Goal: Communication & Community: Answer question/provide support

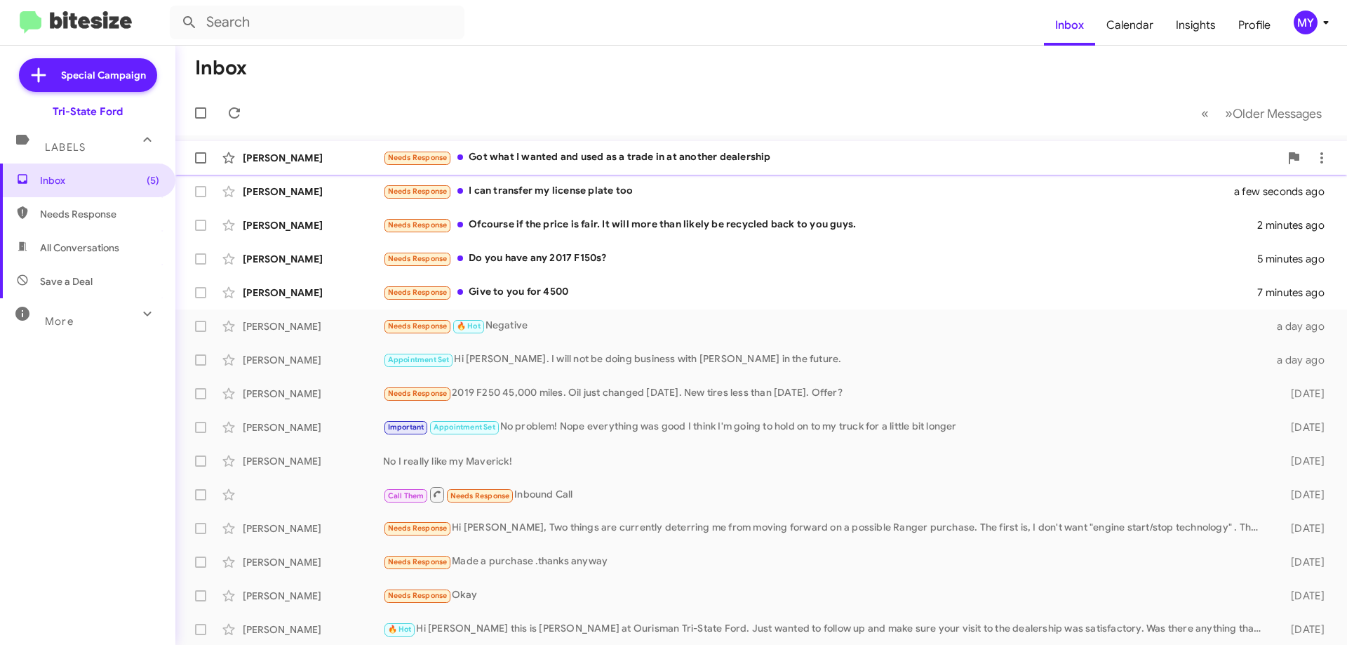
click at [604, 159] on div "Needs Response Got what I wanted and used as a trade in at another dealership" at bounding box center [831, 157] width 897 height 16
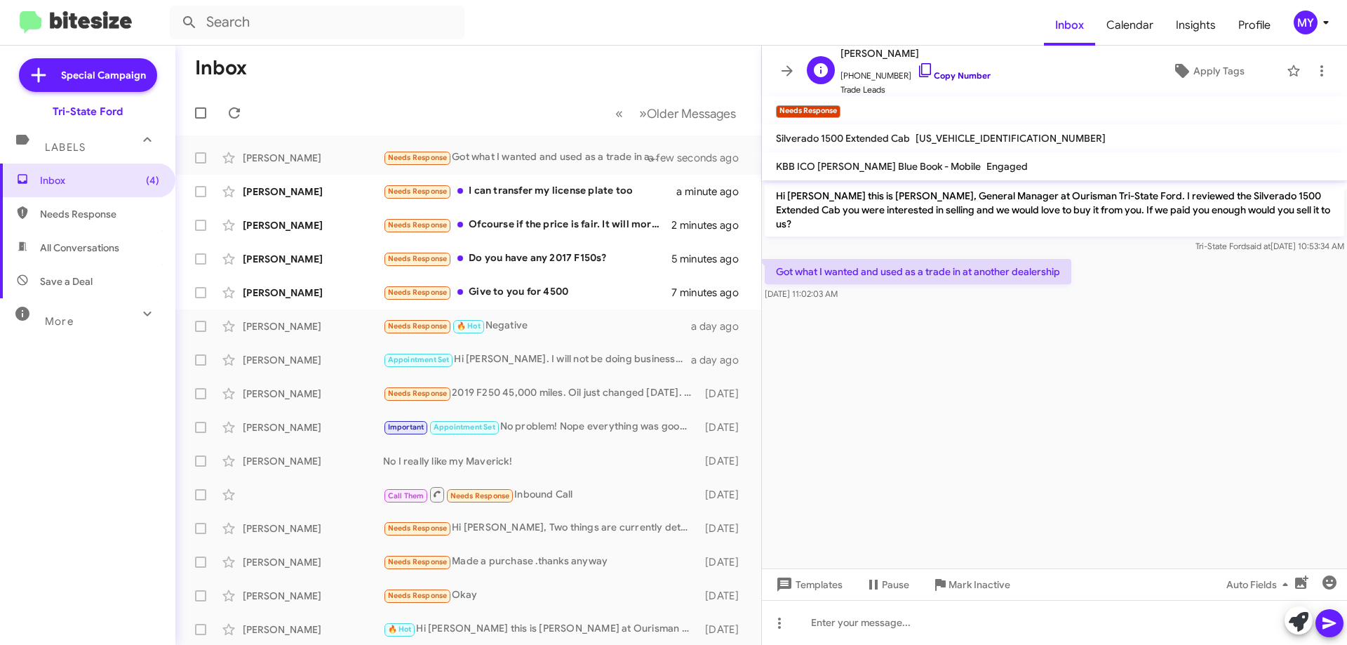
click at [917, 72] on icon at bounding box center [925, 70] width 17 height 17
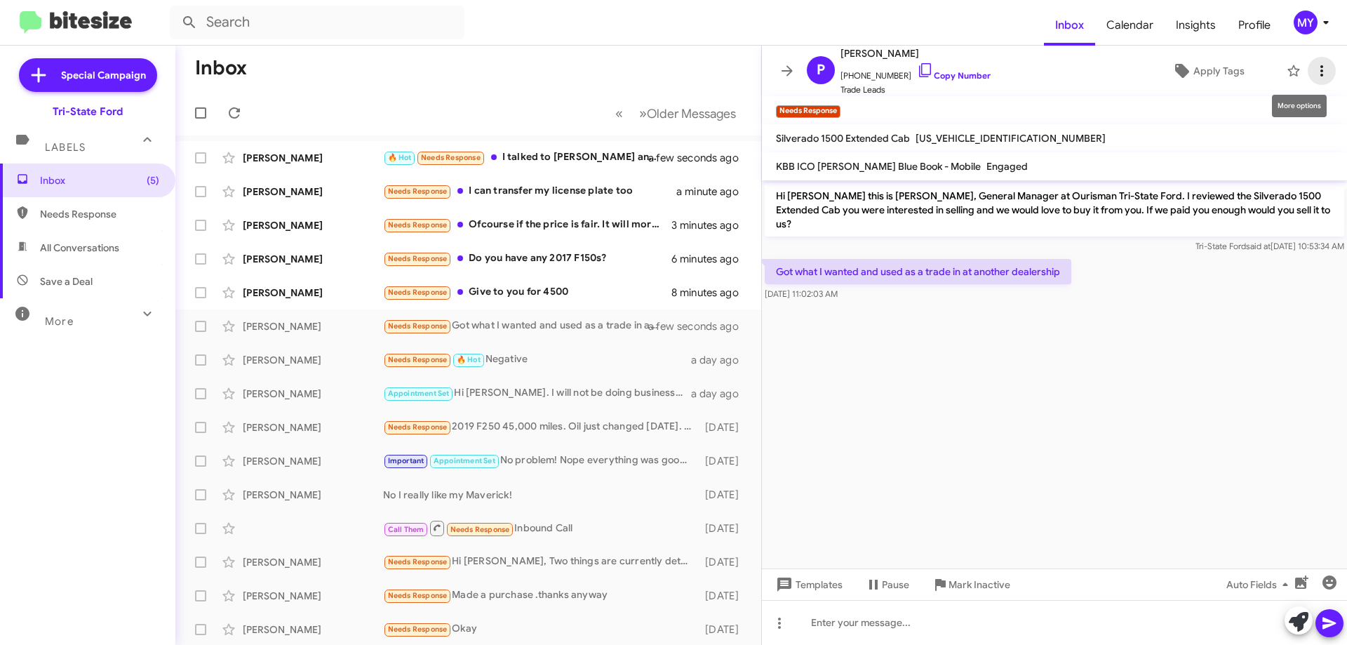
click at [1313, 71] on icon at bounding box center [1321, 70] width 17 height 17
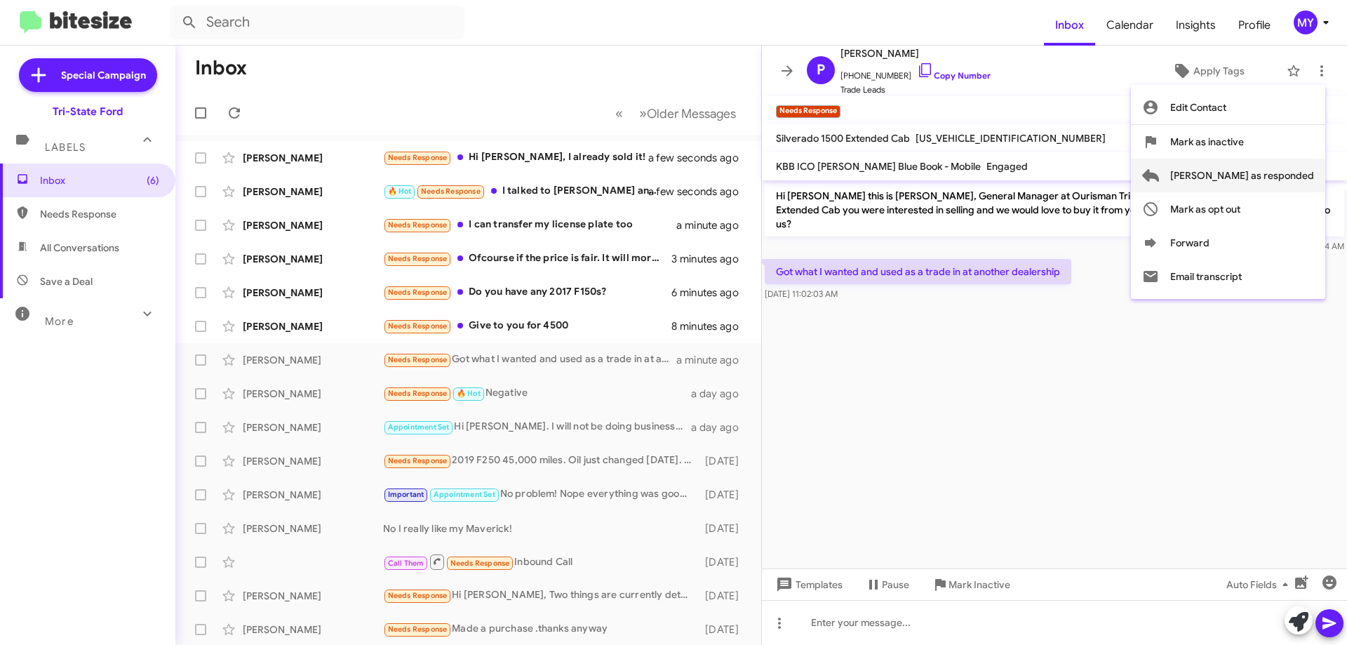
click at [1268, 172] on span "Mark as responded" at bounding box center [1242, 176] width 144 height 34
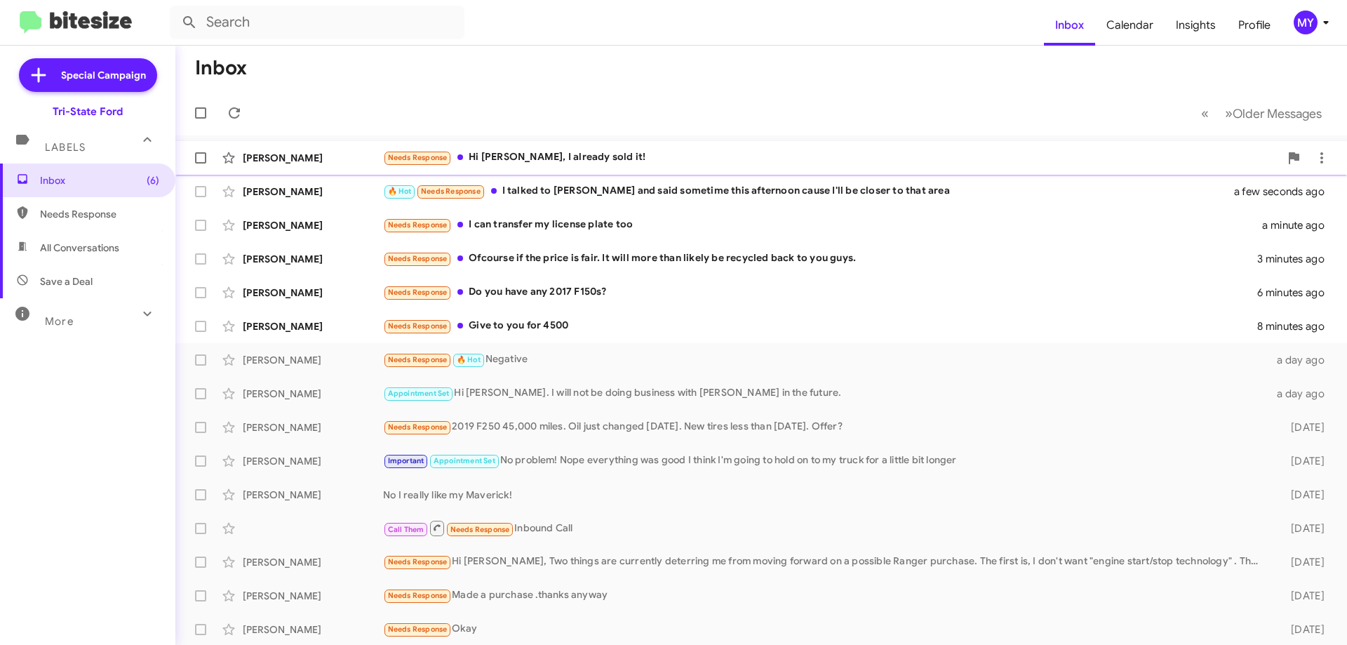
click at [636, 165] on div "Needs Response Hi Derek, I already sold it!" at bounding box center [831, 157] width 897 height 16
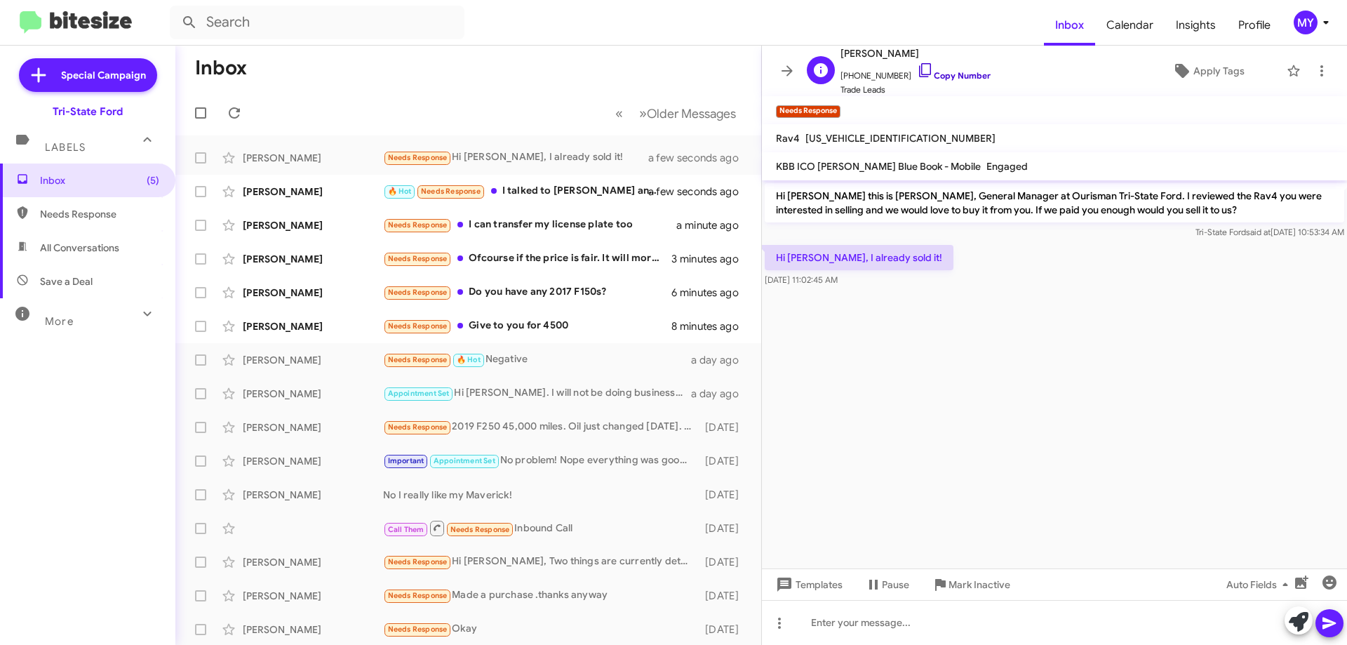
click at [917, 69] on icon at bounding box center [925, 70] width 17 height 17
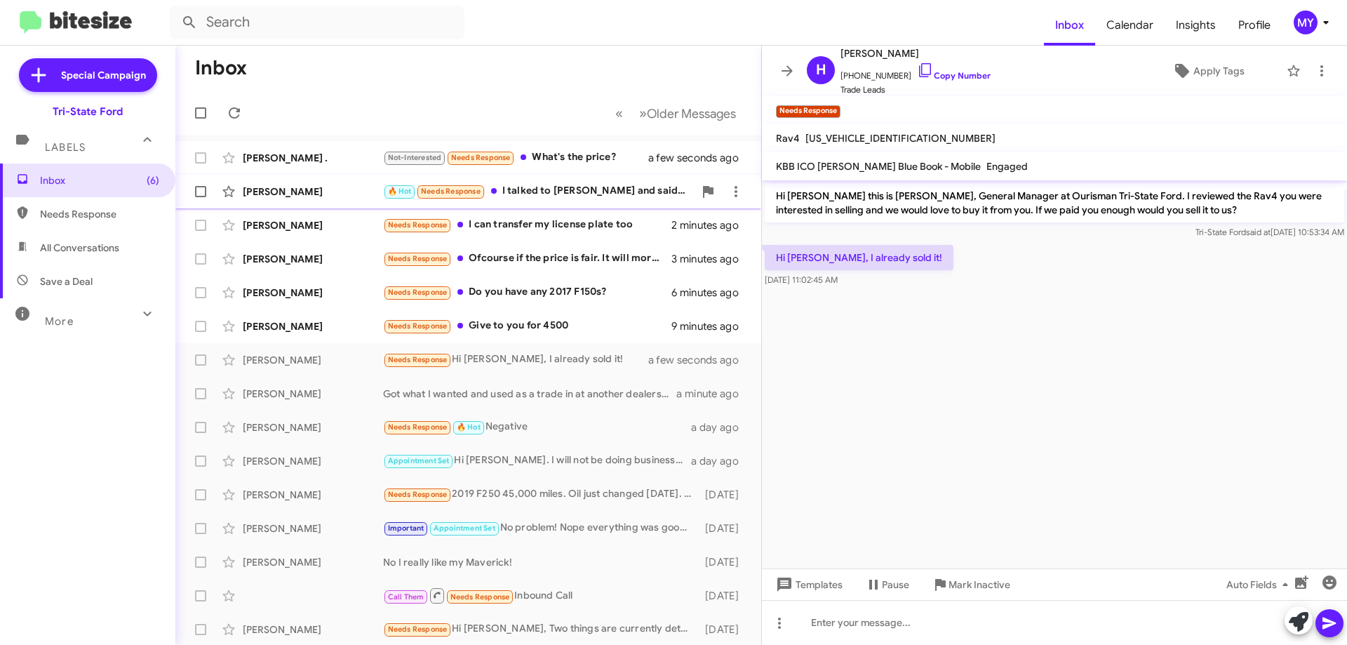
click at [577, 195] on div "🔥 Hot Needs Response I talked to Alex and said sometime this afternoon cause I'…" at bounding box center [538, 191] width 311 height 16
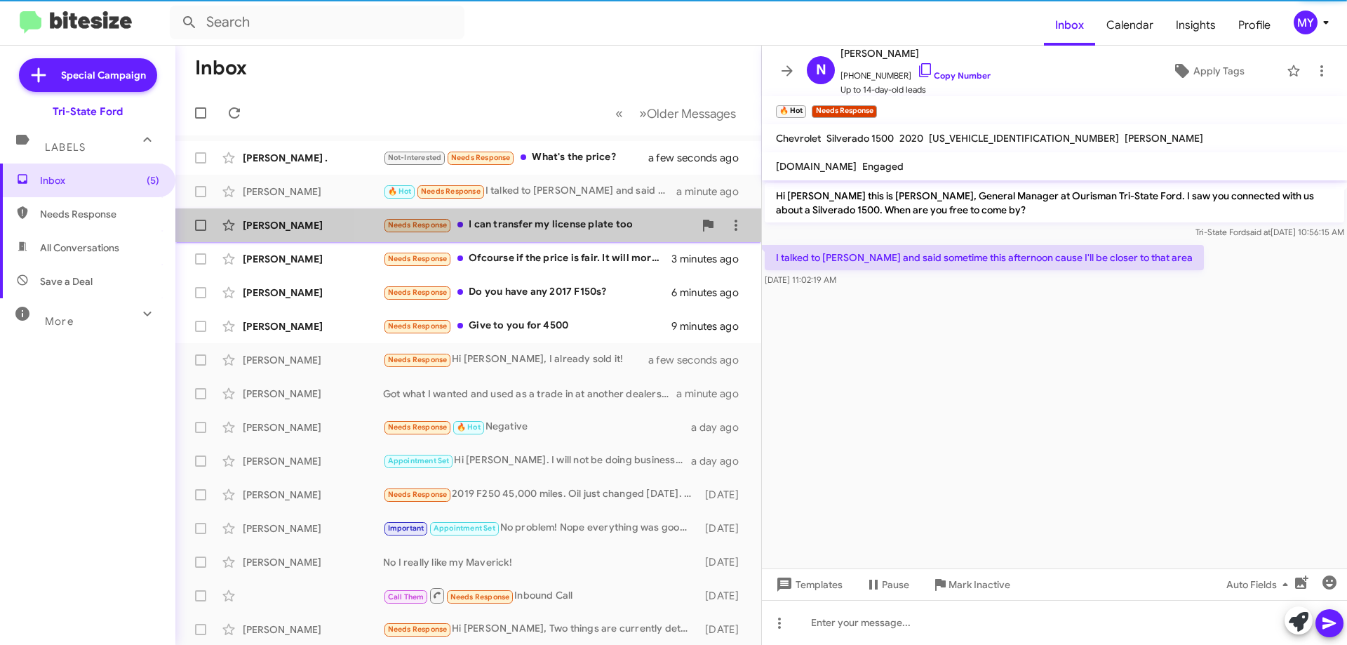
click at [564, 229] on div "Needs Response I can transfer my license plate too" at bounding box center [538, 225] width 311 height 16
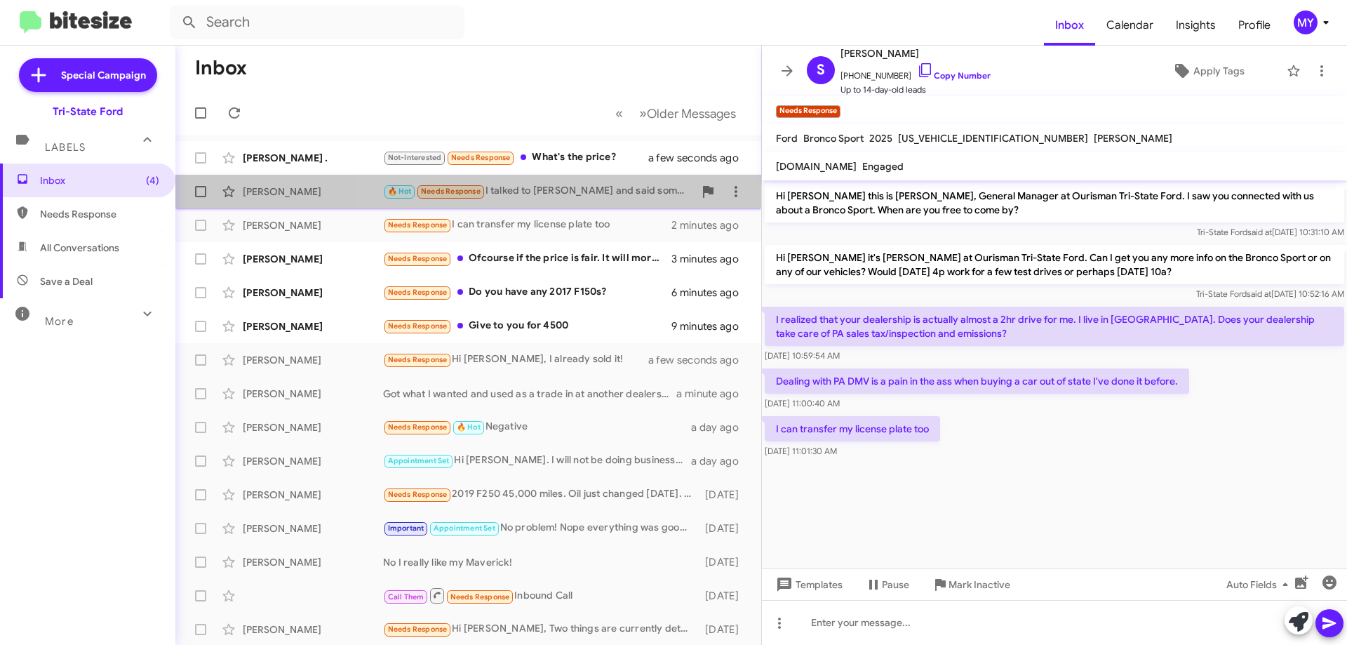
click at [605, 189] on div "🔥 Hot Needs Response I talked to Alex and said sometime this afternoon cause I'…" at bounding box center [538, 191] width 311 height 16
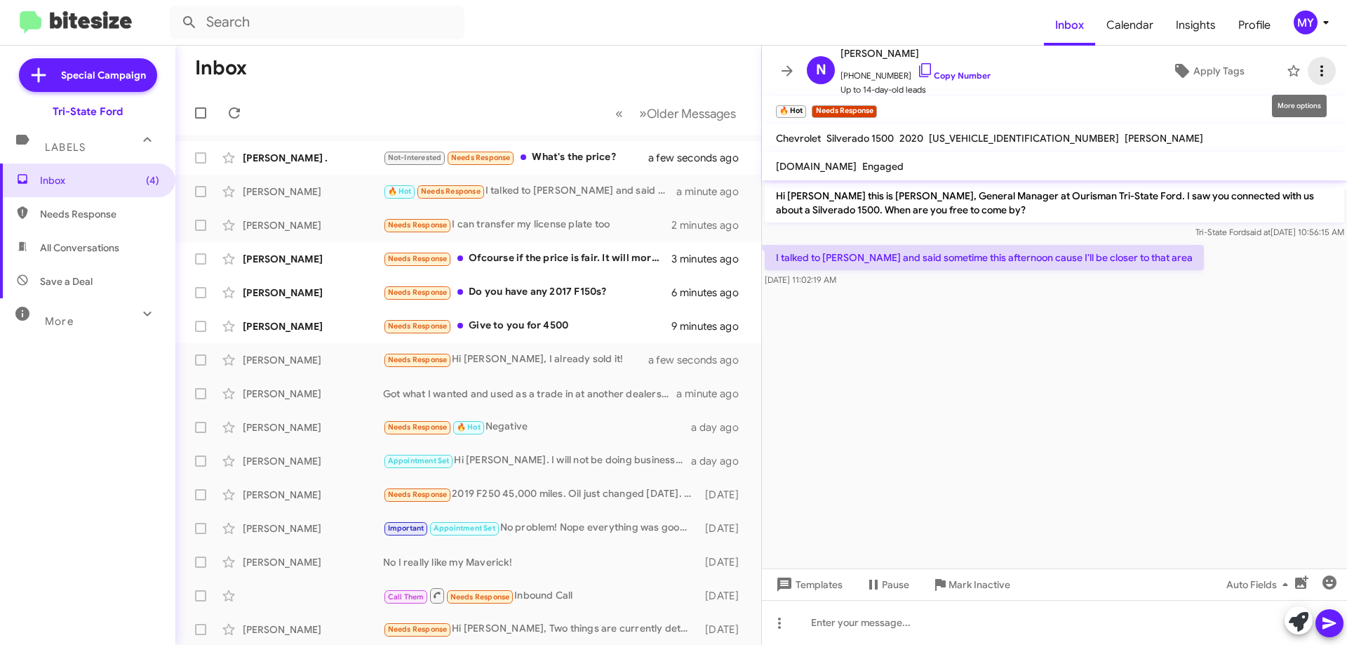
click at [1313, 71] on icon at bounding box center [1321, 70] width 17 height 17
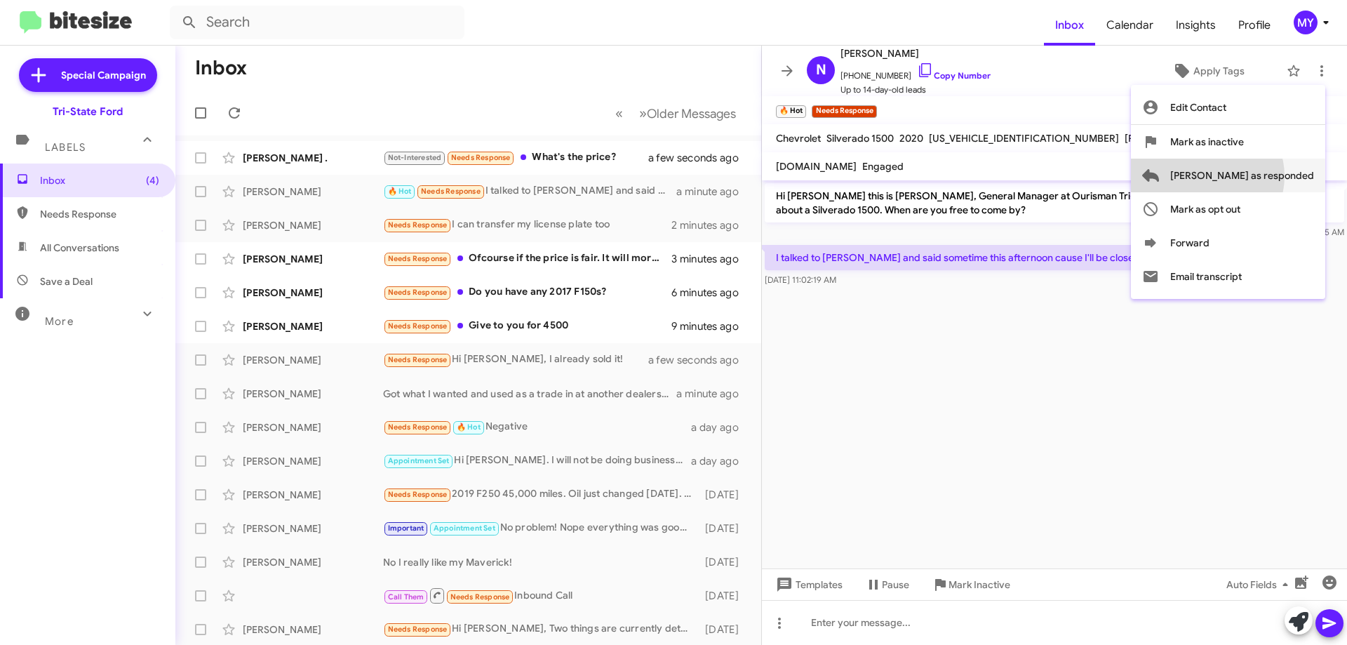
click at [1263, 176] on span "Mark as responded" at bounding box center [1242, 176] width 144 height 34
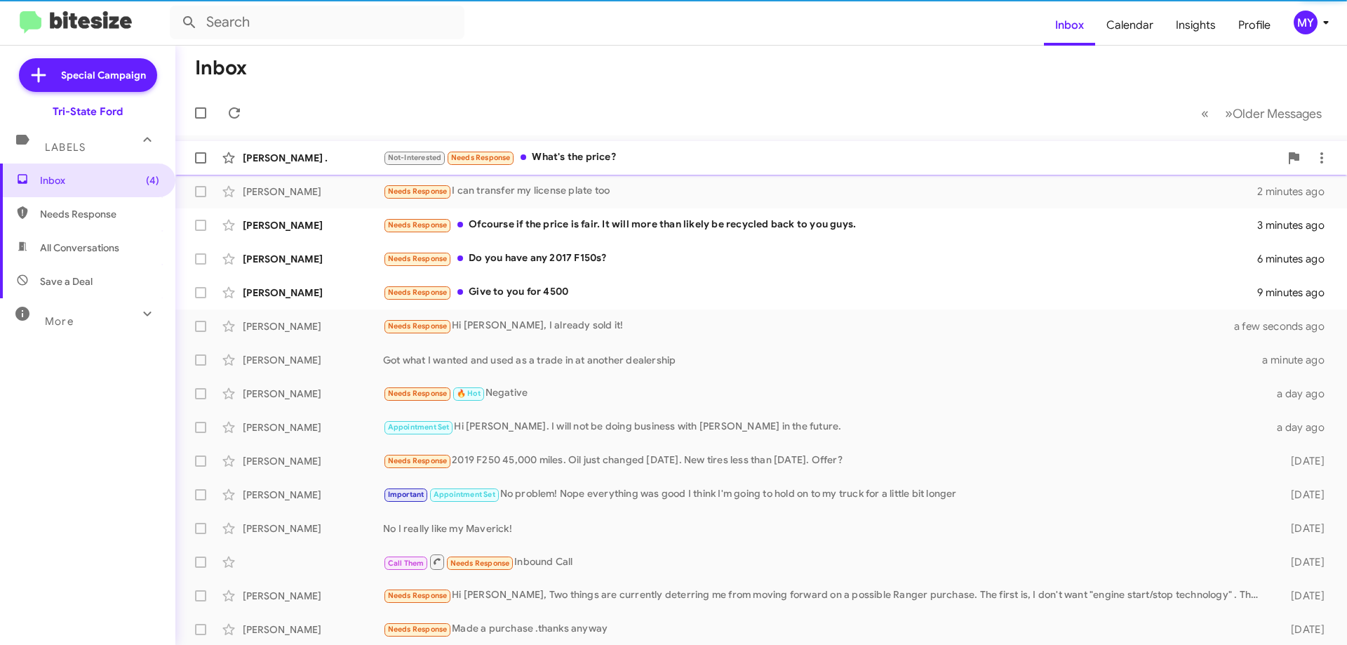
click at [579, 153] on div "Not-Interested Needs Response What's the price?" at bounding box center [831, 157] width 897 height 16
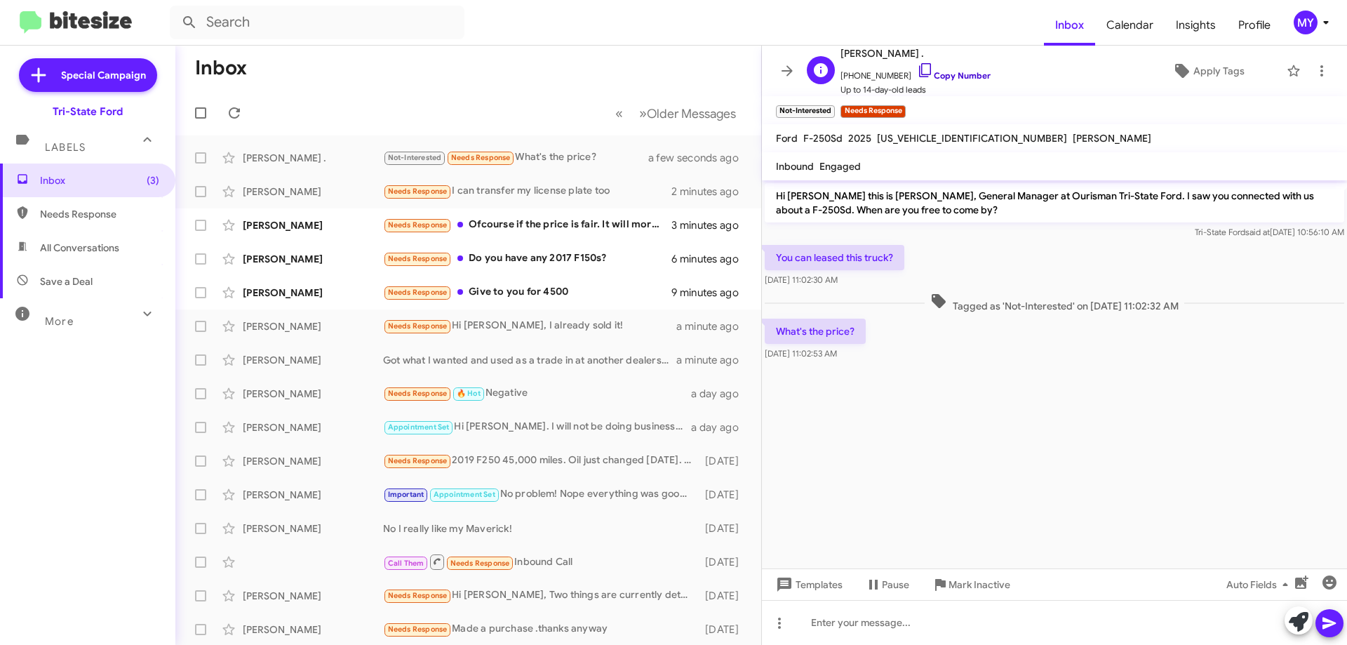
click at [917, 72] on icon at bounding box center [925, 70] width 17 height 17
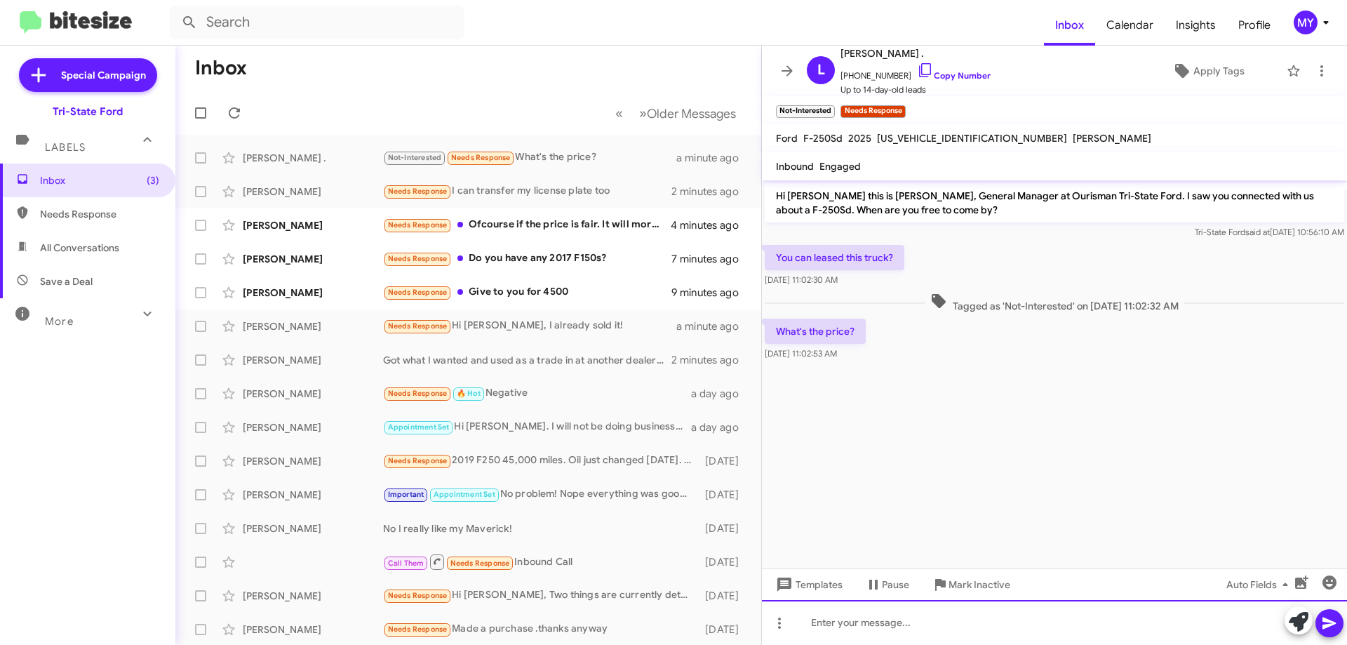
click at [833, 638] on div at bounding box center [1054, 622] width 585 height 45
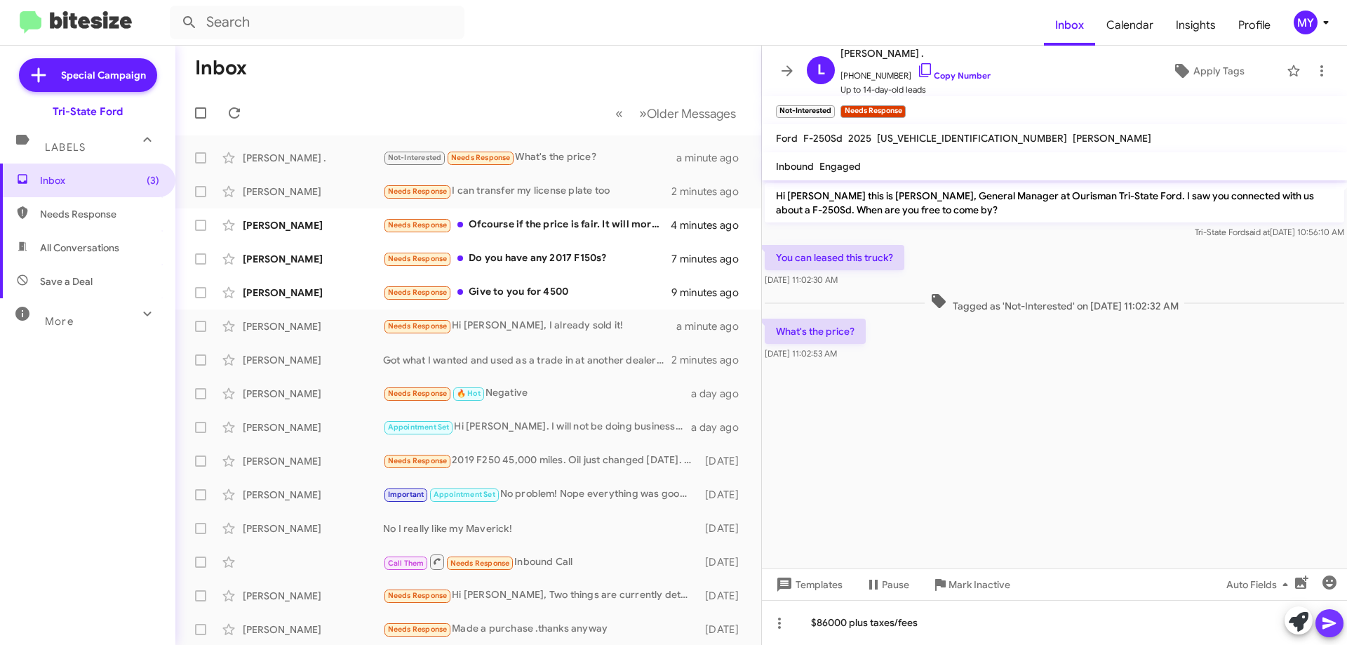
click at [1334, 626] on icon at bounding box center [1329, 623] width 17 height 17
click at [576, 191] on div "Needs Response I can transfer my license plate too" at bounding box center [538, 191] width 311 height 16
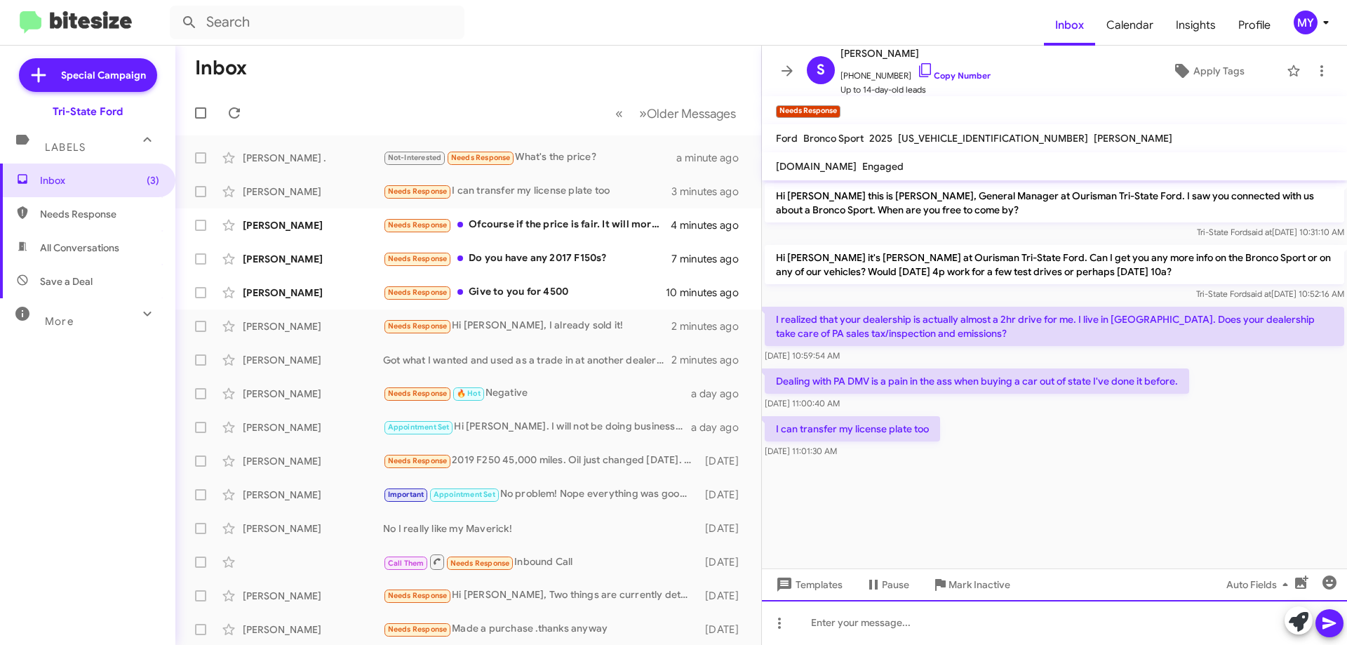
click at [887, 624] on div at bounding box center [1054, 622] width 585 height 45
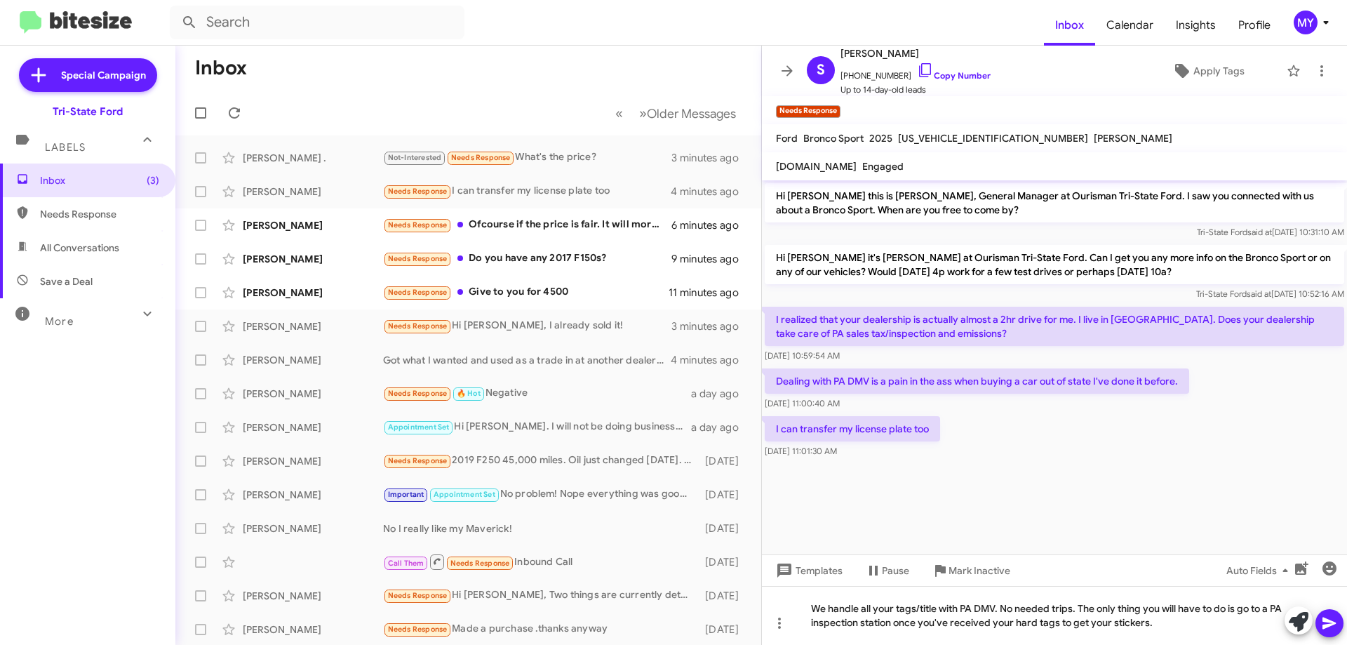
click at [1328, 621] on icon at bounding box center [1328, 623] width 13 height 12
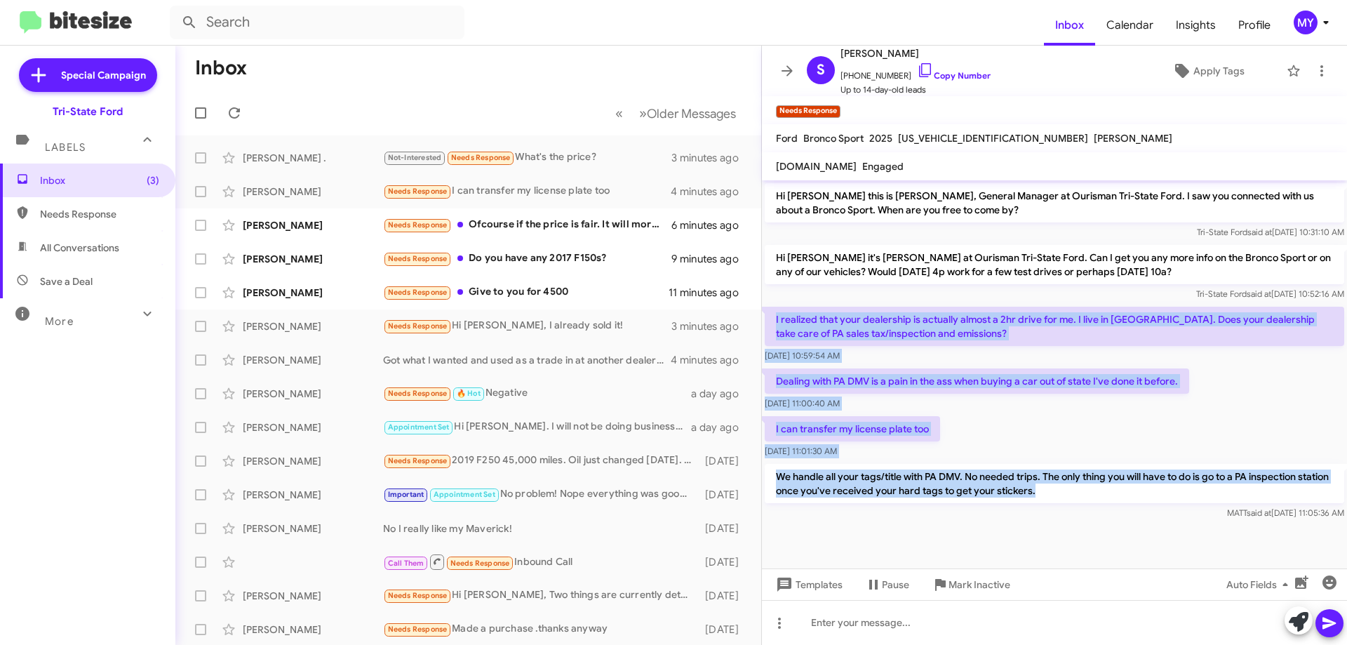
drag, startPoint x: 775, startPoint y: 317, endPoint x: 1123, endPoint y: 491, distance: 389.0
click at [1124, 497] on div "Hi Stephanie this is Derek Haga, General Manager at Ourisman Tri-State Ford. I …" at bounding box center [1054, 351] width 585 height 342
copy div "I realized that your dealership is actually almost a 2hr drive for me. I live i…"
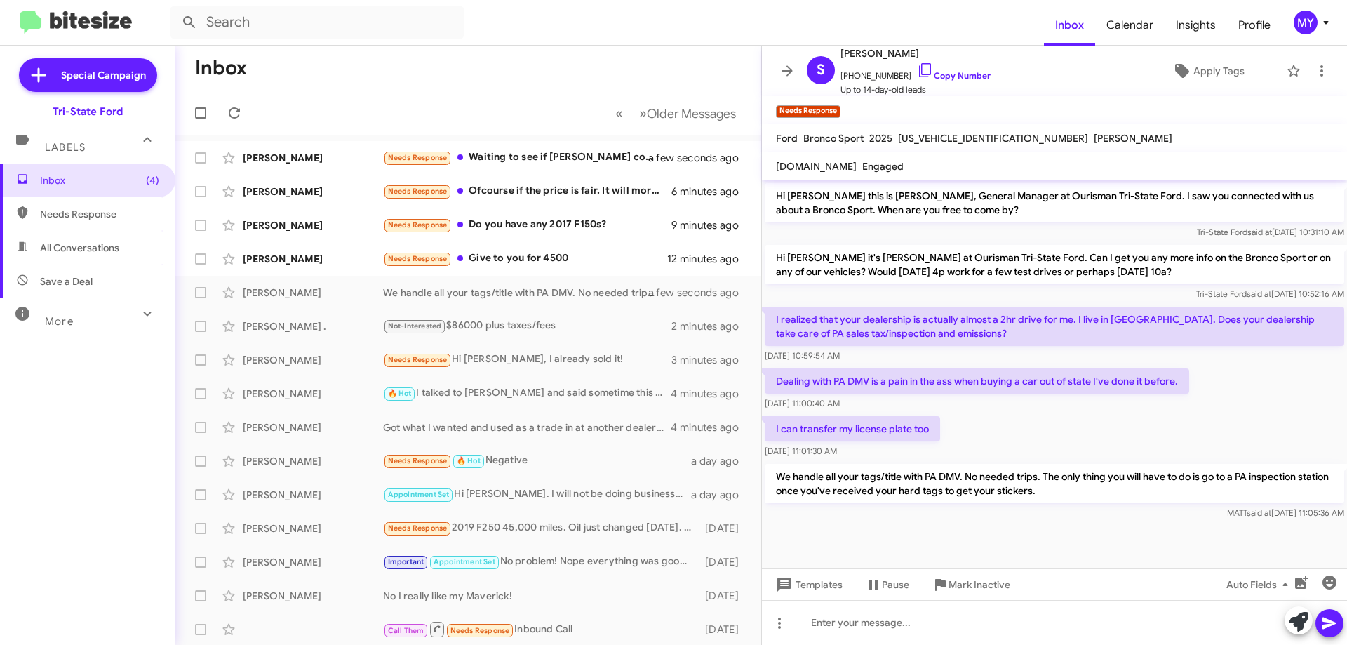
click at [854, 521] on div "We handle all your tags/title with PA DMV. No needed trips. The only thing you …" at bounding box center [1054, 492] width 585 height 62
click at [561, 158] on div "Needs Response Waiting to see if Ford comes with any Labor Day offers. Thanks" at bounding box center [538, 157] width 311 height 16
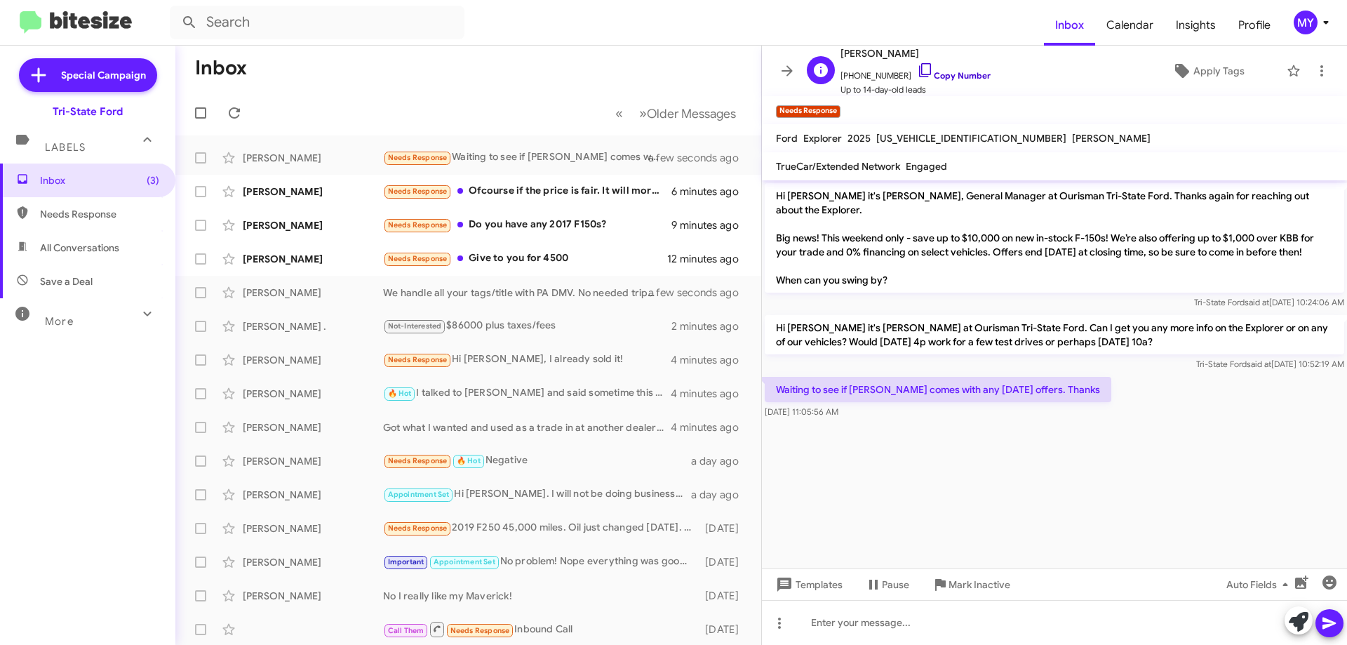
click at [917, 69] on icon at bounding box center [925, 70] width 17 height 17
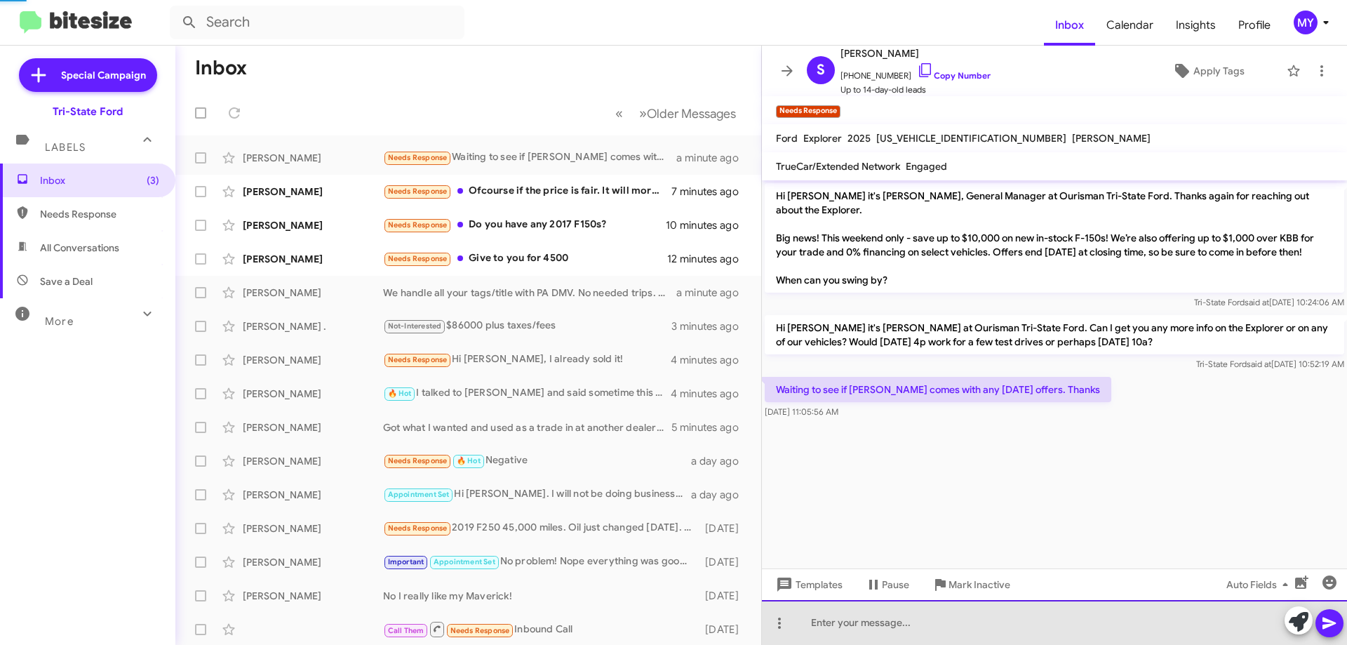
click at [922, 626] on div at bounding box center [1054, 622] width 585 height 45
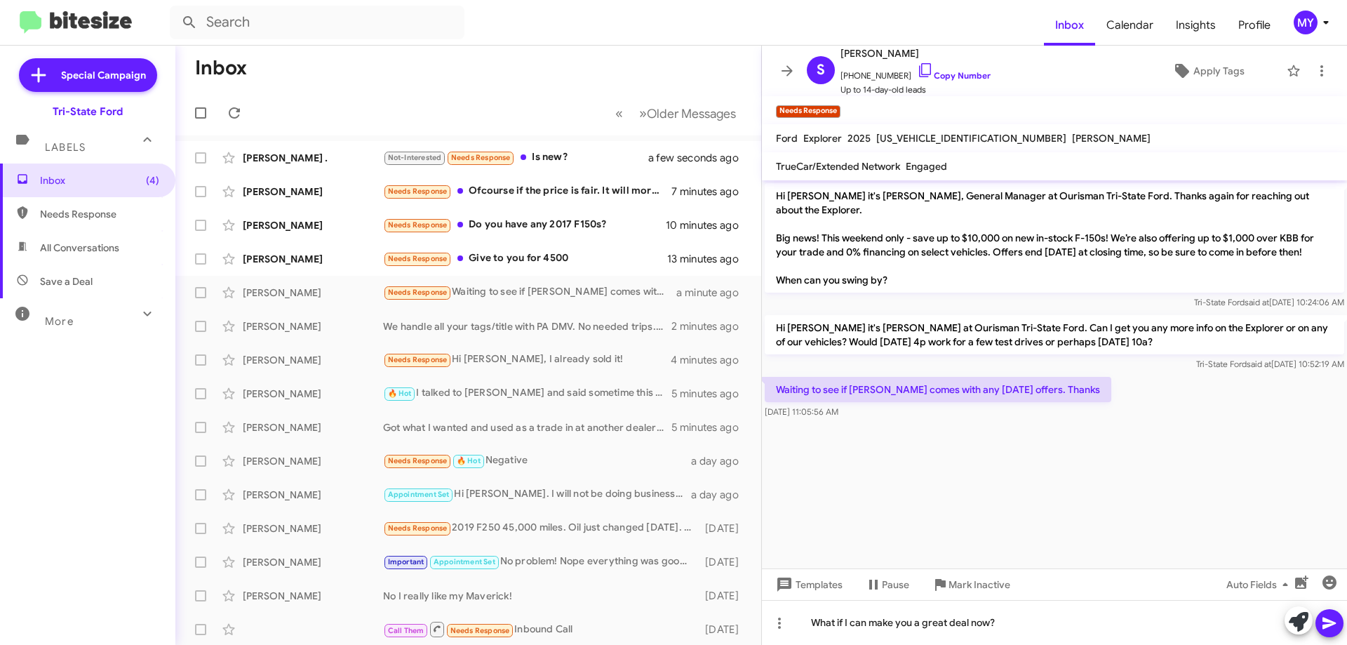
click at [1327, 625] on icon at bounding box center [1328, 623] width 13 height 12
click at [564, 162] on div "Not-Interested Needs Response Is new?" at bounding box center [538, 157] width 311 height 16
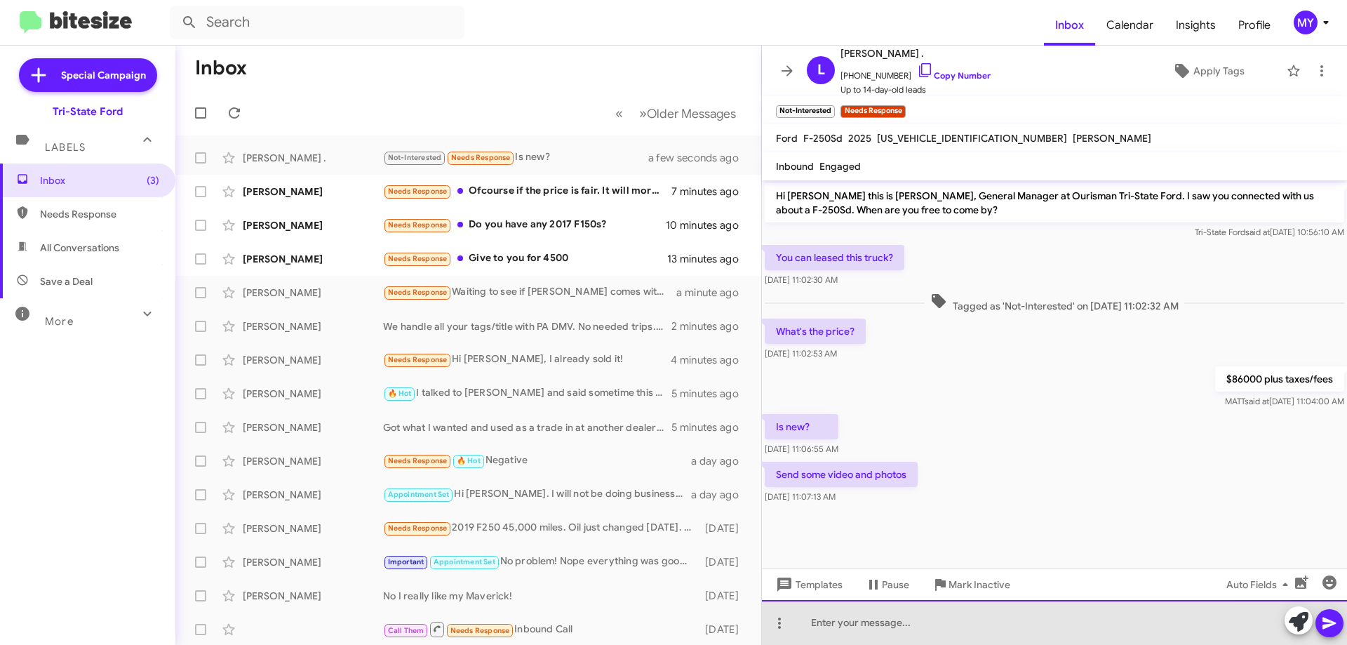
click at [846, 624] on div at bounding box center [1054, 622] width 585 height 45
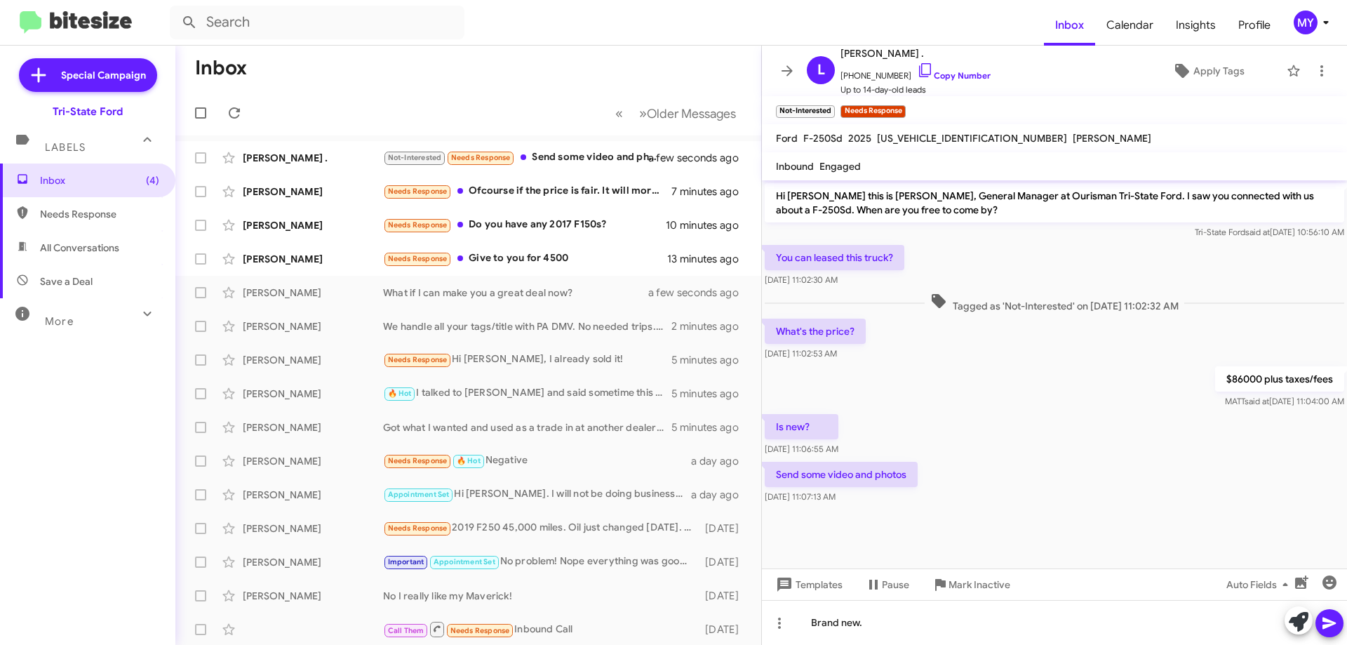
click at [1323, 617] on icon at bounding box center [1328, 623] width 13 height 12
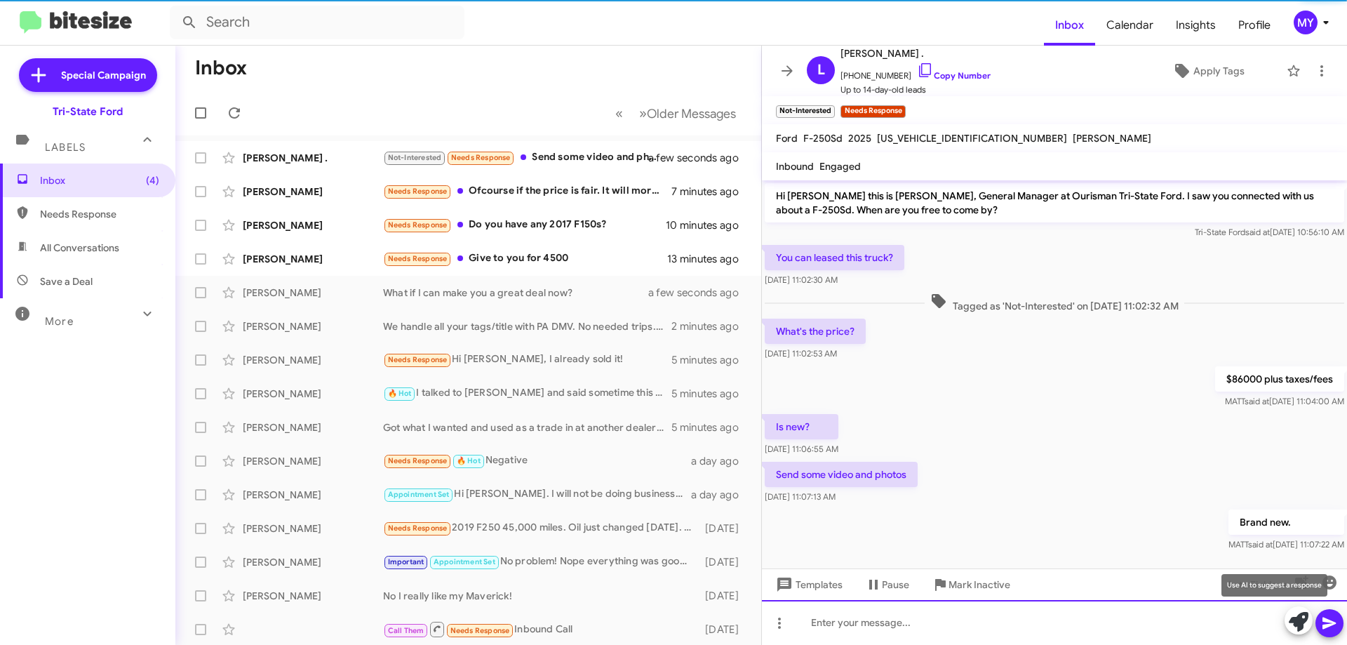
scroll to position [14, 0]
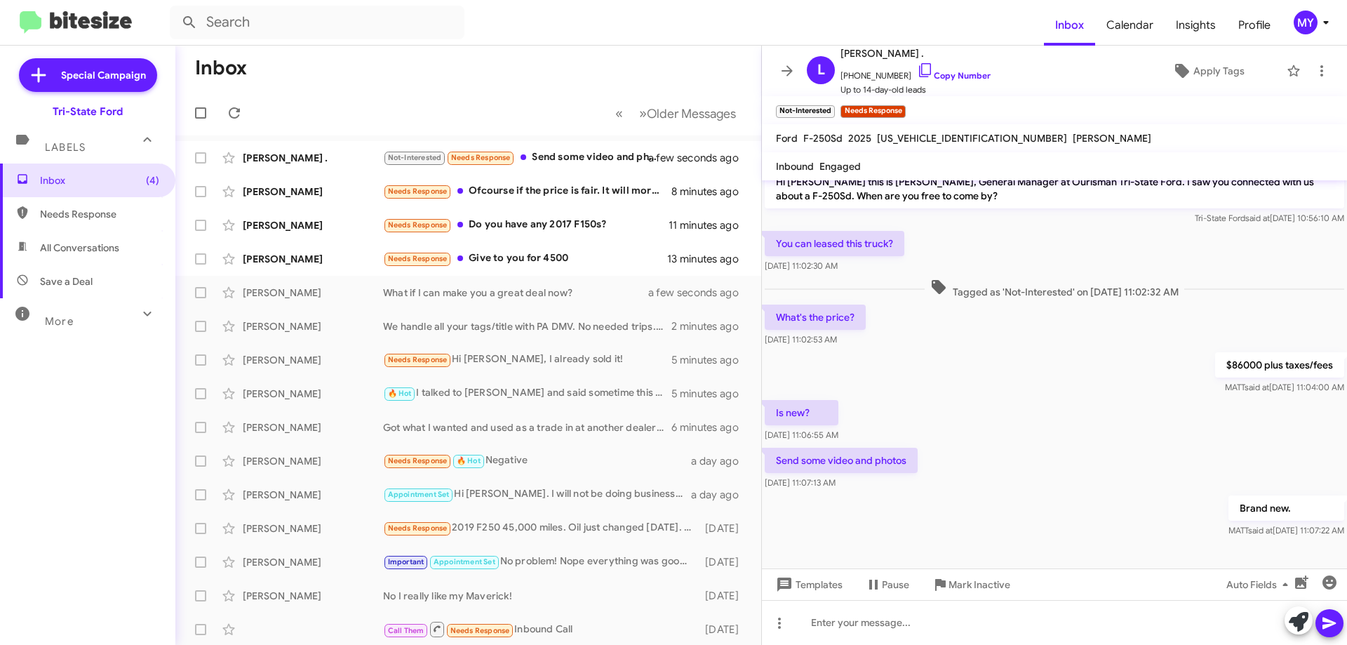
click at [963, 136] on span "1FT7W2BT5SEC33880" at bounding box center [972, 138] width 190 height 13
drag, startPoint x: 962, startPoint y: 136, endPoint x: 1083, endPoint y: 107, distance: 124.0
click at [1083, 107] on mat-toolbar "Not-Interested × Needs Response ×" at bounding box center [1054, 110] width 585 height 28
click at [928, 138] on span "1FT7W2BT5SEC33880" at bounding box center [972, 138] width 190 height 13
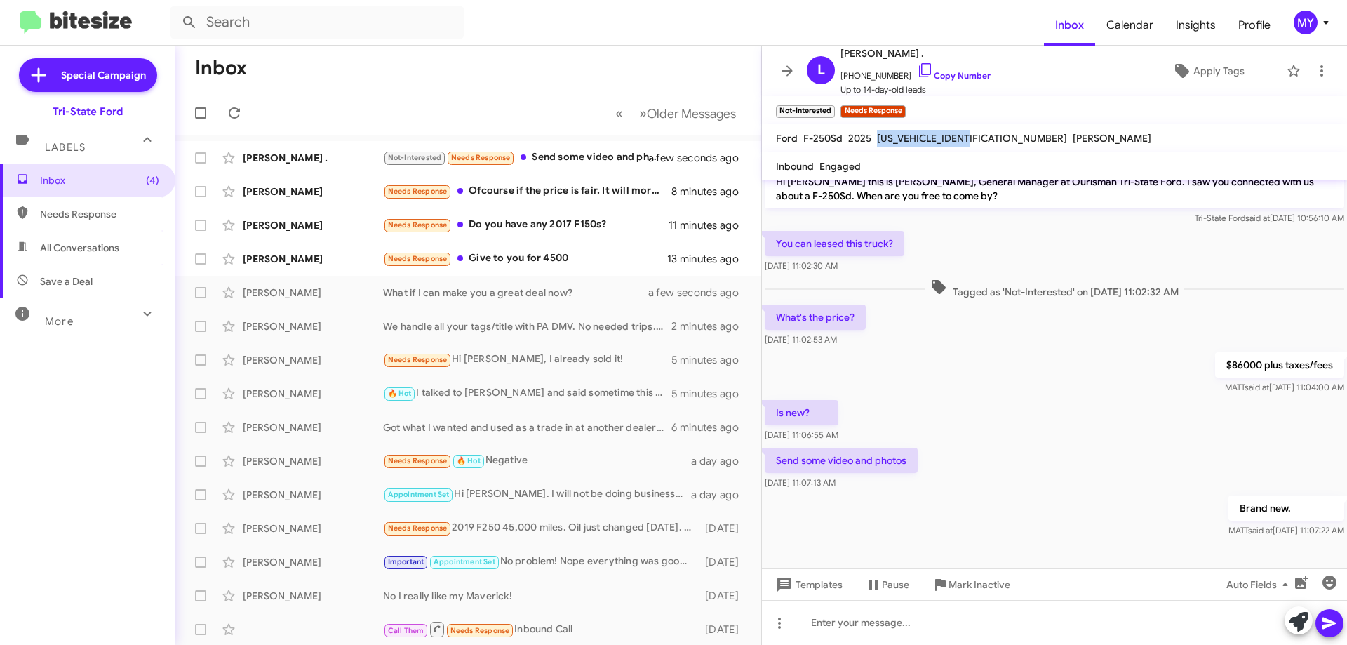
click at [928, 138] on span "1FT7W2BT5SEC33880" at bounding box center [972, 138] width 190 height 13
copy span "1FT7W2BT5SEC33880"
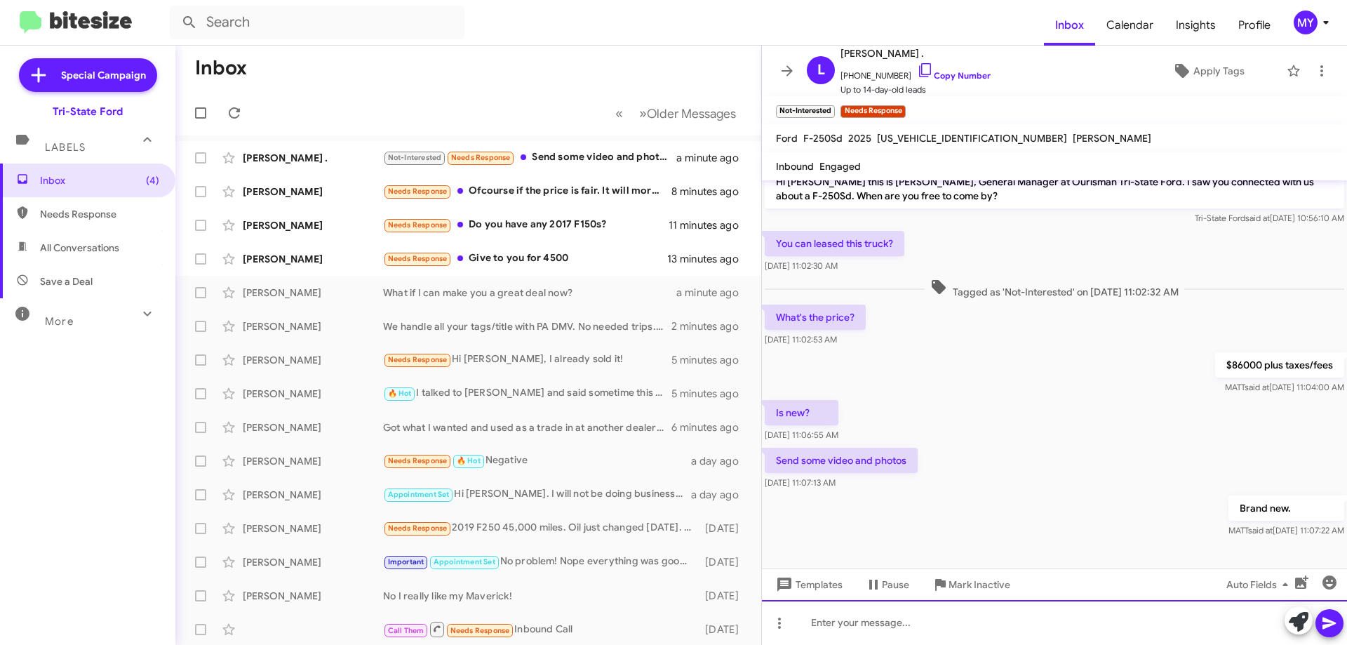
drag, startPoint x: 850, startPoint y: 629, endPoint x: 861, endPoint y: 632, distance: 12.4
click at [850, 629] on div at bounding box center [1054, 622] width 585 height 45
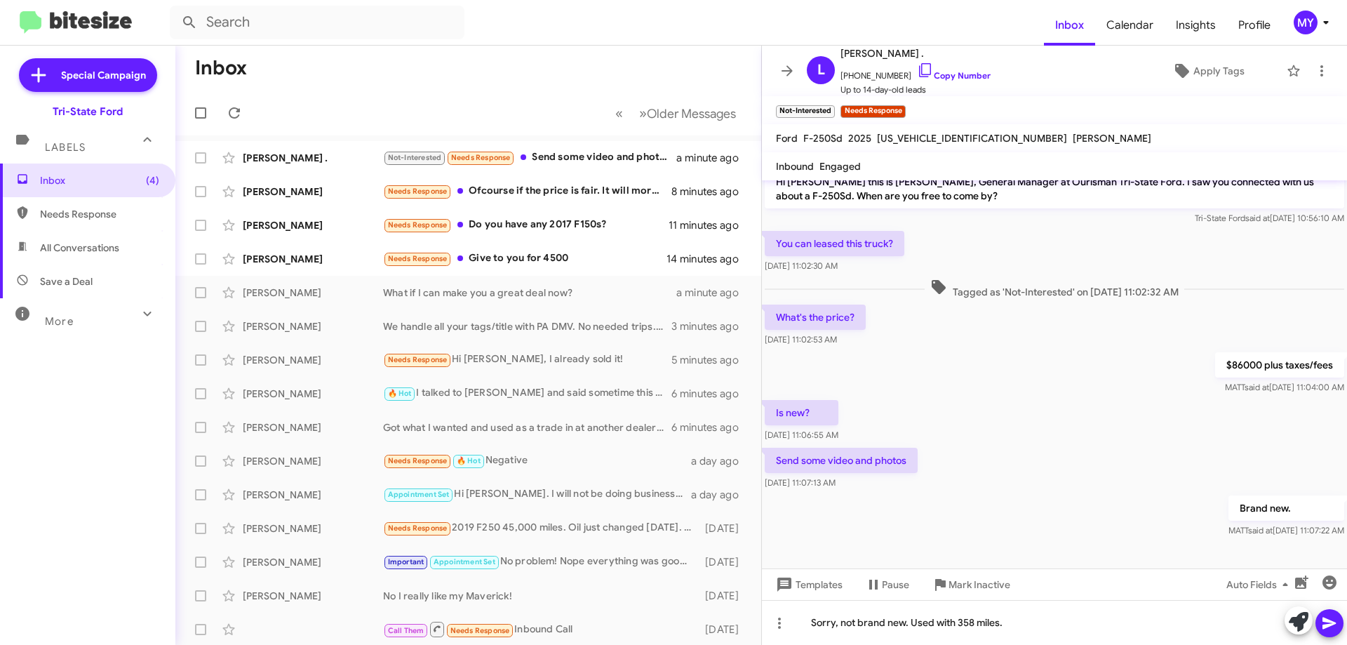
click at [1326, 624] on icon at bounding box center [1329, 623] width 17 height 17
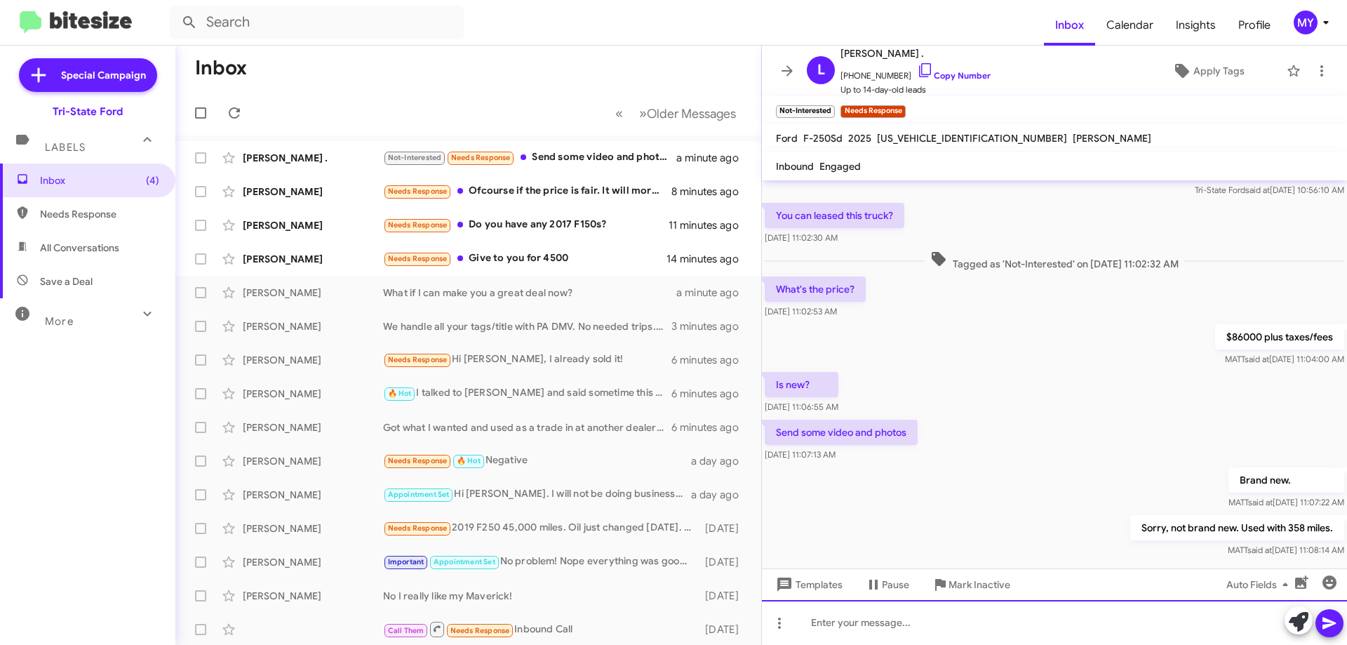
scroll to position [65, 0]
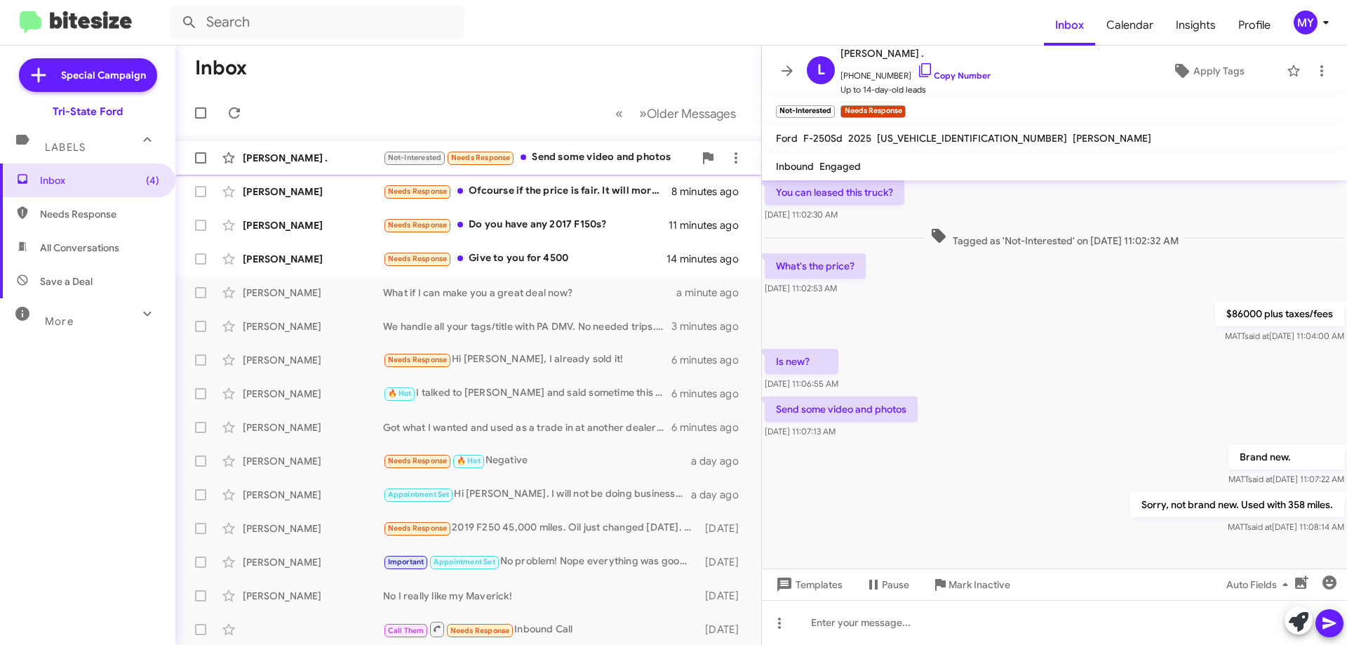
click at [565, 154] on div "Not-Interested Needs Response Send some video and photos" at bounding box center [538, 157] width 311 height 16
click at [562, 180] on div "Christopher Smith Needs Response Ofcourse if the price is fair. It will more th…" at bounding box center [468, 191] width 563 height 28
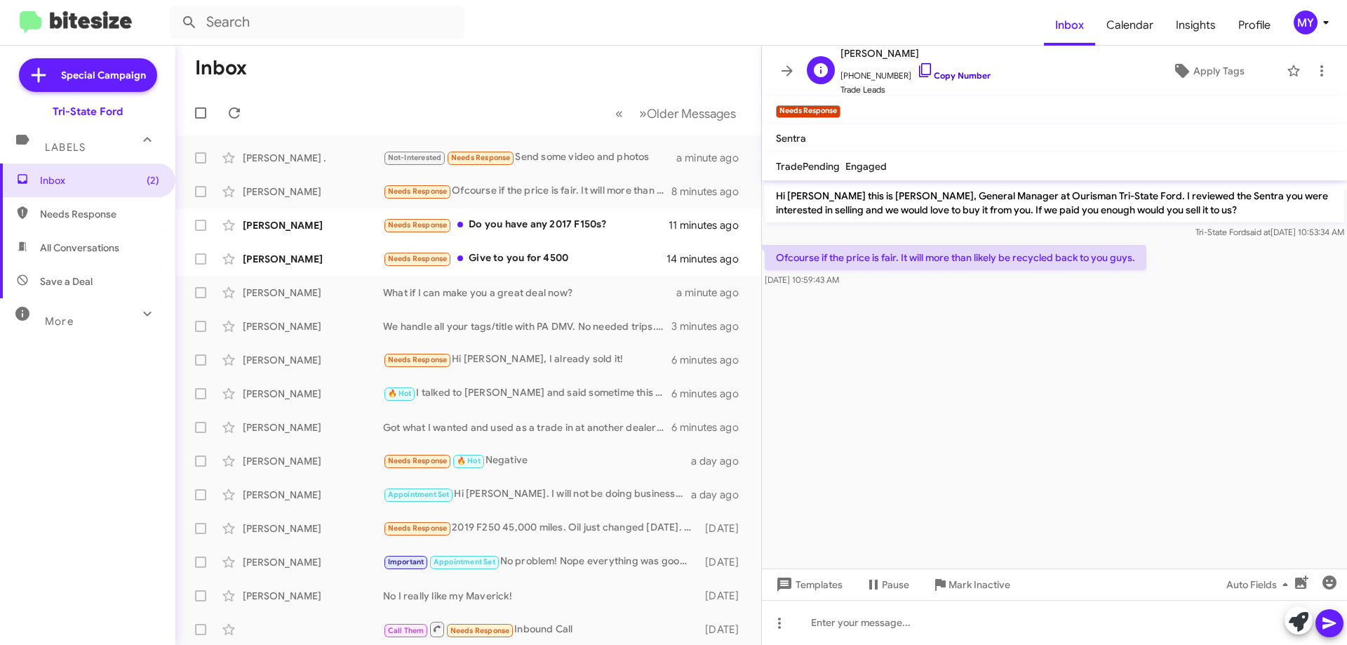
click at [917, 71] on icon at bounding box center [925, 70] width 17 height 17
click at [587, 223] on div "Needs Response Do you have any 2017 F150s?" at bounding box center [538, 225] width 311 height 16
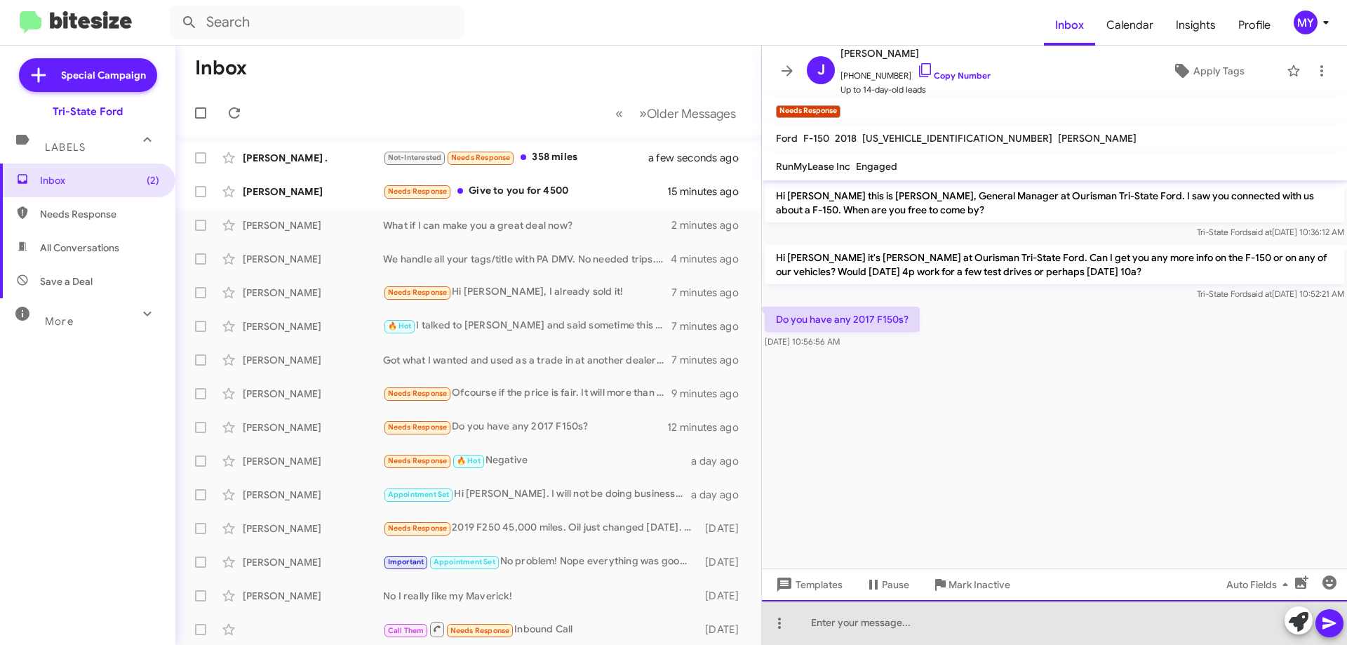
click at [881, 636] on div at bounding box center [1054, 622] width 585 height 45
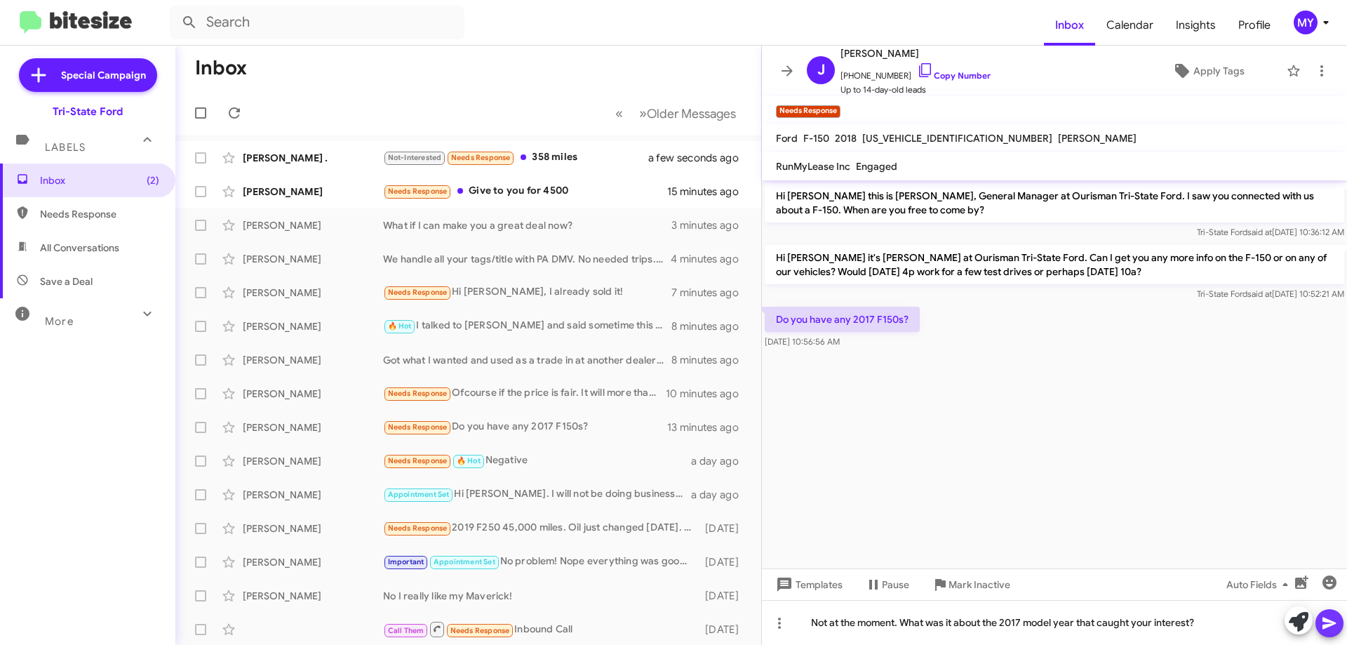
click at [1324, 631] on span at bounding box center [1329, 623] width 17 height 28
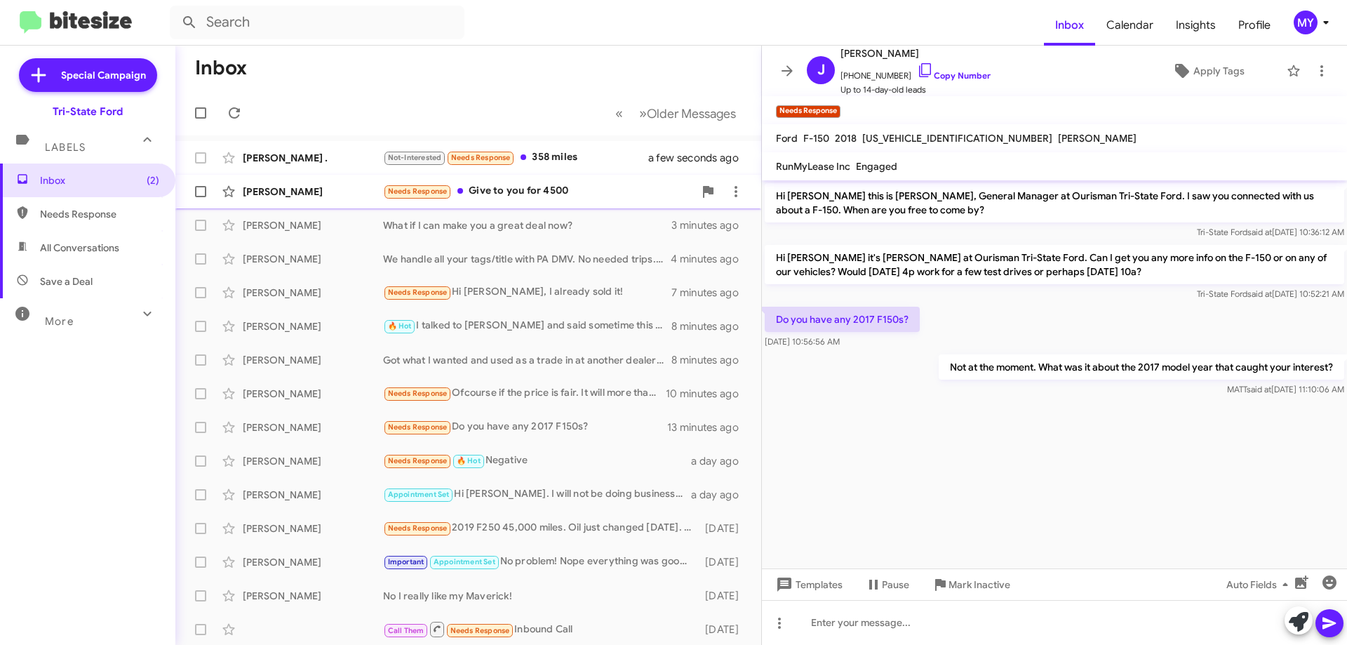
click at [576, 188] on div "Needs Response Give to you for 4500" at bounding box center [538, 191] width 311 height 16
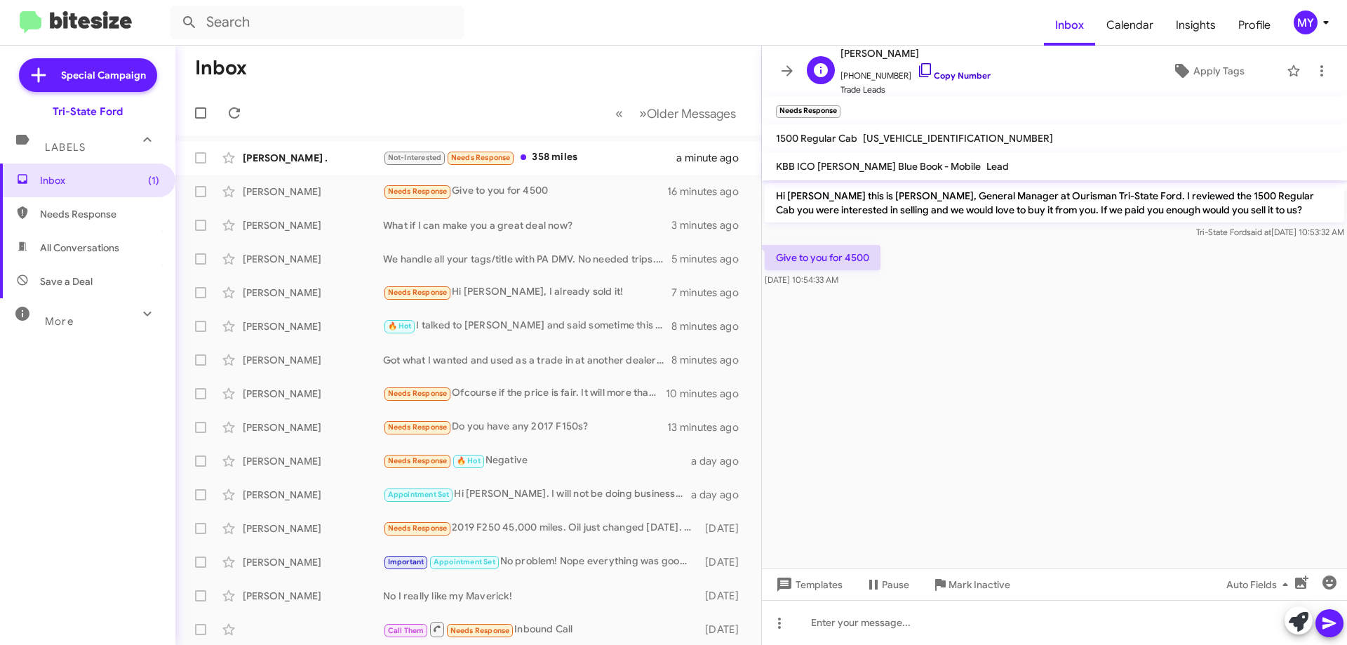
click at [917, 70] on icon at bounding box center [925, 70] width 17 height 17
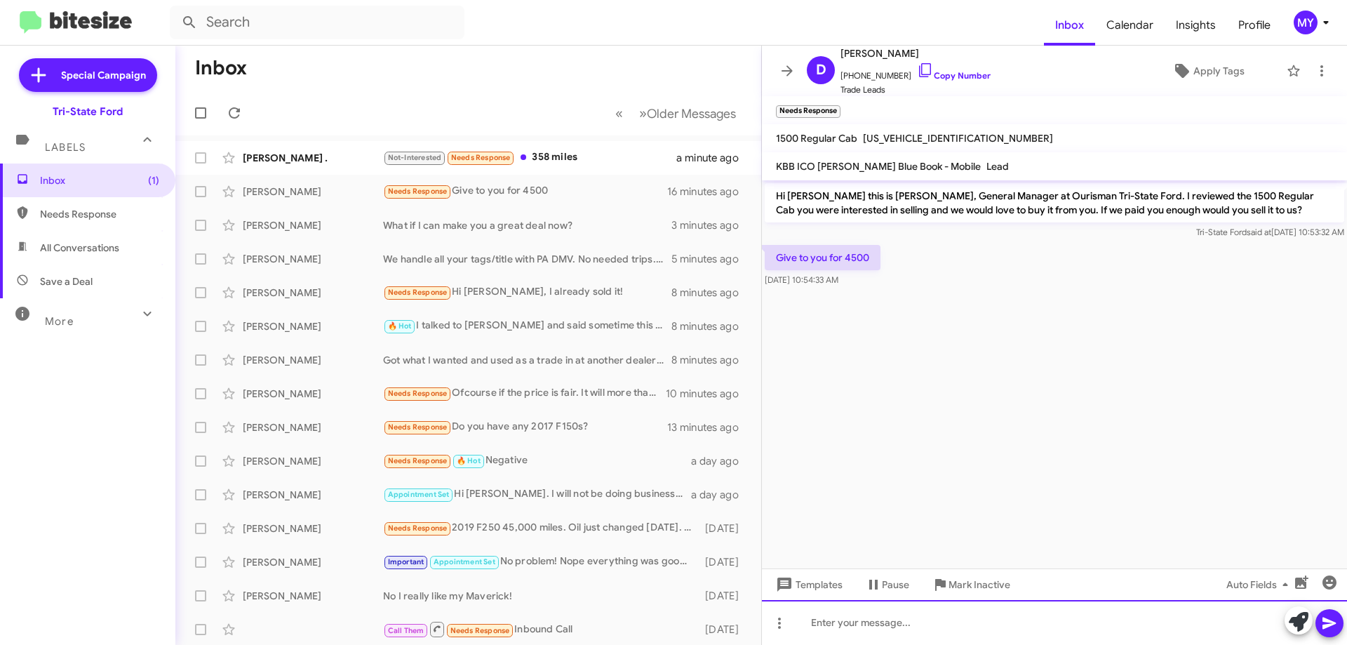
click at [851, 627] on div at bounding box center [1054, 622] width 585 height 45
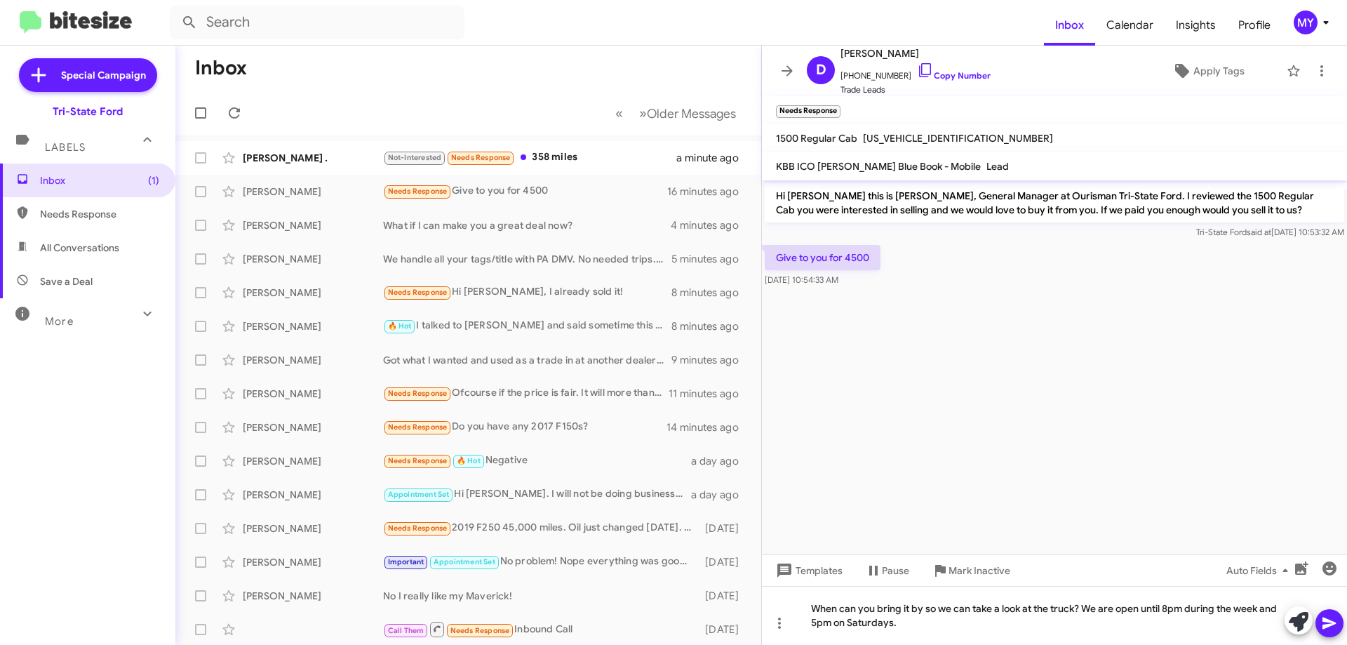
click at [1328, 621] on icon at bounding box center [1328, 623] width 13 height 12
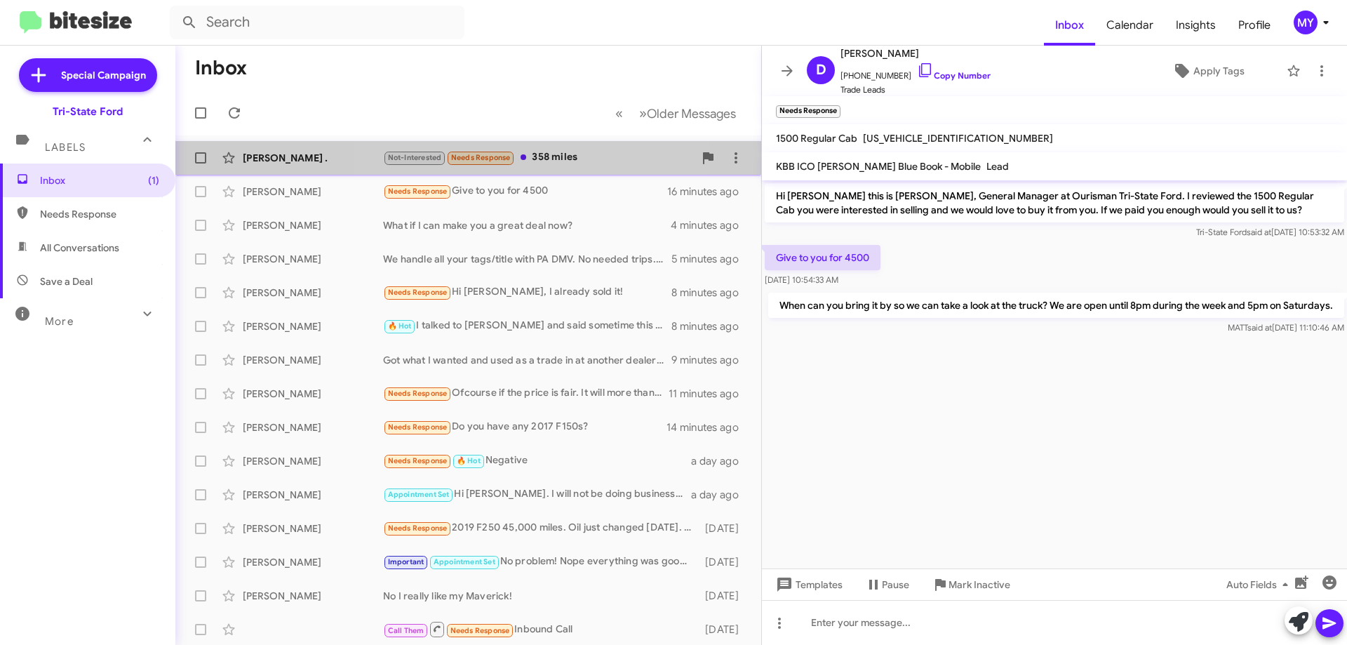
click at [547, 153] on div "Not-Interested Needs Response 358 miles" at bounding box center [538, 157] width 311 height 16
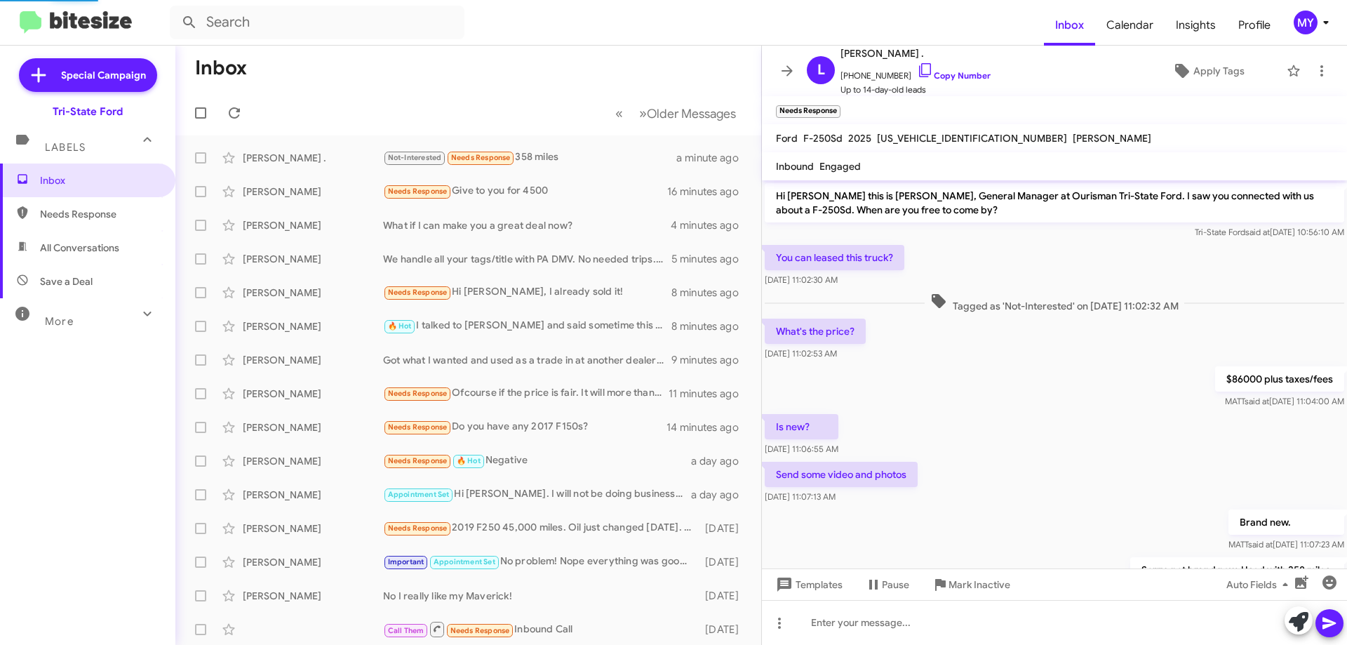
scroll to position [168, 0]
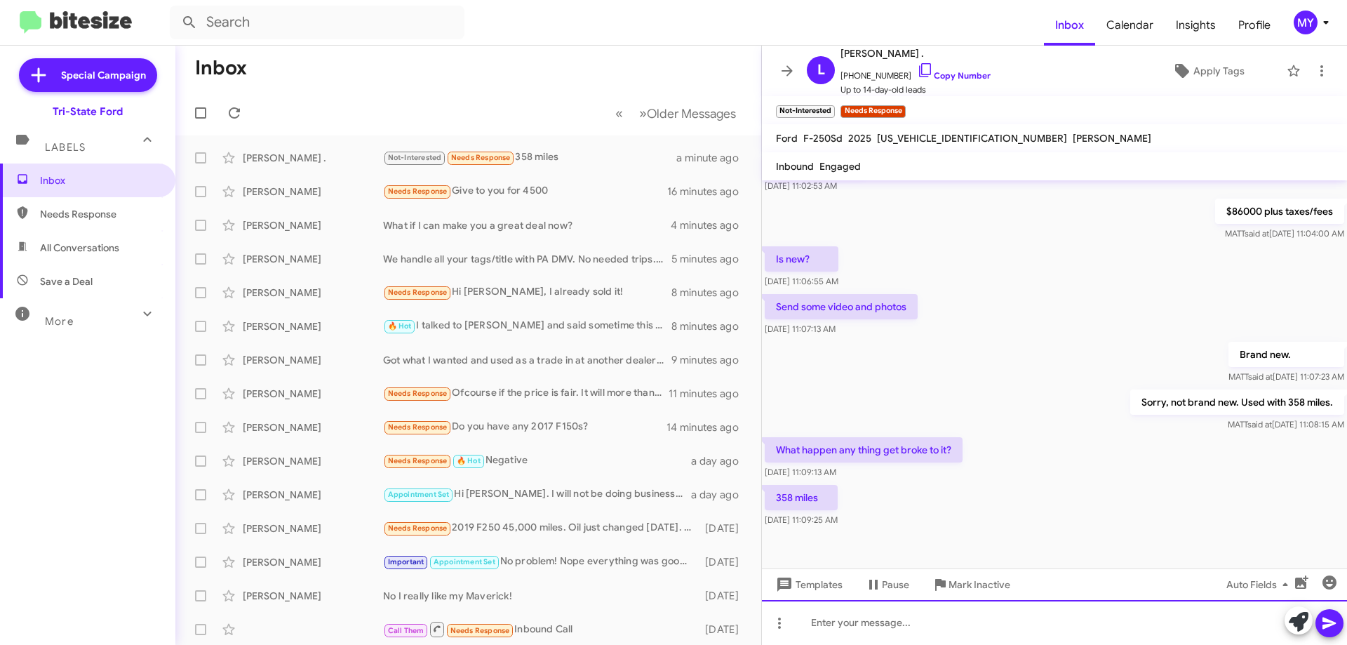
click at [854, 637] on div at bounding box center [1054, 622] width 585 height 45
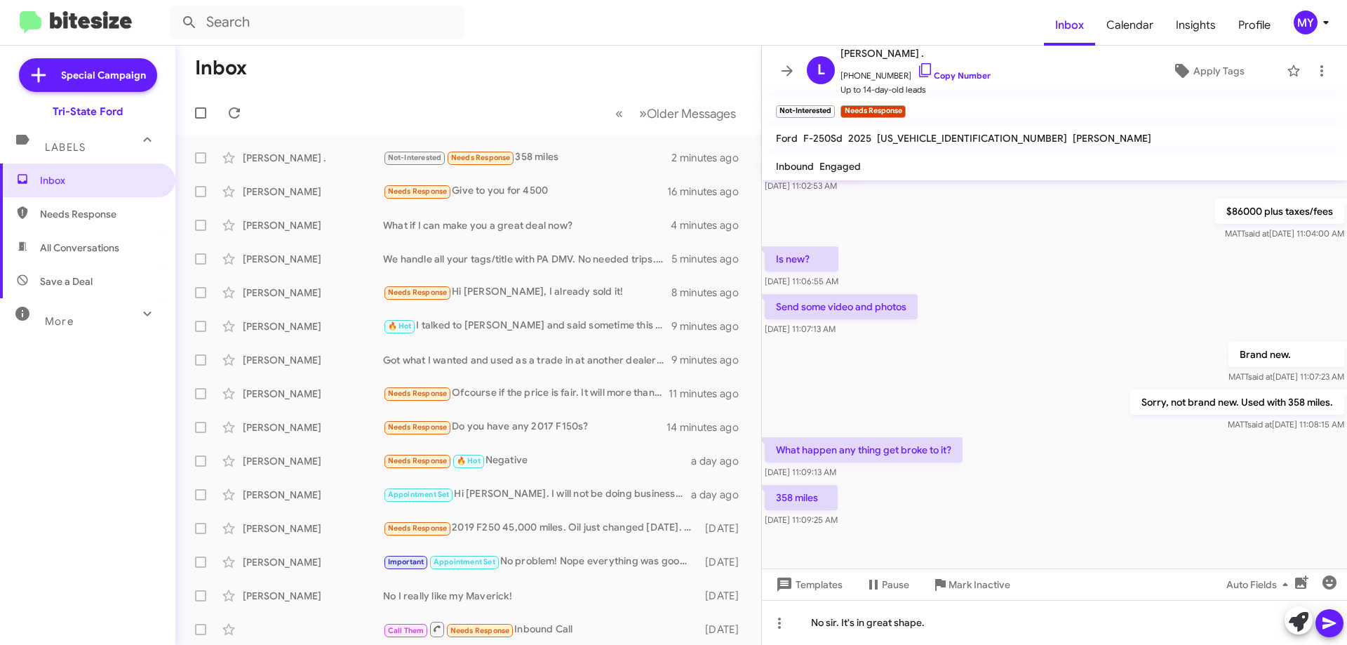
click at [1334, 623] on icon at bounding box center [1328, 623] width 13 height 12
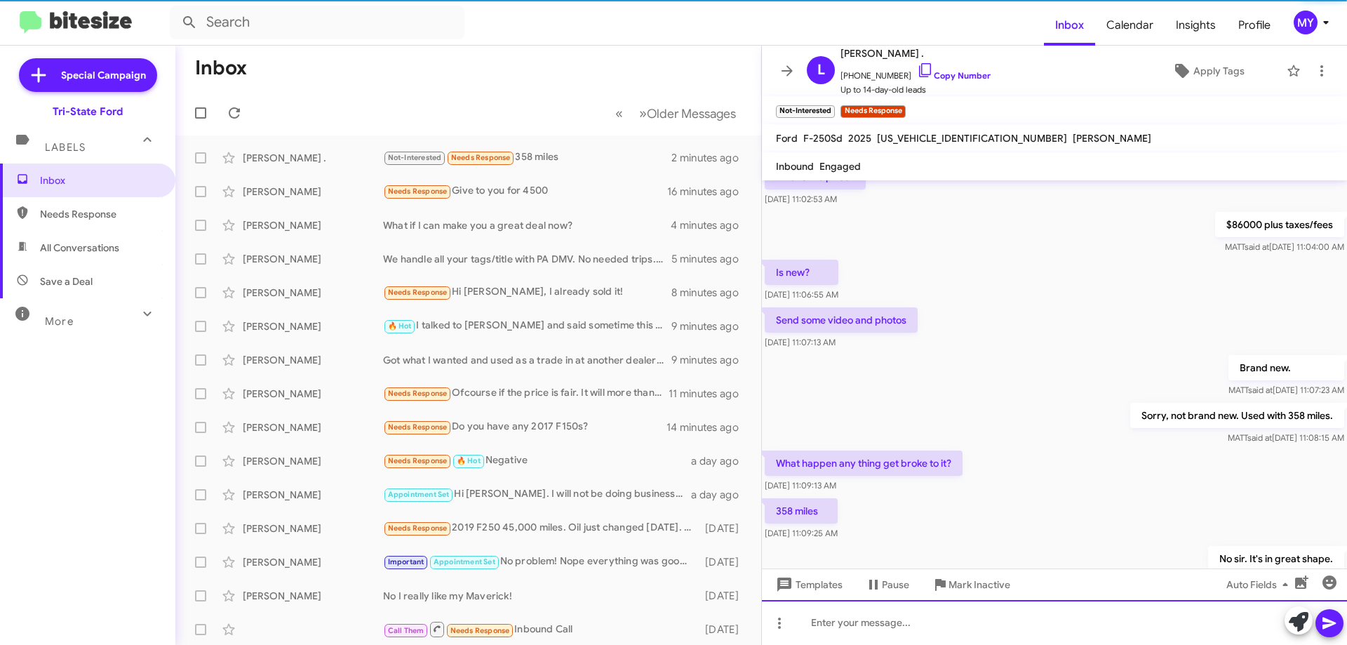
scroll to position [219, 0]
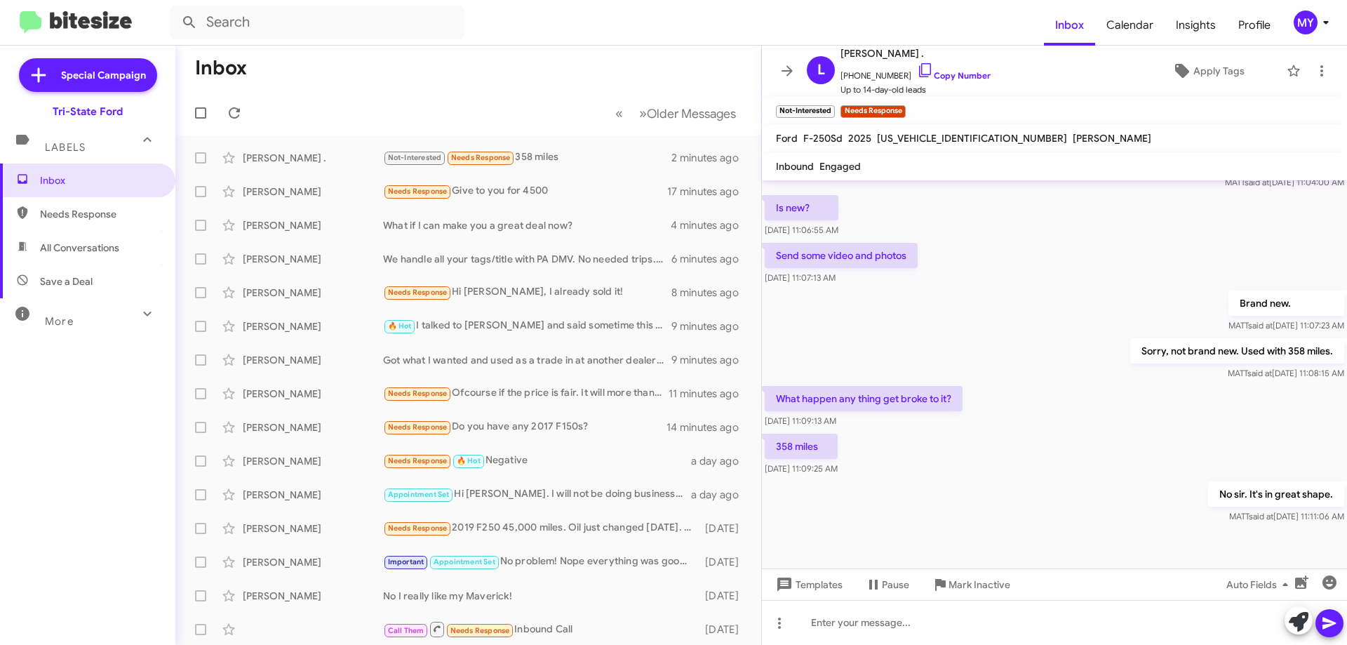
click at [81, 249] on span "All Conversations" at bounding box center [79, 248] width 79 height 14
type input "in:all-conversations"
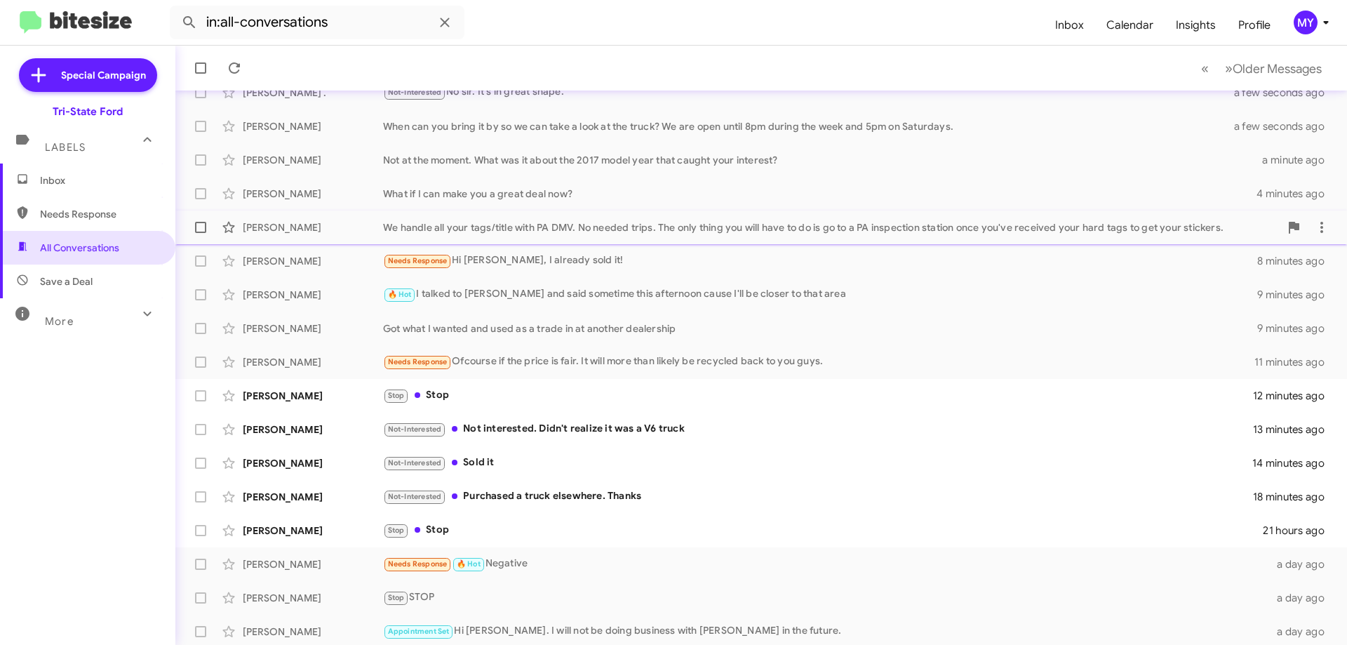
scroll to position [170, 0]
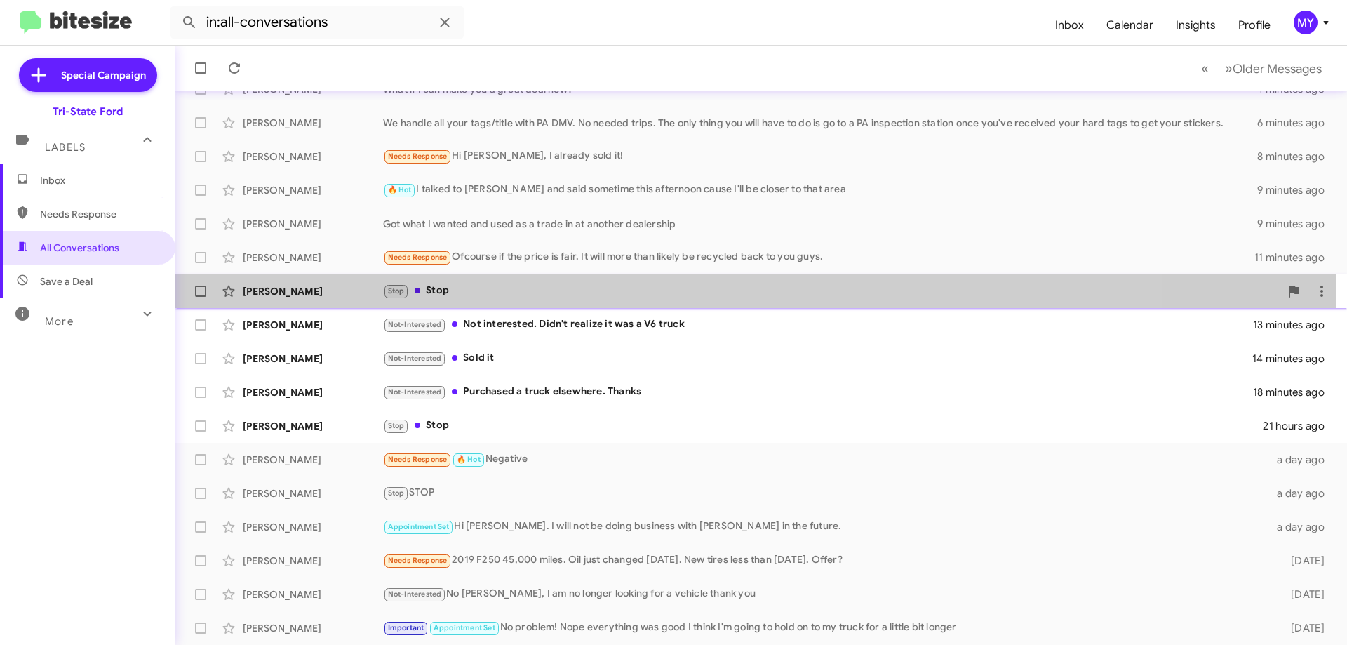
click at [536, 297] on div "Stop Stop" at bounding box center [831, 291] width 897 height 16
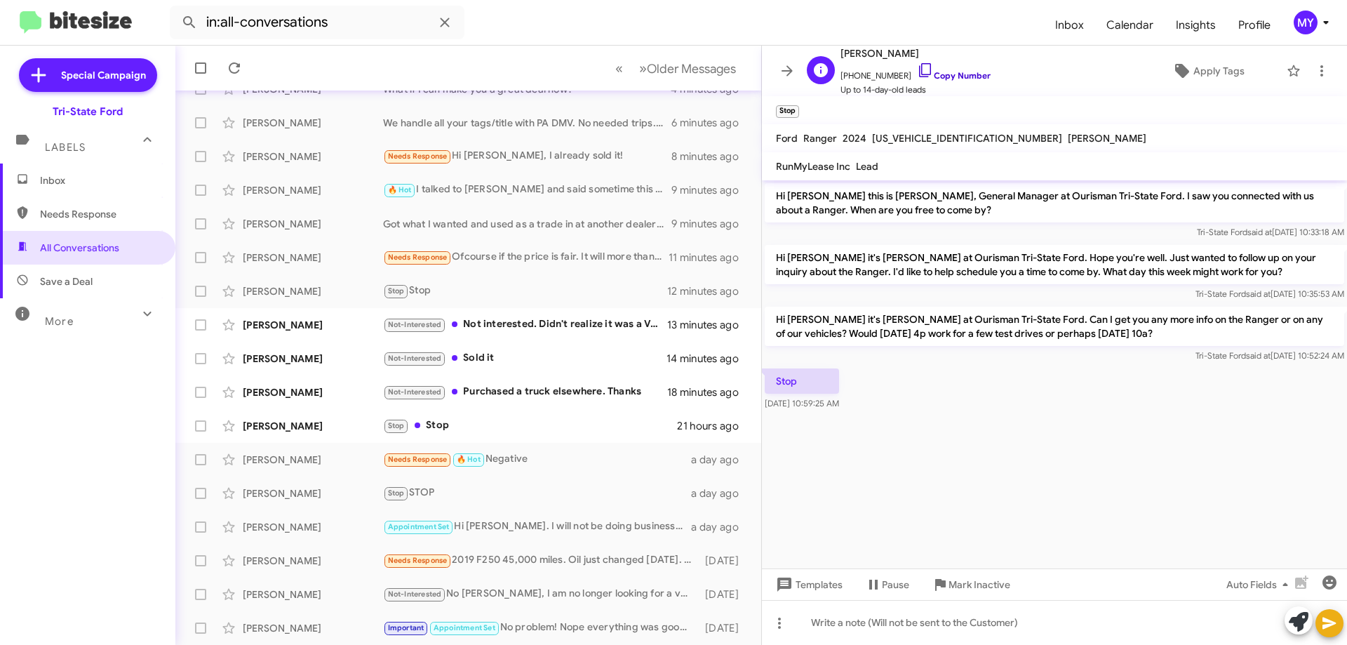
click at [919, 74] on icon at bounding box center [925, 70] width 12 height 14
click at [1314, 69] on icon at bounding box center [1321, 70] width 17 height 17
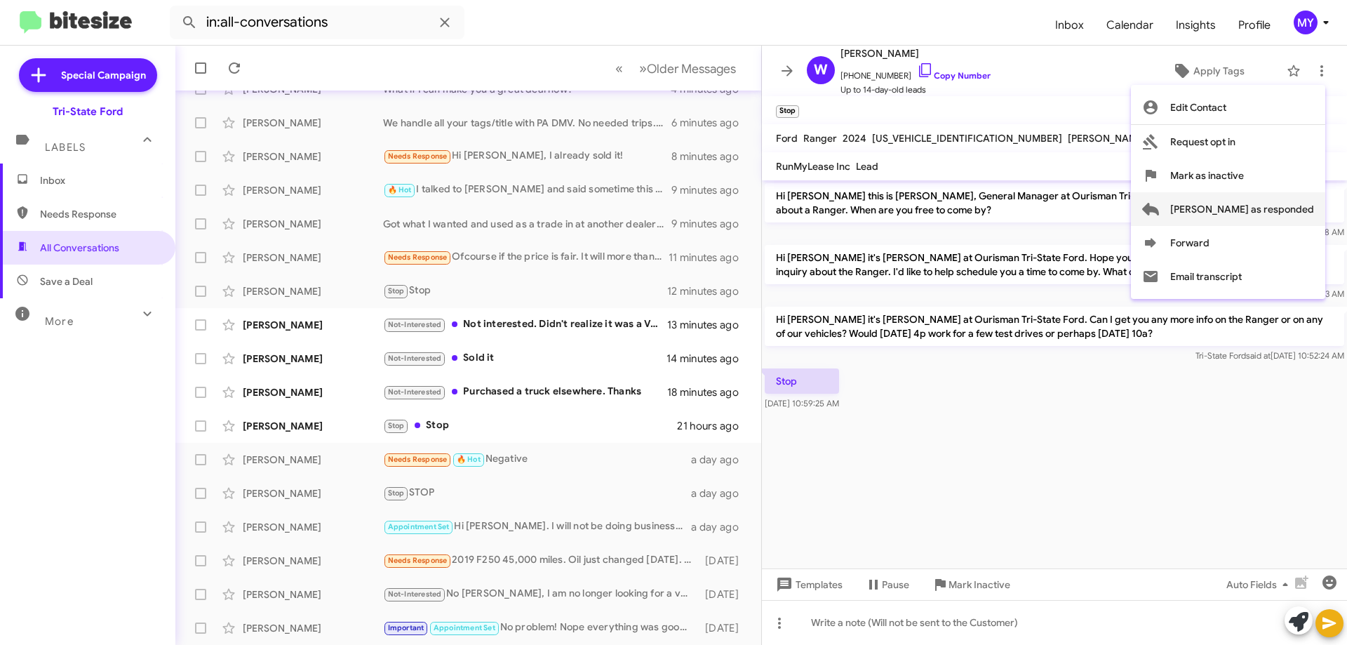
click at [1275, 206] on span "Mark as responded" at bounding box center [1242, 209] width 144 height 34
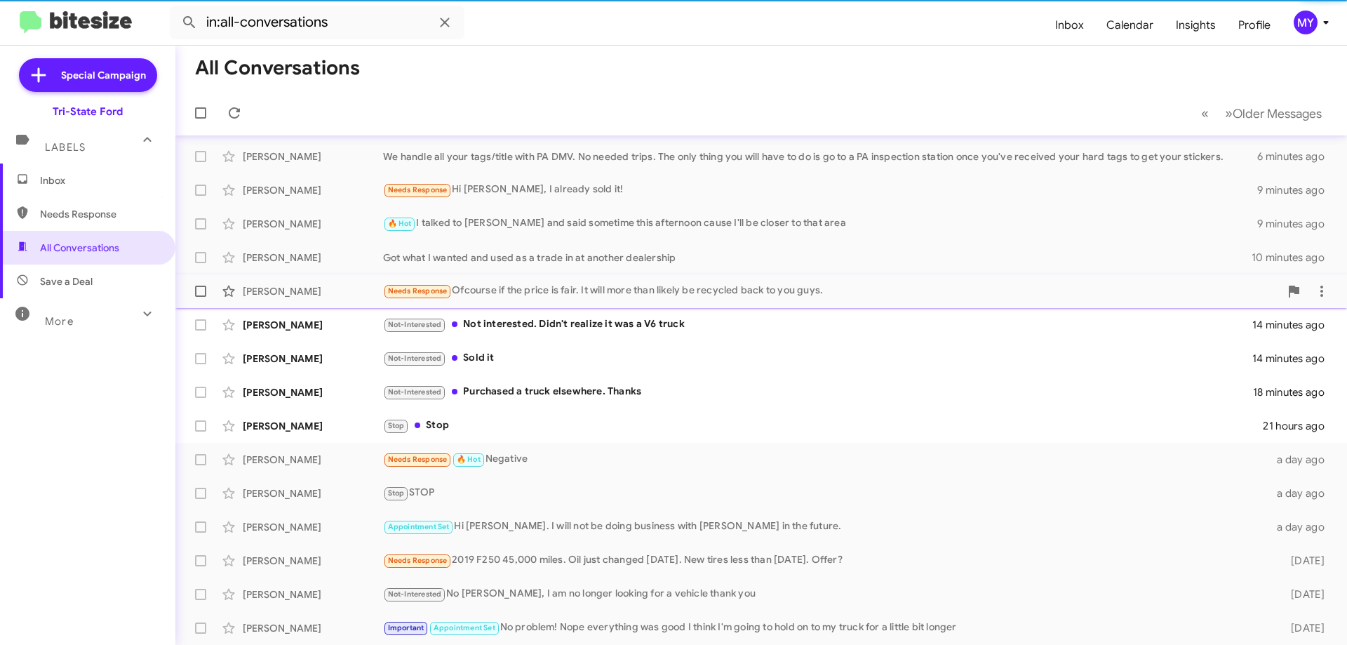
scroll to position [136, 0]
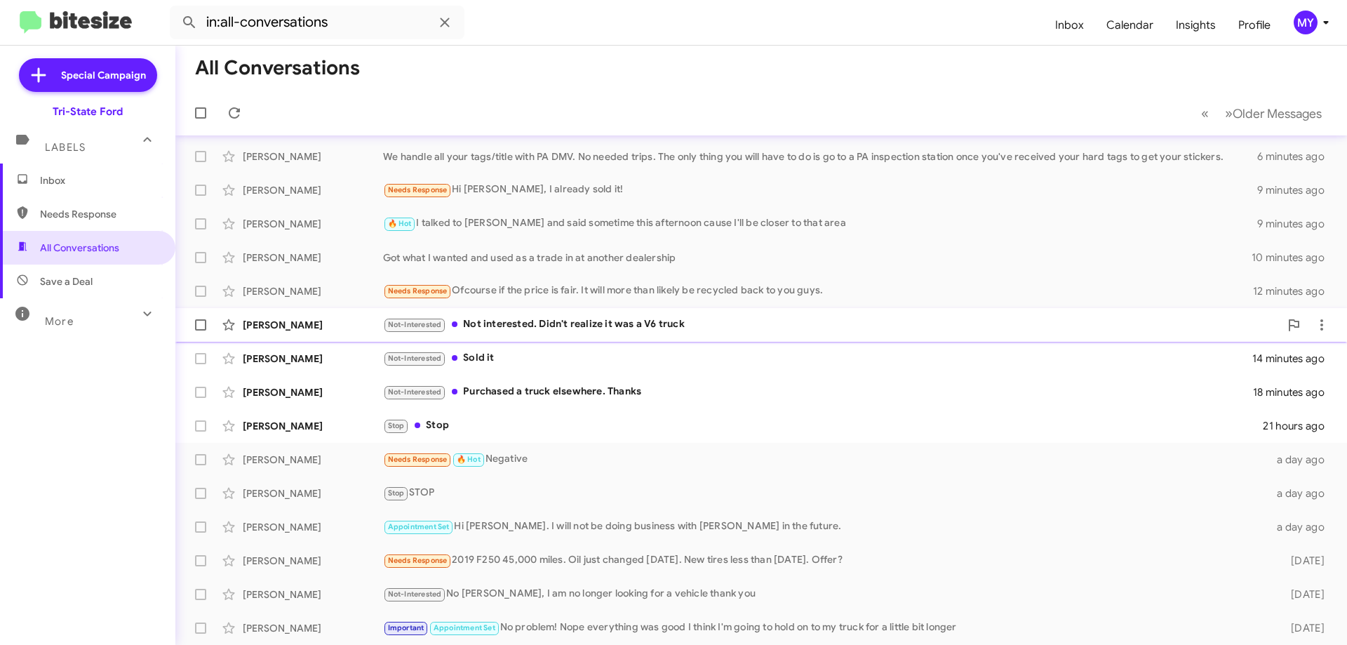
click at [588, 321] on div "Not-Interested Not interested. Didn't realize it was a V6 truck" at bounding box center [831, 324] width 897 height 16
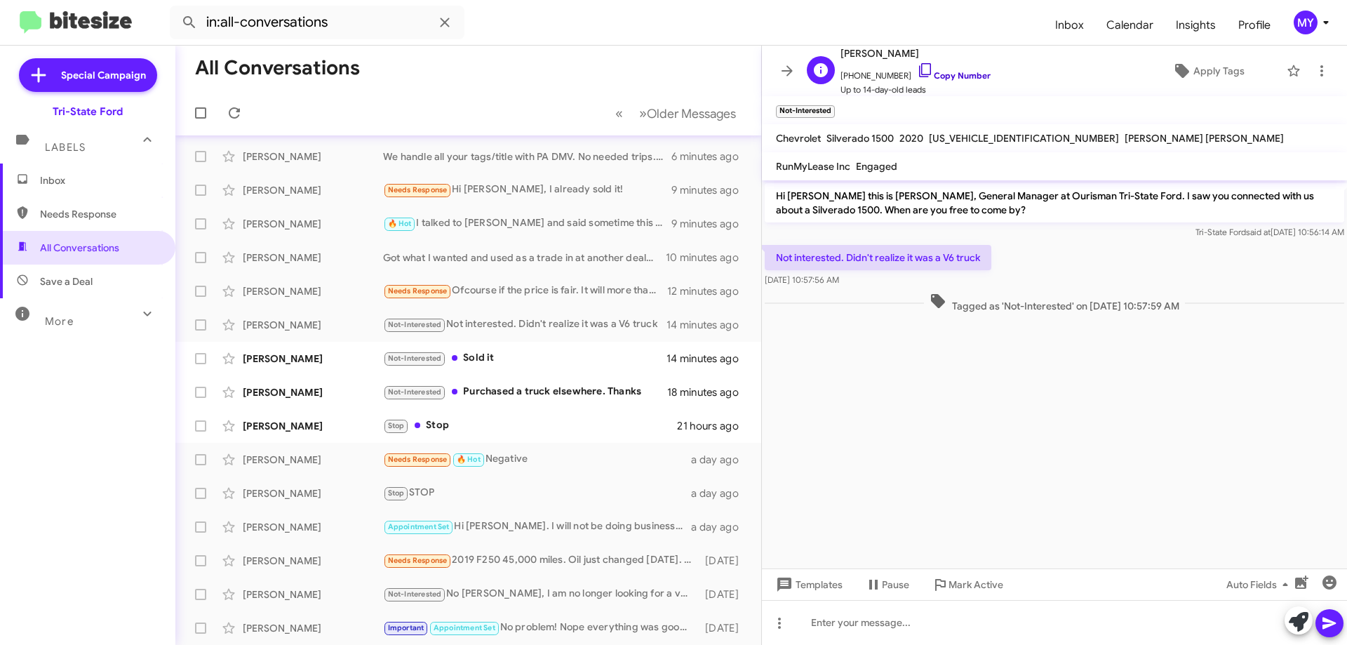
click at [917, 65] on icon at bounding box center [925, 70] width 17 height 17
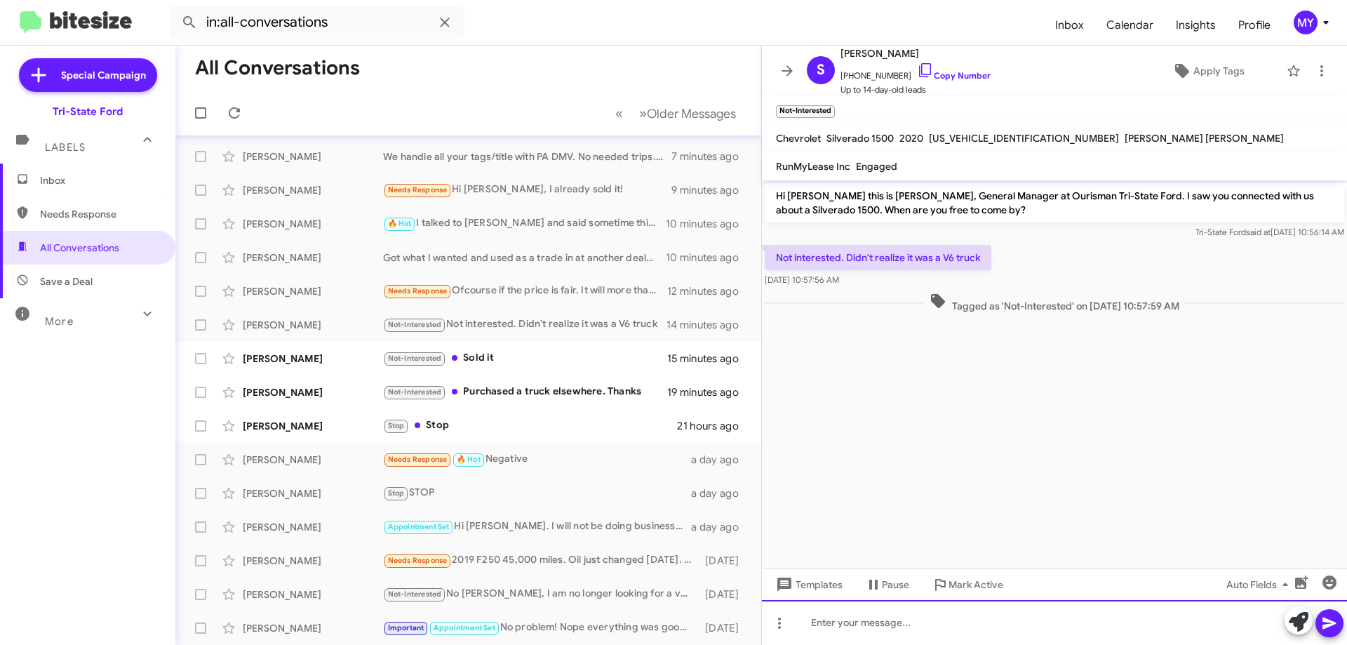
click at [900, 626] on div at bounding box center [1054, 622] width 585 height 45
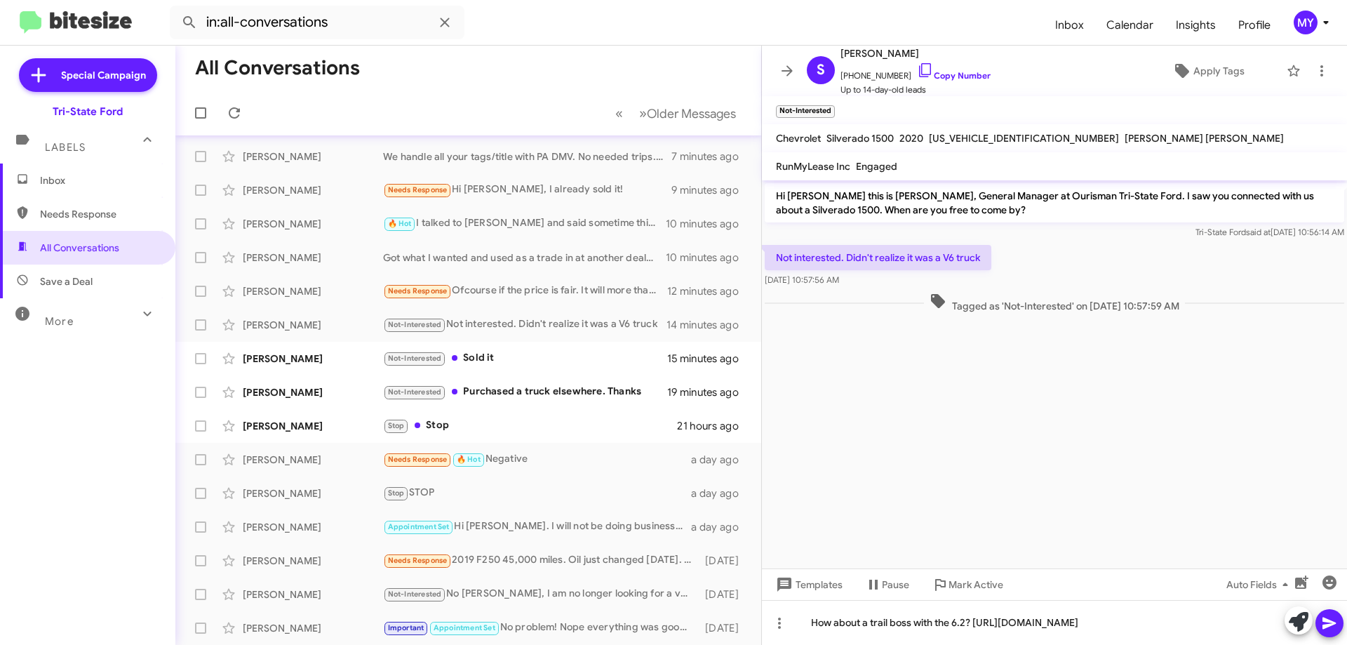
click at [1328, 622] on icon at bounding box center [1328, 623] width 13 height 12
click at [493, 356] on div "Not-Interested Sold it" at bounding box center [538, 358] width 311 height 16
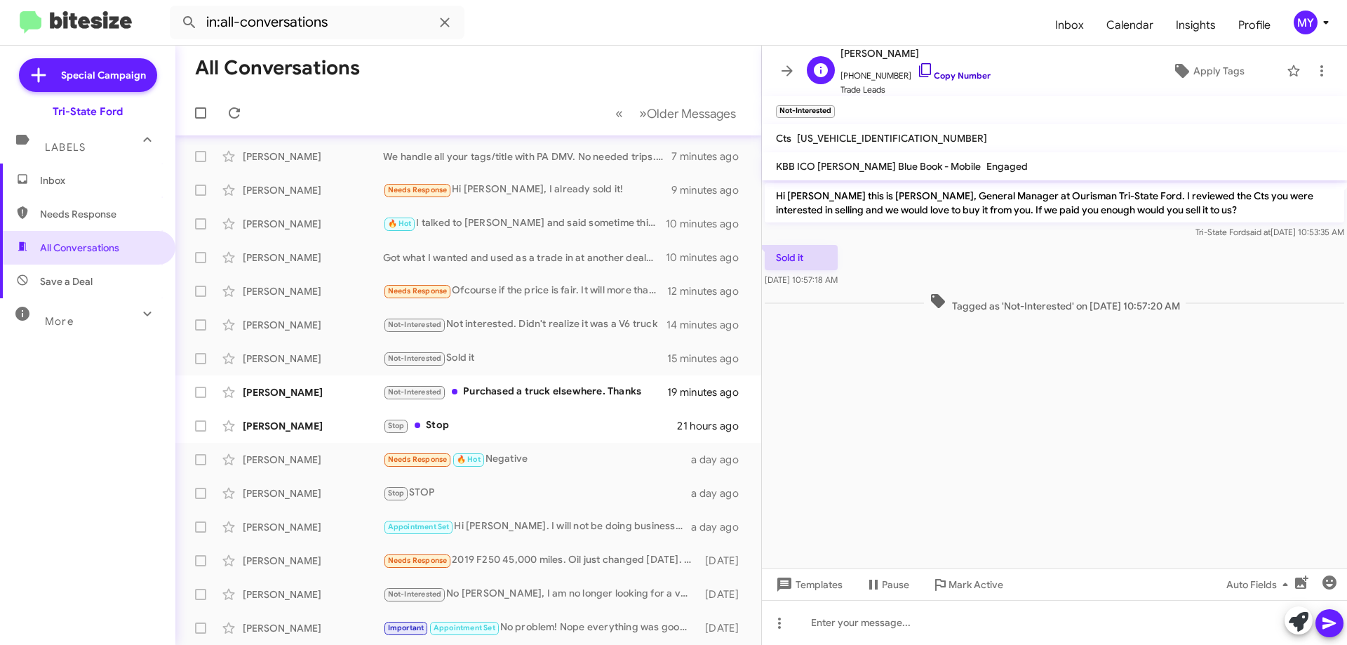
click at [917, 69] on icon at bounding box center [925, 70] width 17 height 17
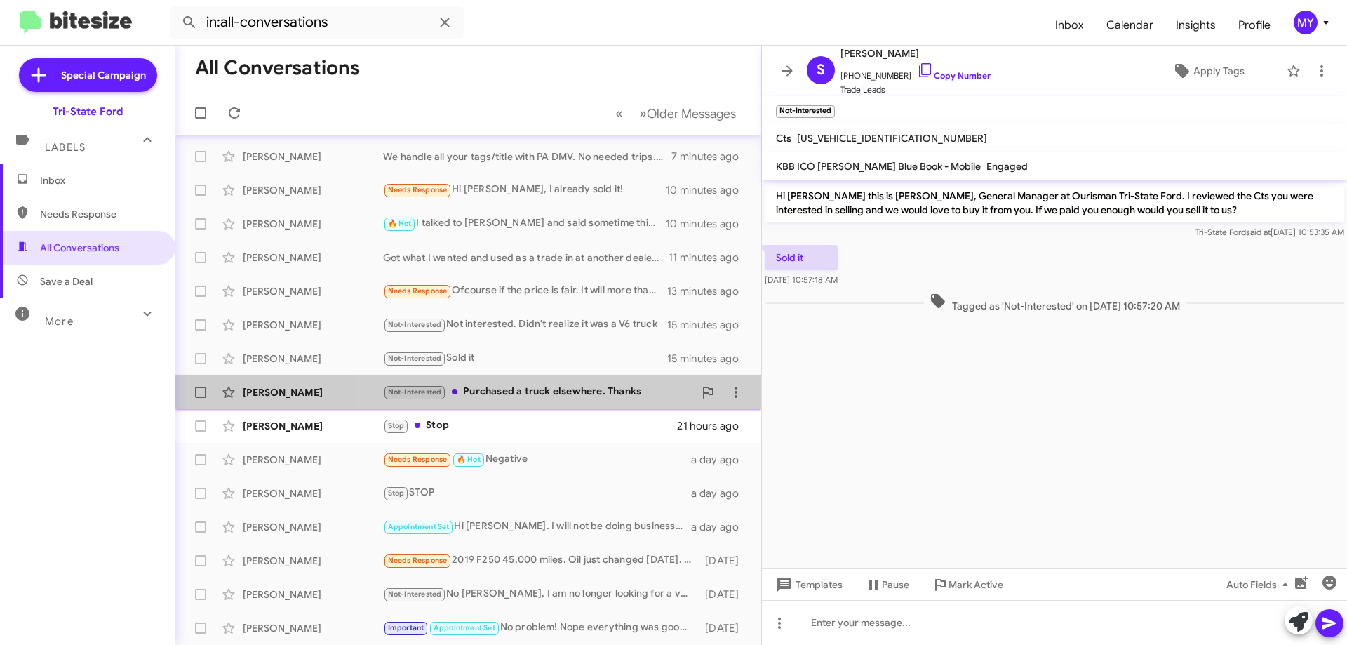
click at [563, 392] on div "Not-Interested Purchased a truck elsewhere. Thanks" at bounding box center [538, 392] width 311 height 16
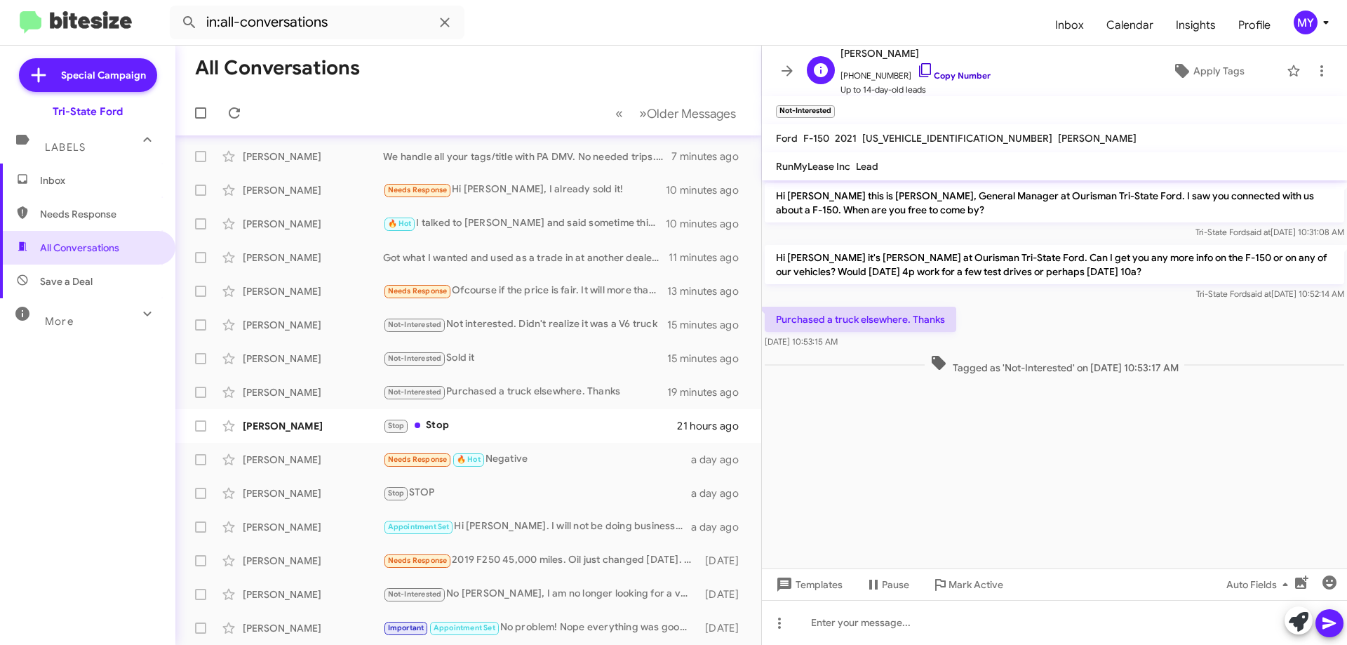
click at [917, 65] on icon at bounding box center [925, 70] width 17 height 17
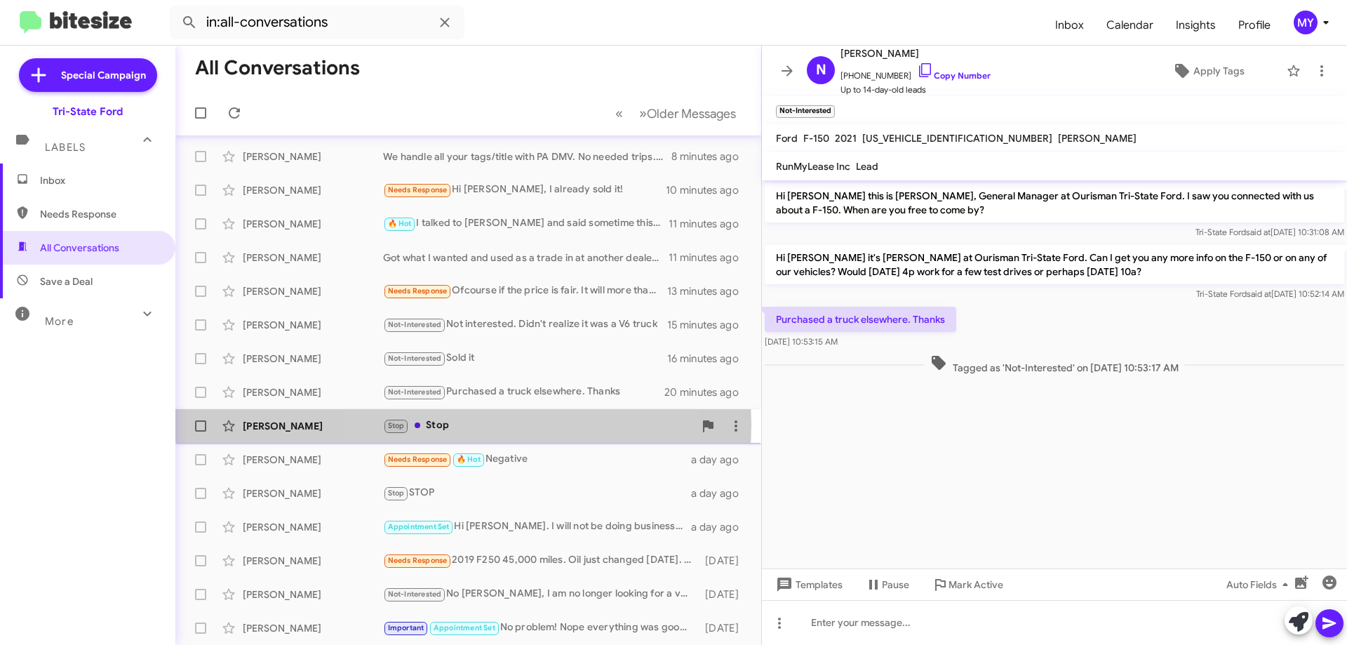
click at [458, 424] on div "Stop Stop" at bounding box center [538, 425] width 311 height 16
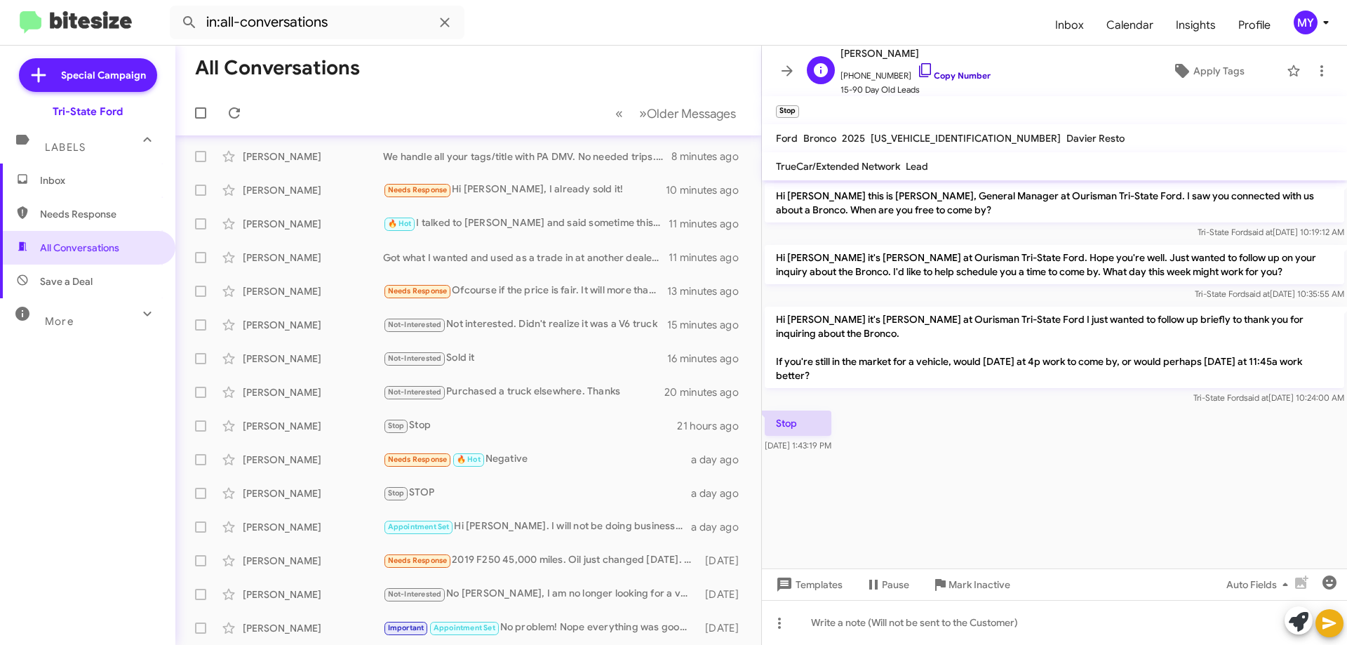
click at [917, 68] on icon at bounding box center [925, 70] width 17 height 17
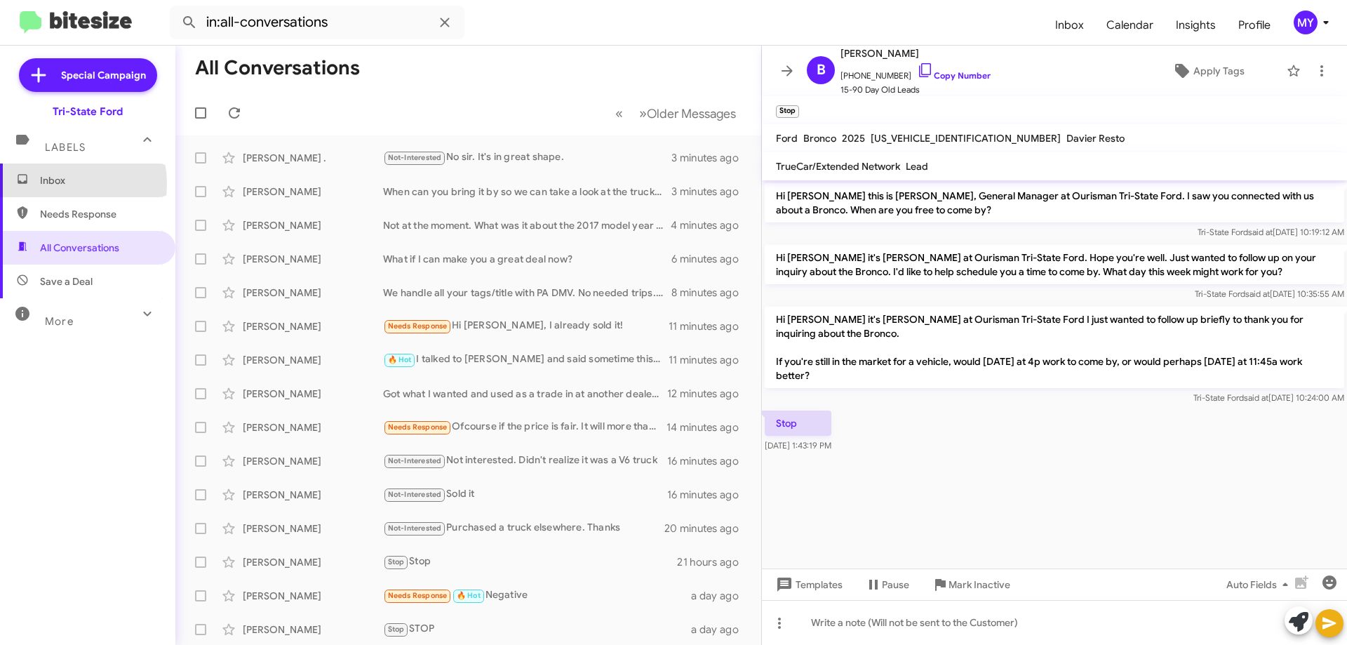
click at [59, 184] on span "Inbox" at bounding box center [99, 180] width 119 height 14
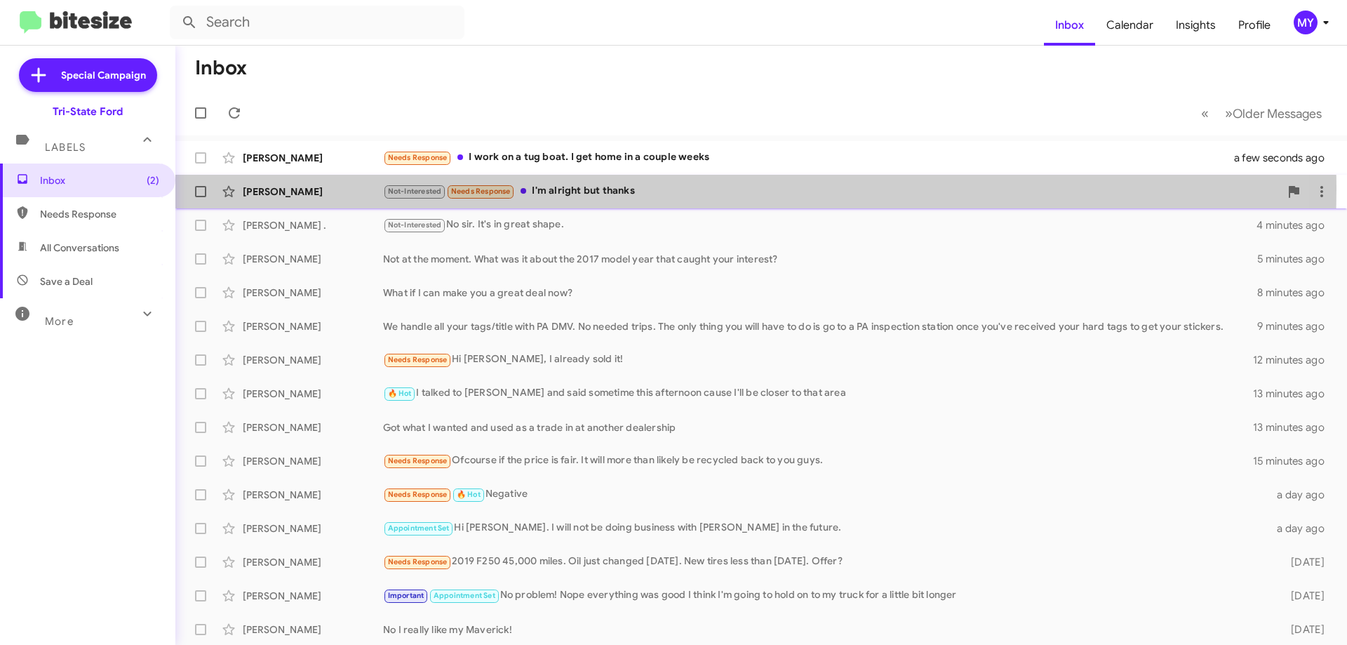
click at [610, 189] on div "Not-Interested Needs Response I'm alright but thanks" at bounding box center [831, 191] width 897 height 16
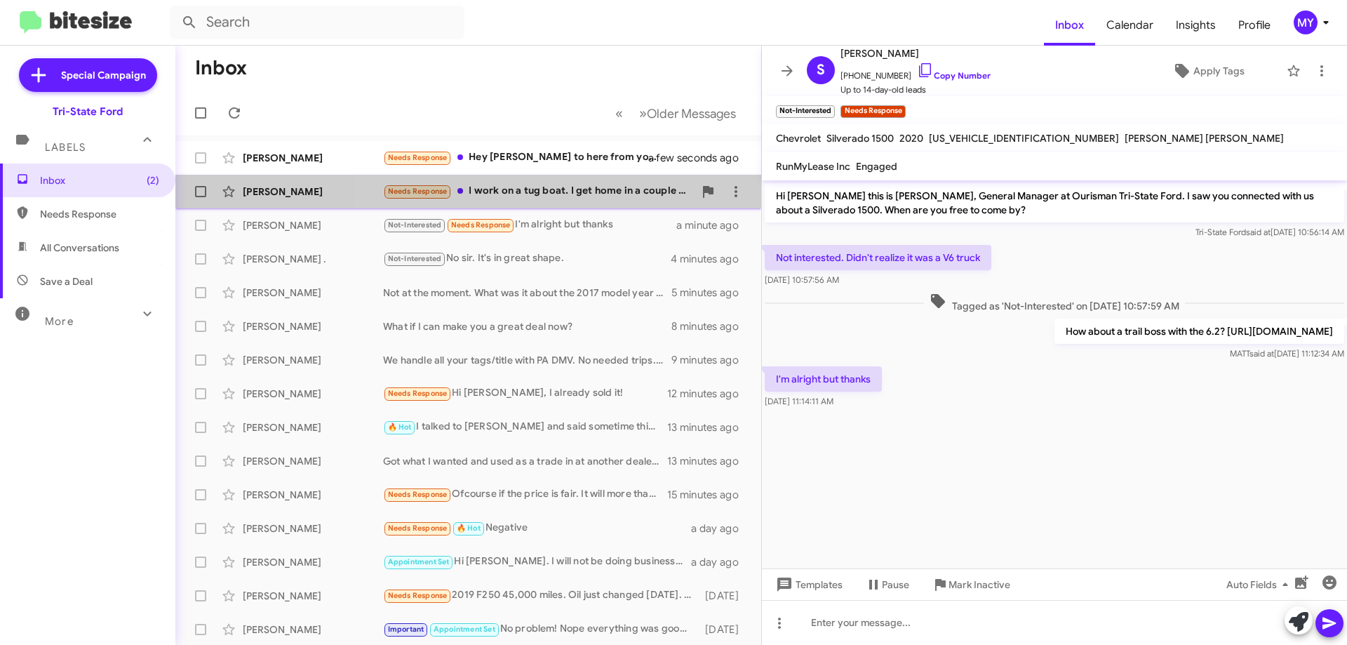
click at [598, 194] on div "Needs Response I work on a tug boat. I get home in a couple weeks" at bounding box center [538, 191] width 311 height 16
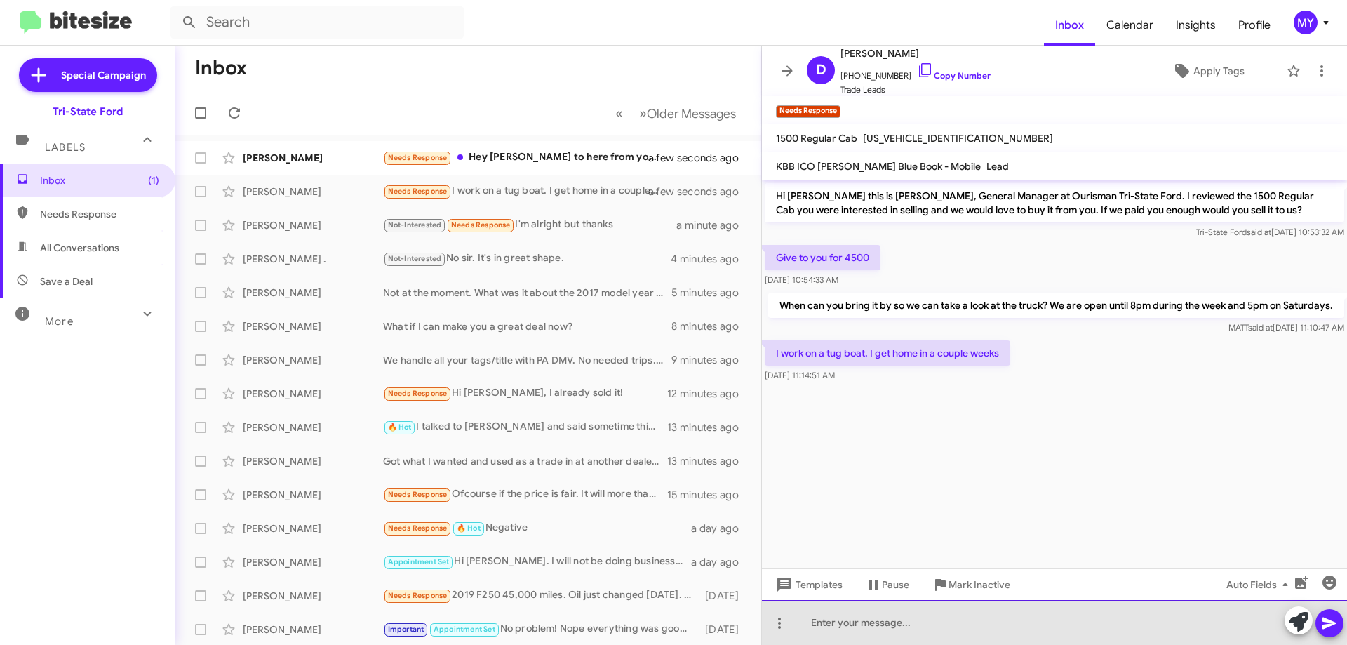
click at [865, 617] on div at bounding box center [1054, 622] width 585 height 45
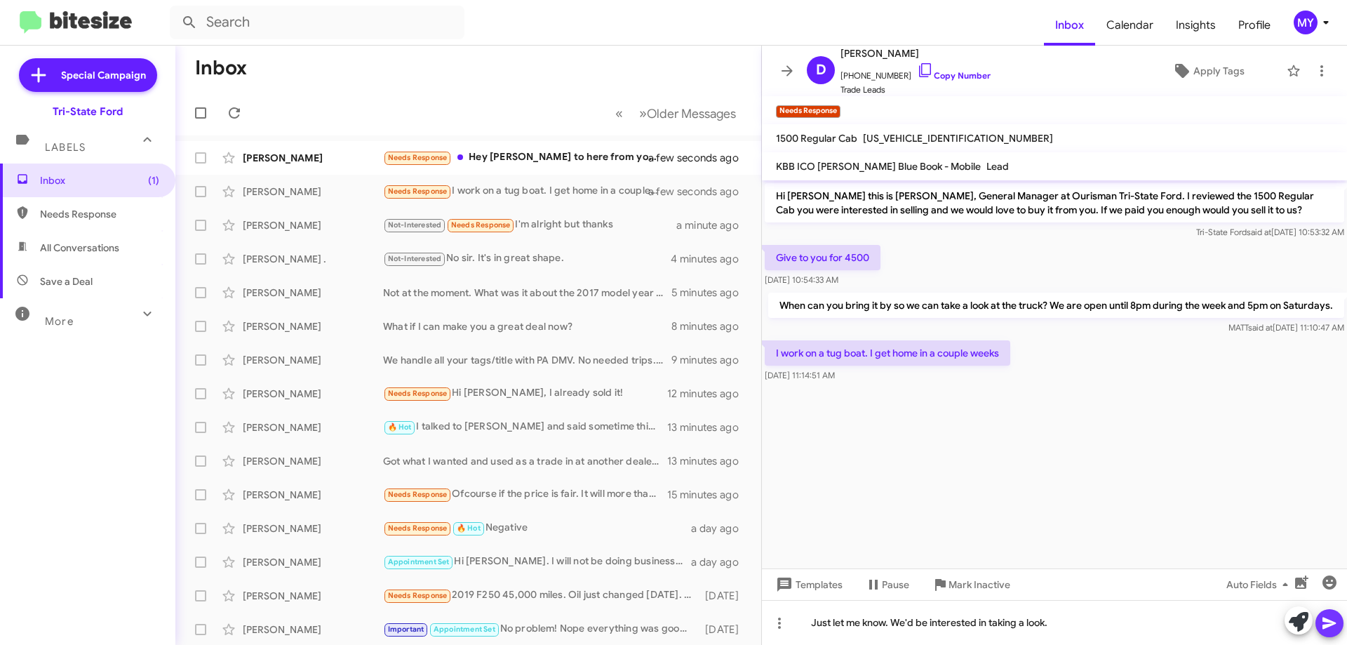
click at [1337, 627] on icon at bounding box center [1329, 623] width 17 height 17
click at [530, 155] on div "Needs Response Hey Derek good to here from you. Thank you for the text. I am in…" at bounding box center [538, 157] width 311 height 16
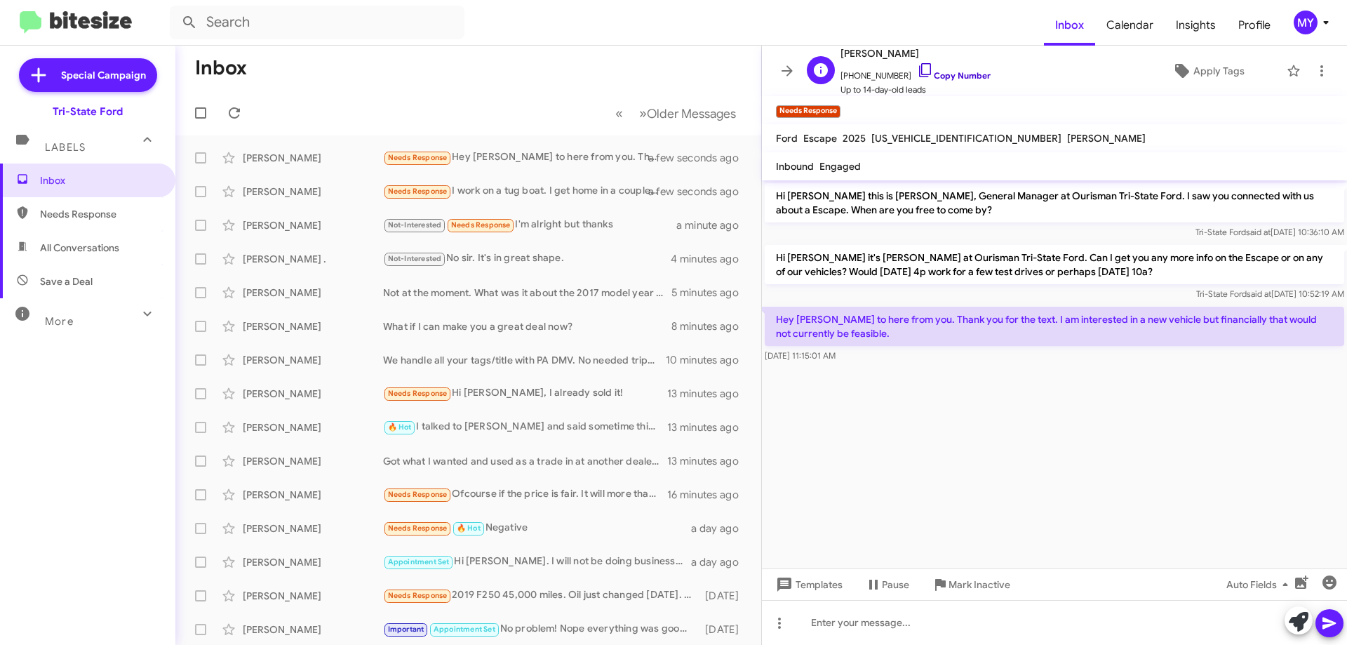
click at [917, 66] on icon at bounding box center [925, 70] width 17 height 17
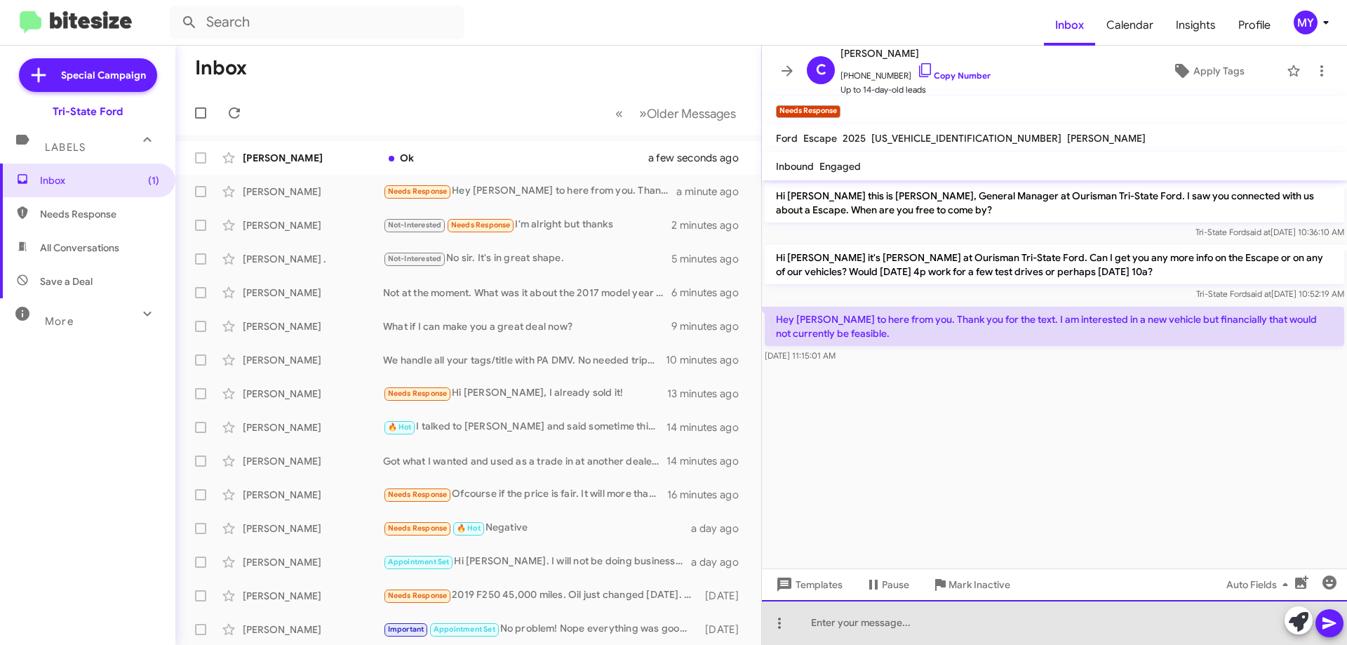
click at [939, 620] on div at bounding box center [1054, 622] width 585 height 45
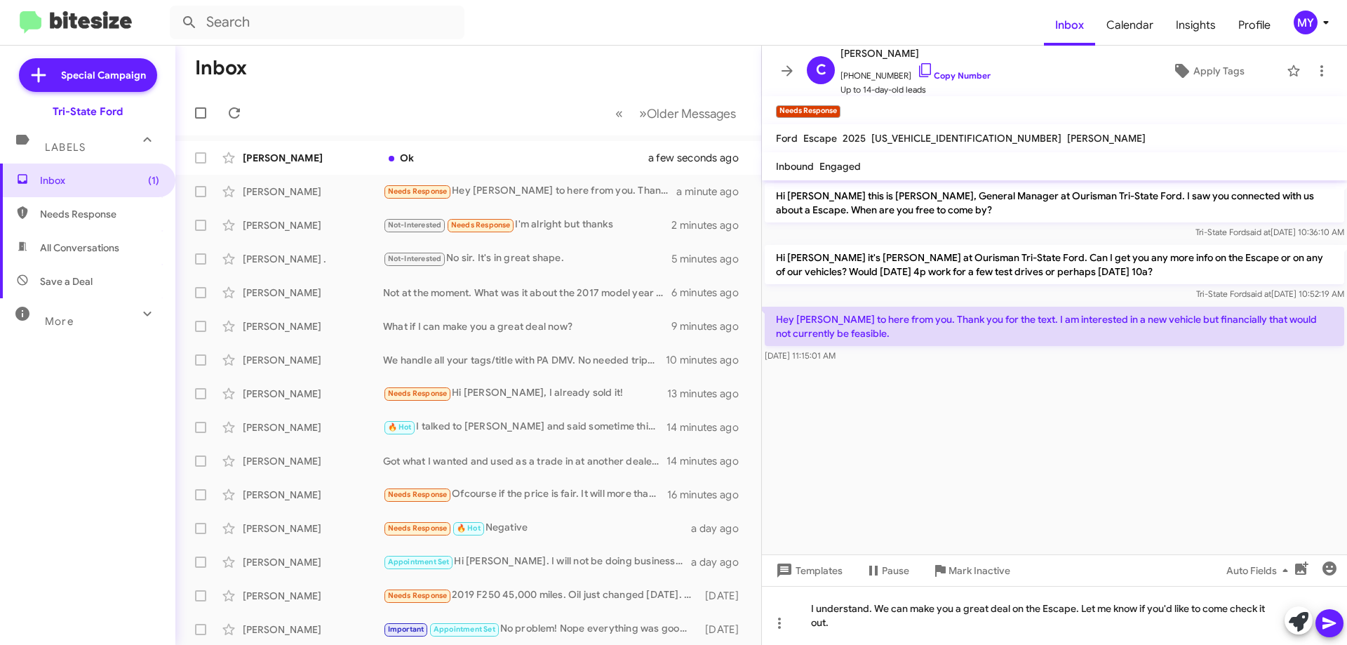
click at [1334, 615] on icon at bounding box center [1329, 623] width 17 height 17
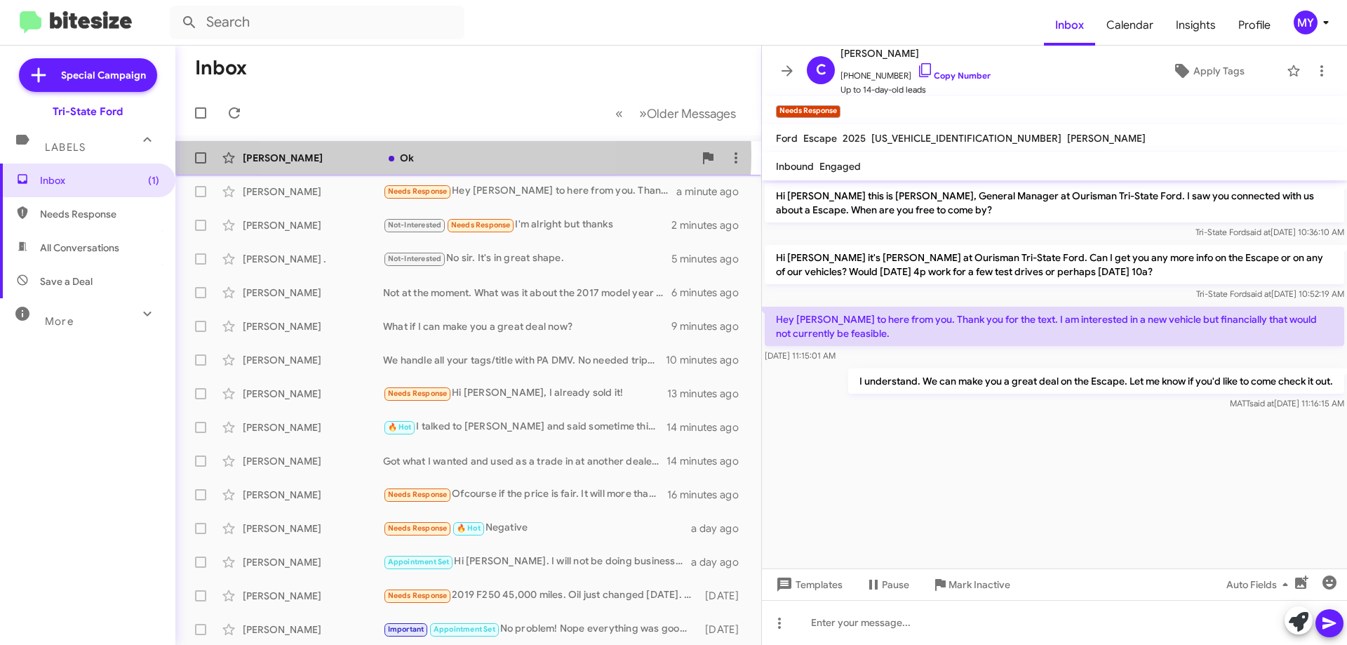
click at [416, 154] on div "Ok" at bounding box center [538, 158] width 311 height 14
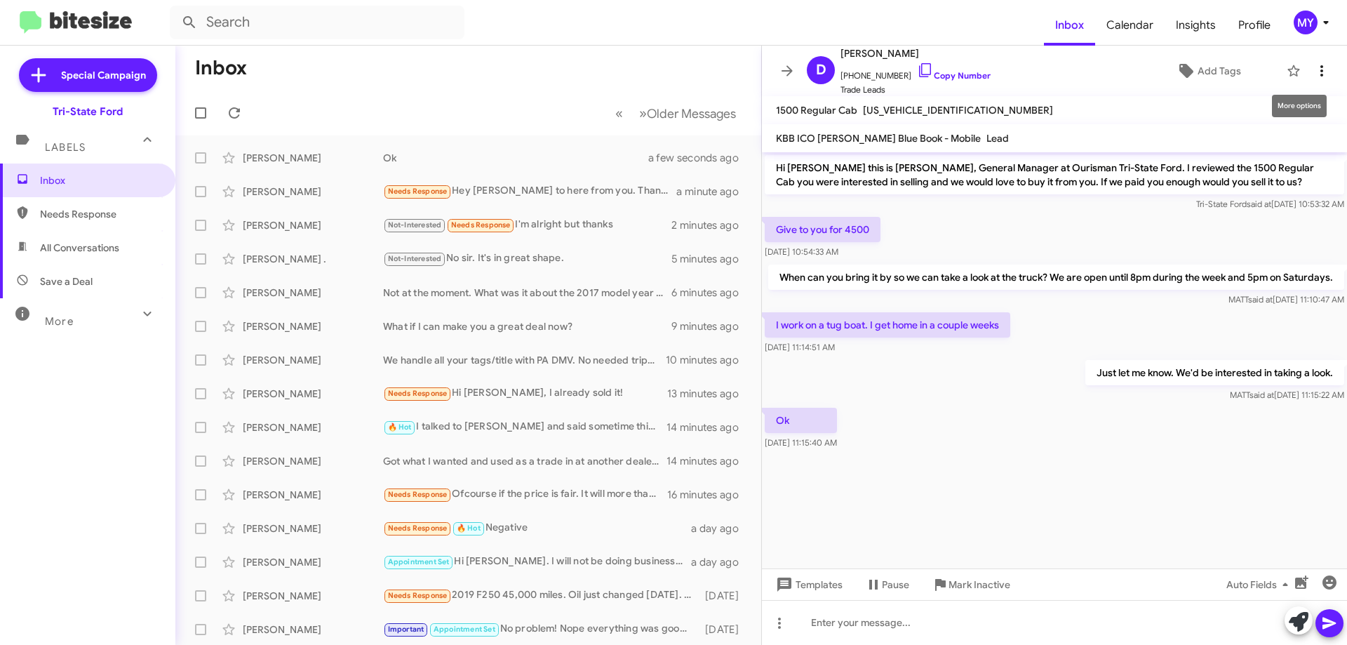
click at [1320, 65] on icon at bounding box center [1321, 70] width 3 height 11
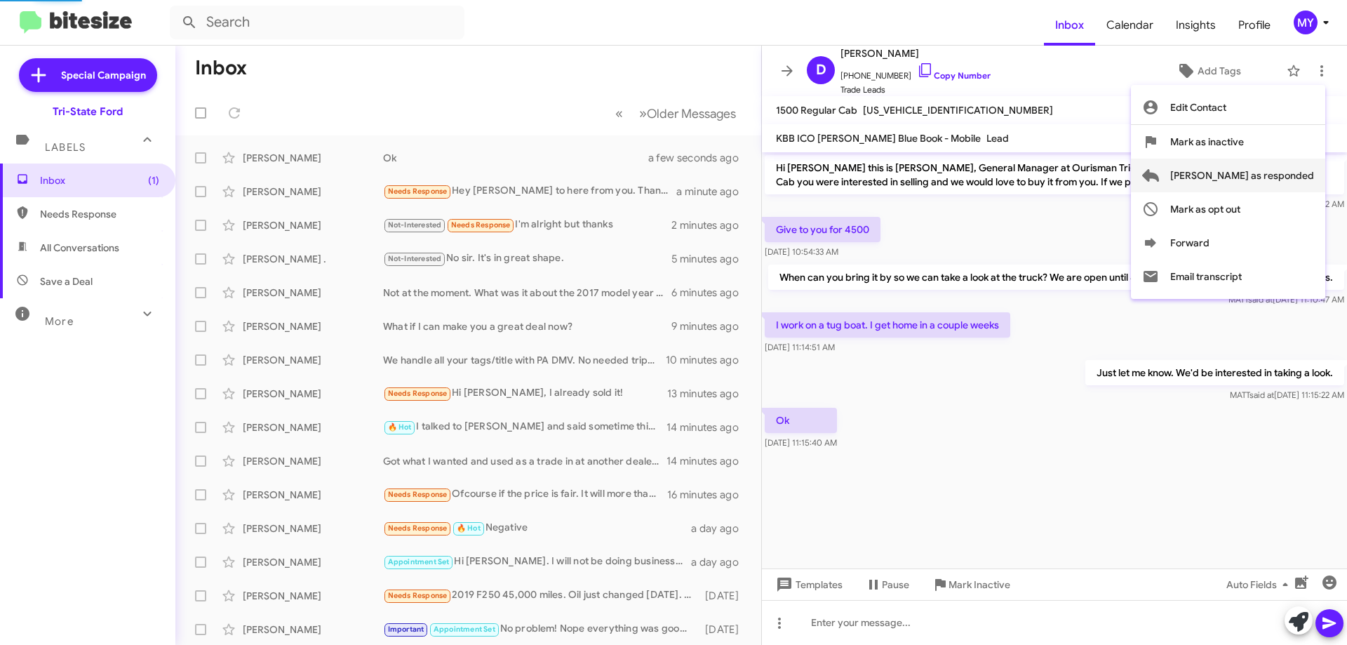
click at [1273, 170] on span "Mark as responded" at bounding box center [1242, 176] width 144 height 34
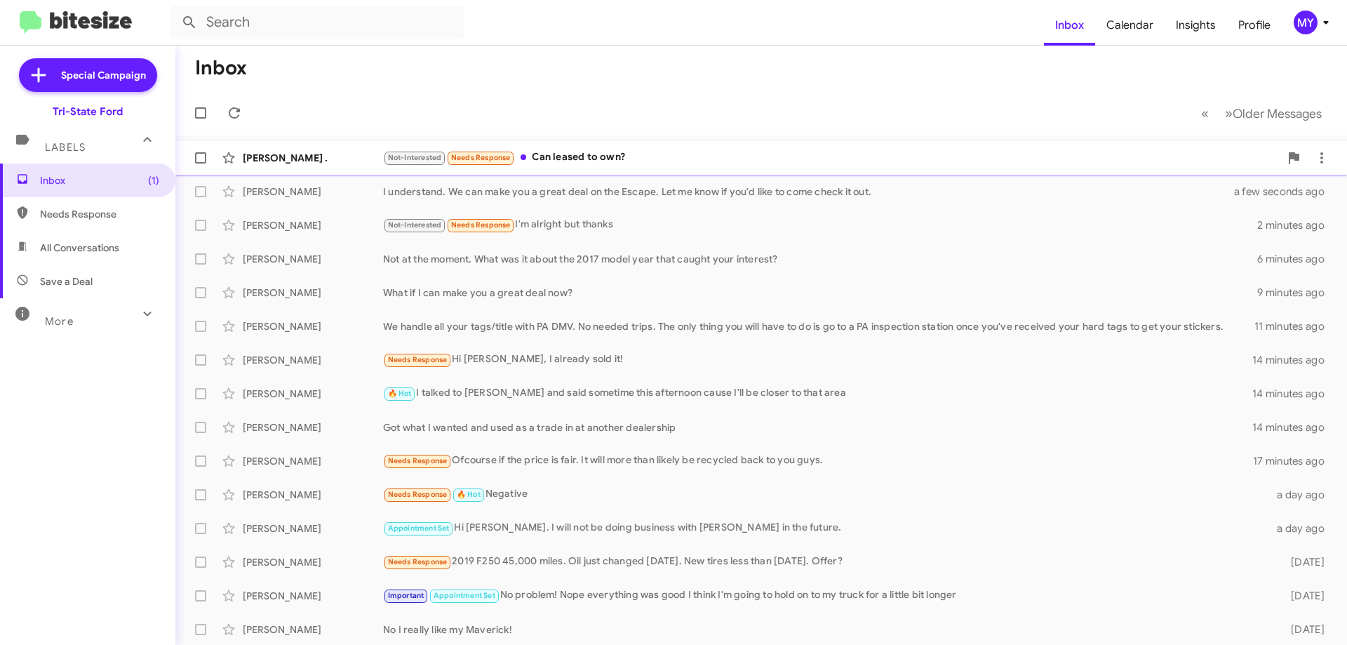
click at [584, 159] on div "Not-Interested Needs Response Can leased to own?" at bounding box center [831, 157] width 897 height 16
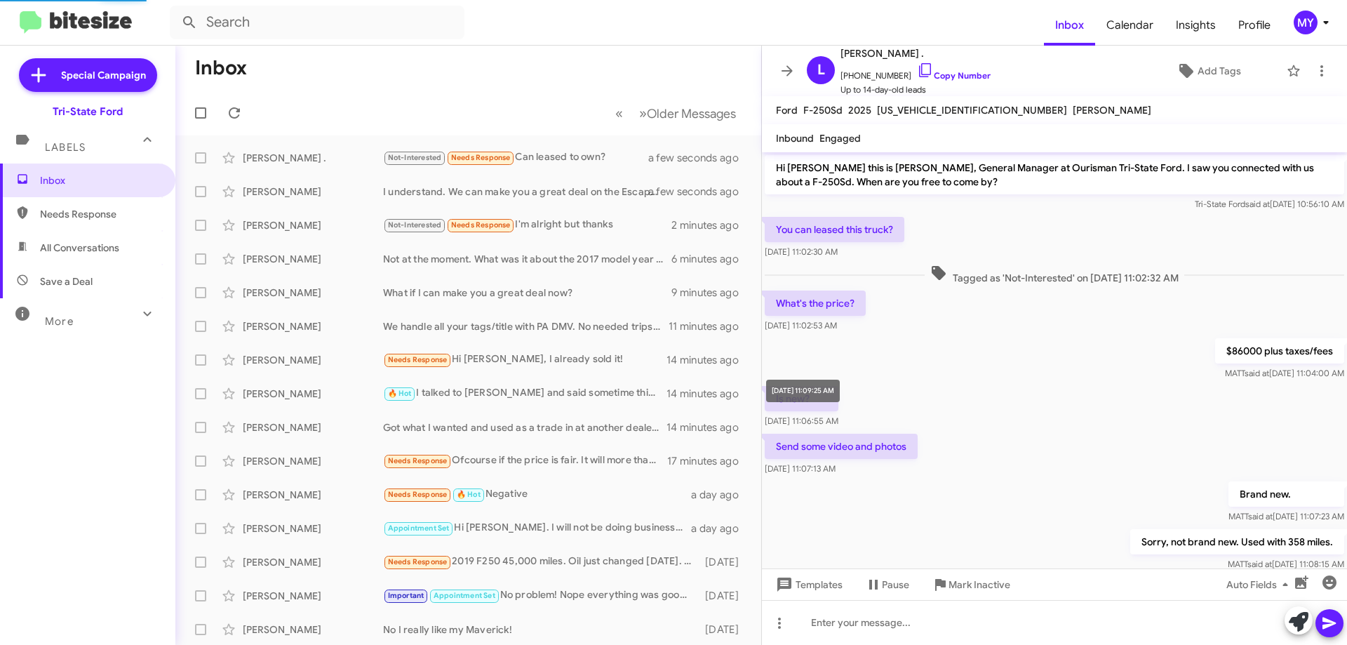
scroll to position [242, 0]
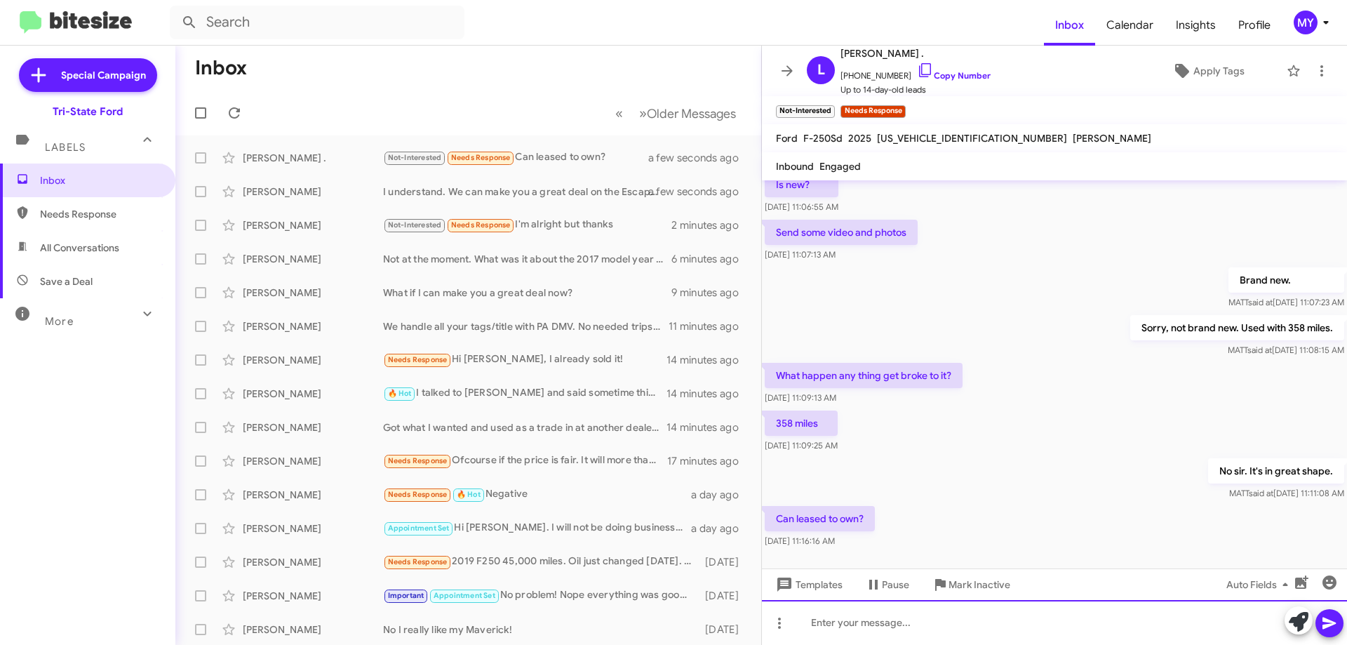
click at [840, 634] on div at bounding box center [1054, 622] width 585 height 45
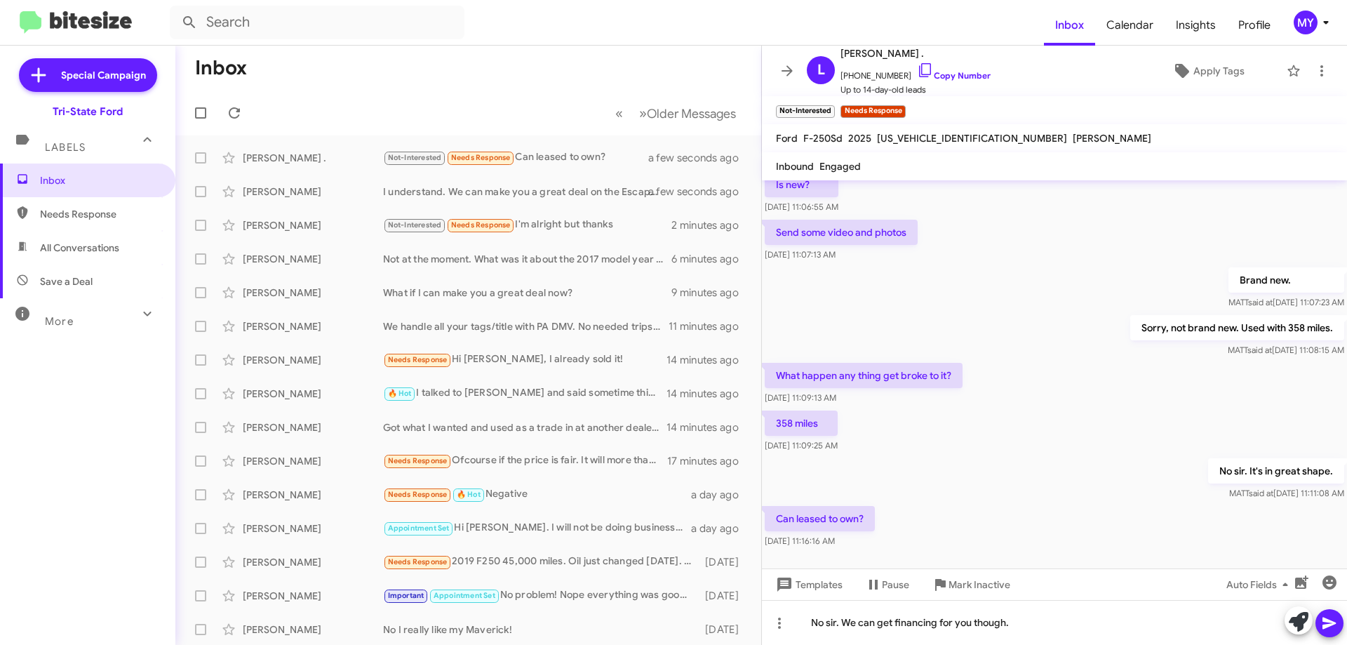
click at [1324, 618] on icon at bounding box center [1328, 623] width 13 height 12
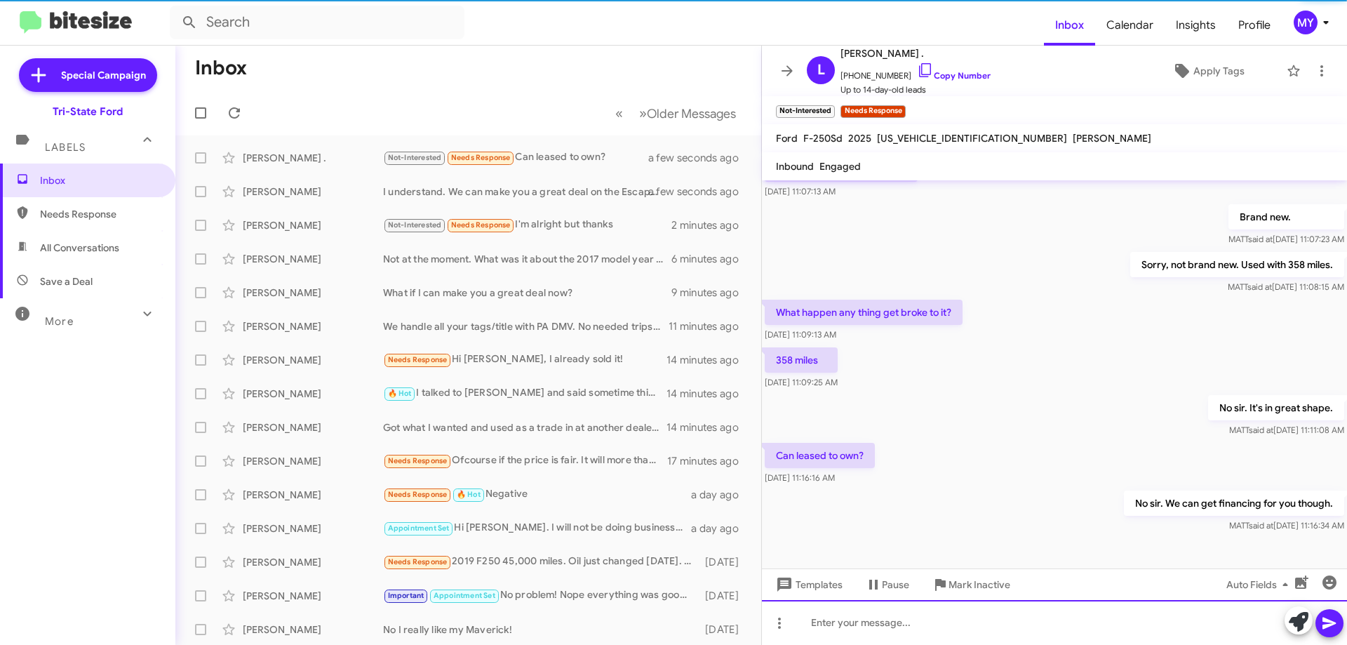
scroll to position [321, 0]
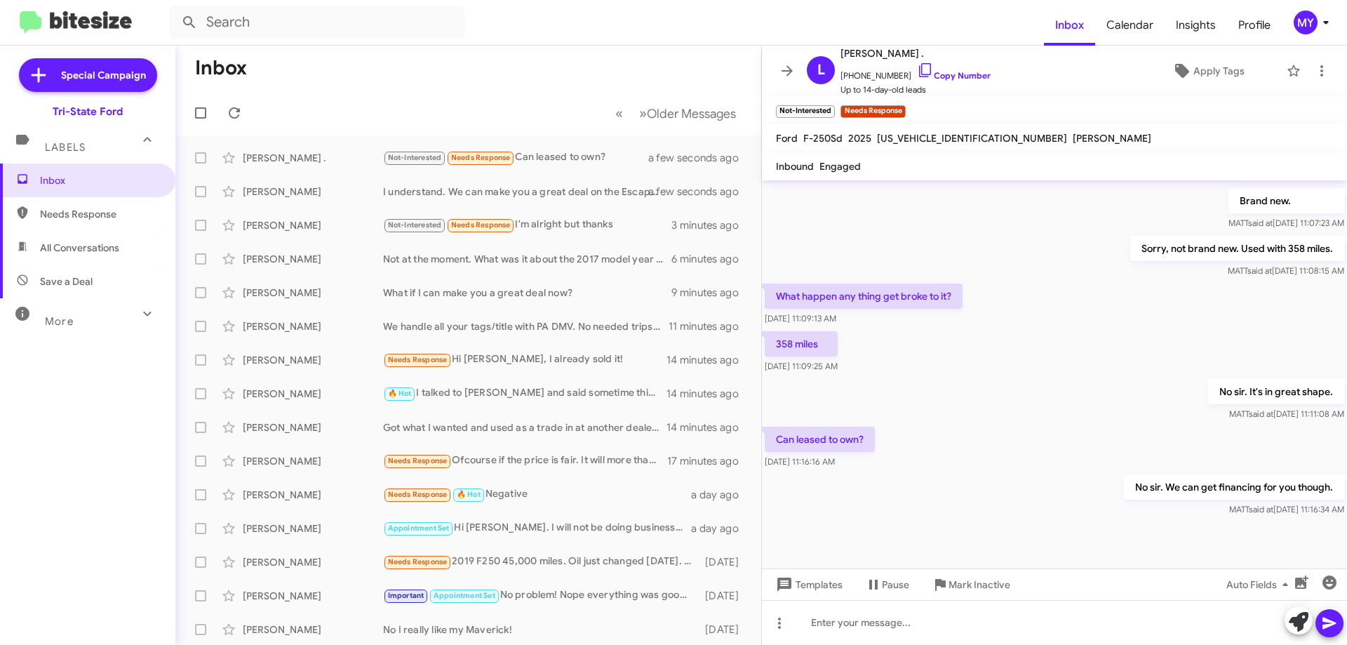
click at [83, 234] on span "All Conversations" at bounding box center [87, 248] width 175 height 34
type input "in:all-conversations"
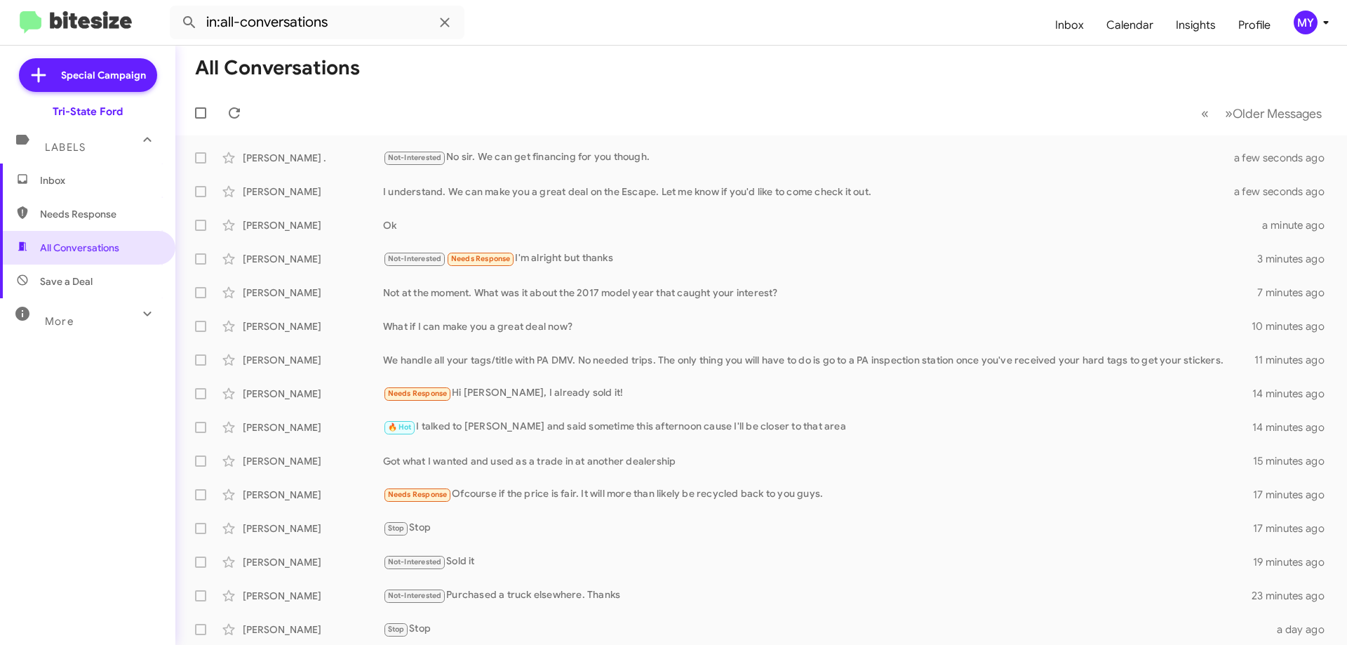
click at [56, 175] on span "Inbox" at bounding box center [99, 180] width 119 height 14
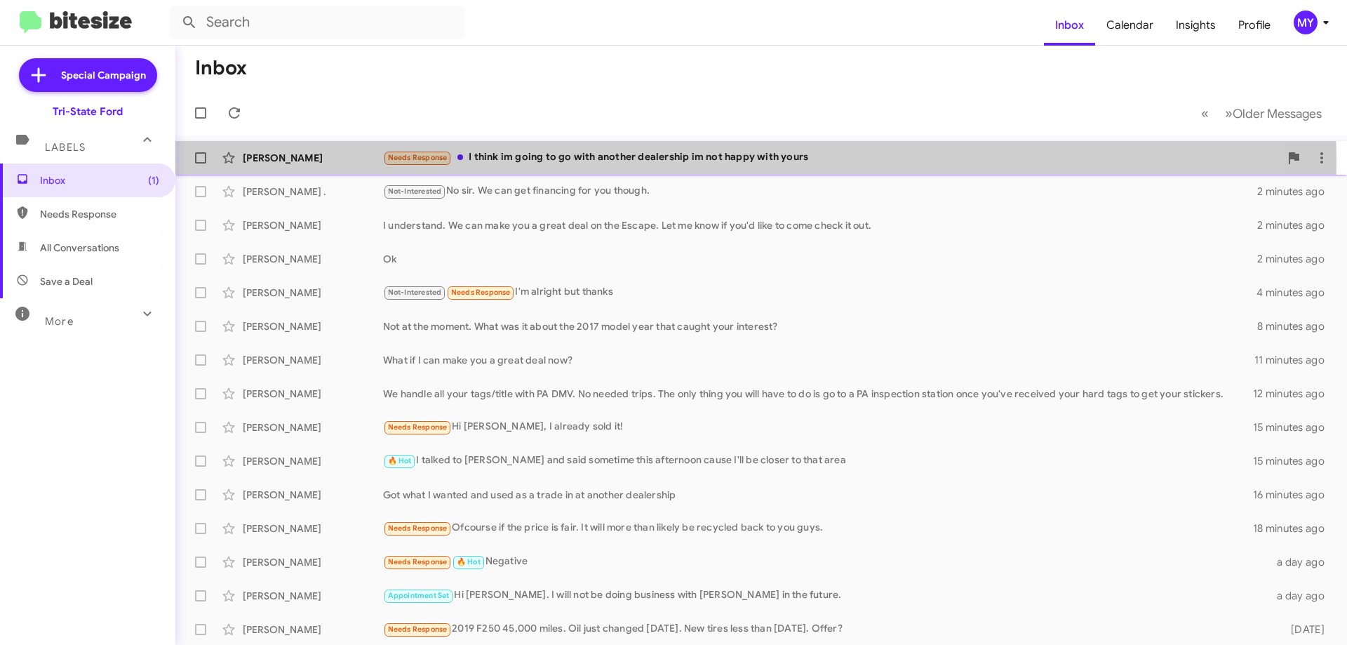
click at [598, 162] on div "Needs Response I think im going to go with another dealership im not happy with…" at bounding box center [831, 157] width 897 height 16
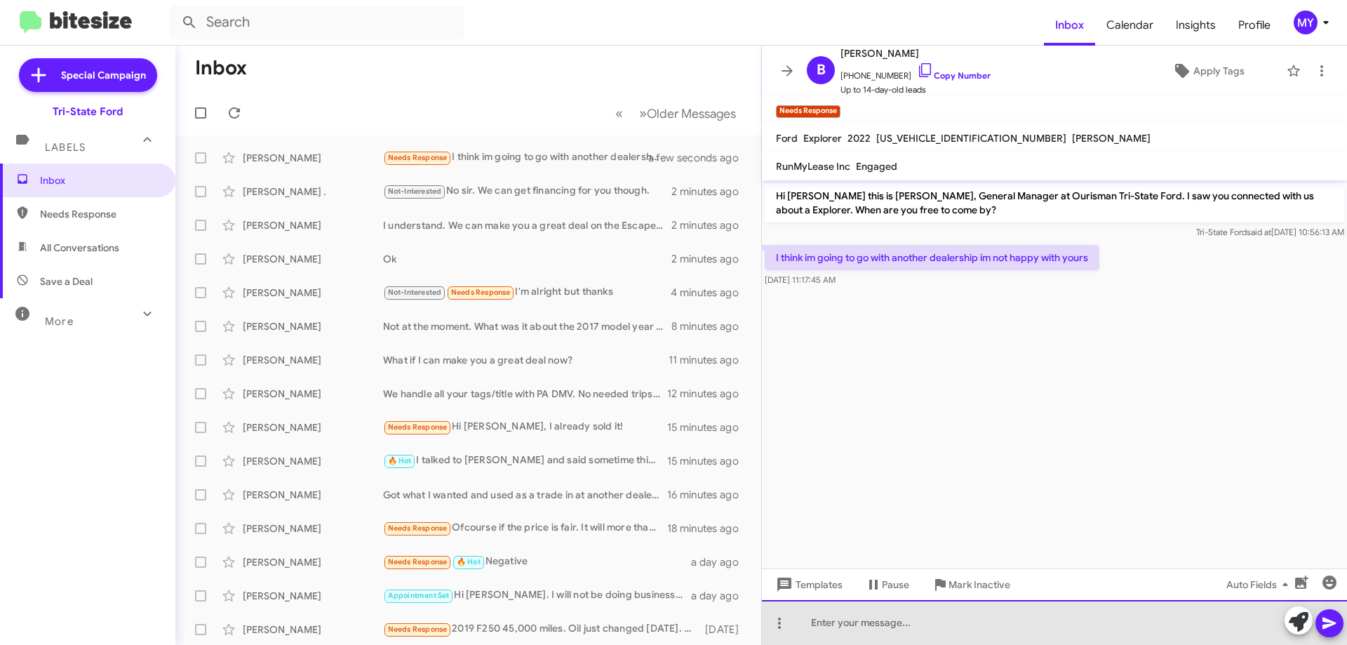
click at [873, 622] on div at bounding box center [1054, 622] width 585 height 45
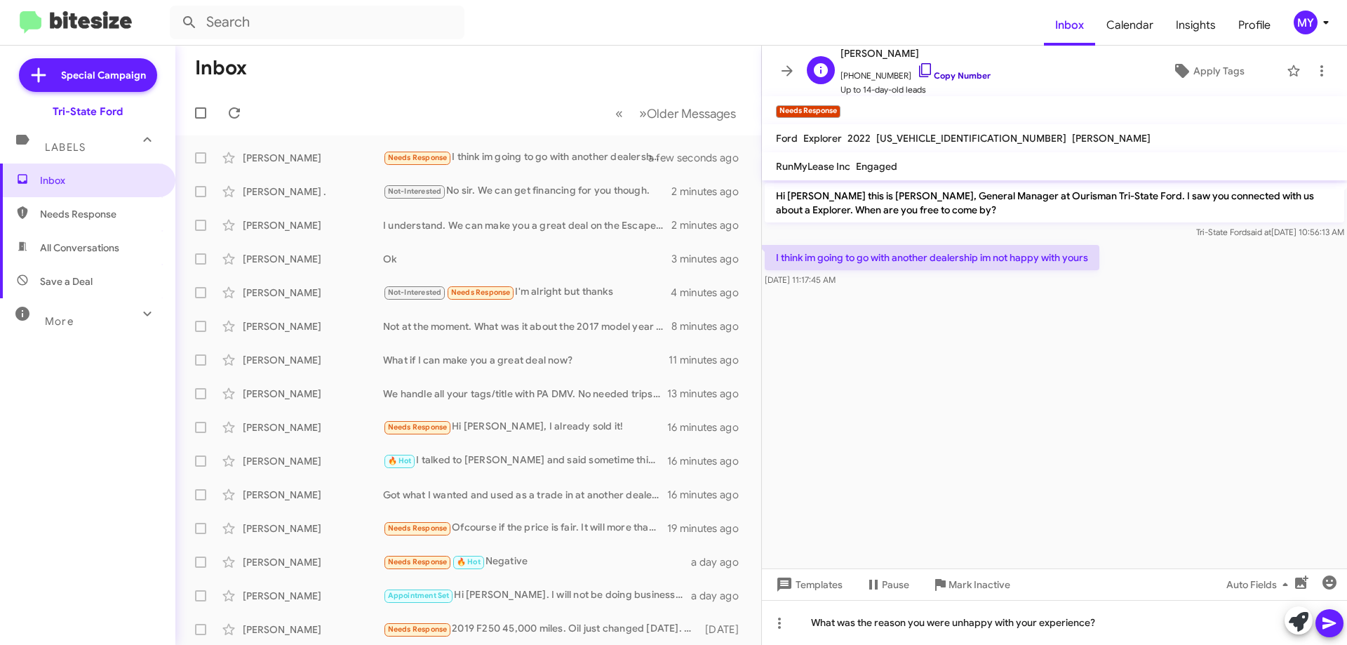
click at [917, 69] on icon at bounding box center [925, 70] width 17 height 17
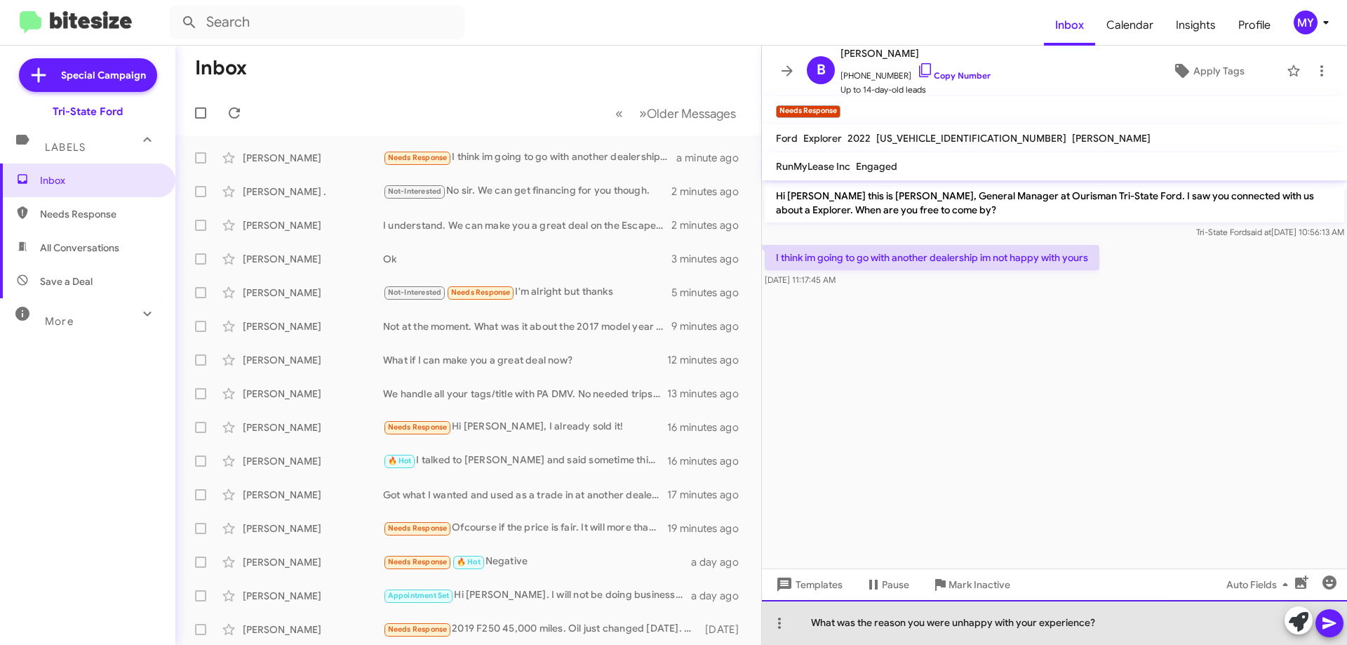
click at [812, 622] on div "What was the reason you were unhappy with your experience?" at bounding box center [1054, 622] width 585 height 45
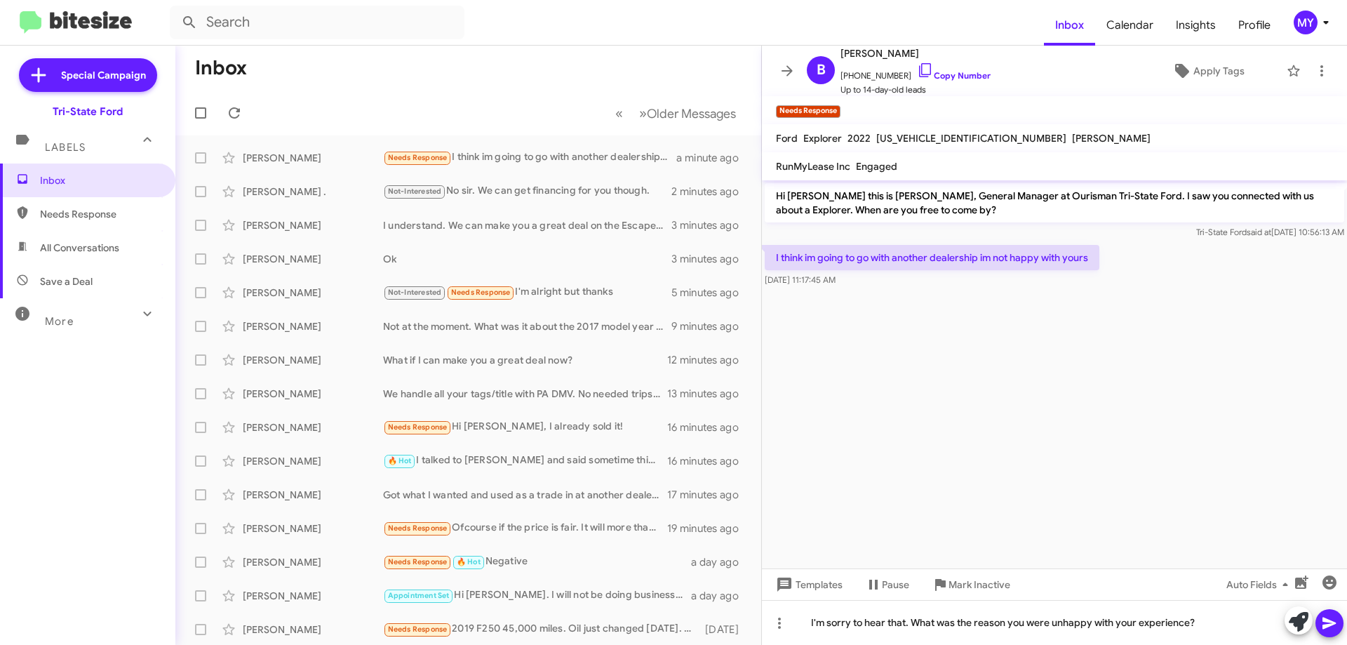
click at [1325, 626] on icon at bounding box center [1328, 623] width 13 height 12
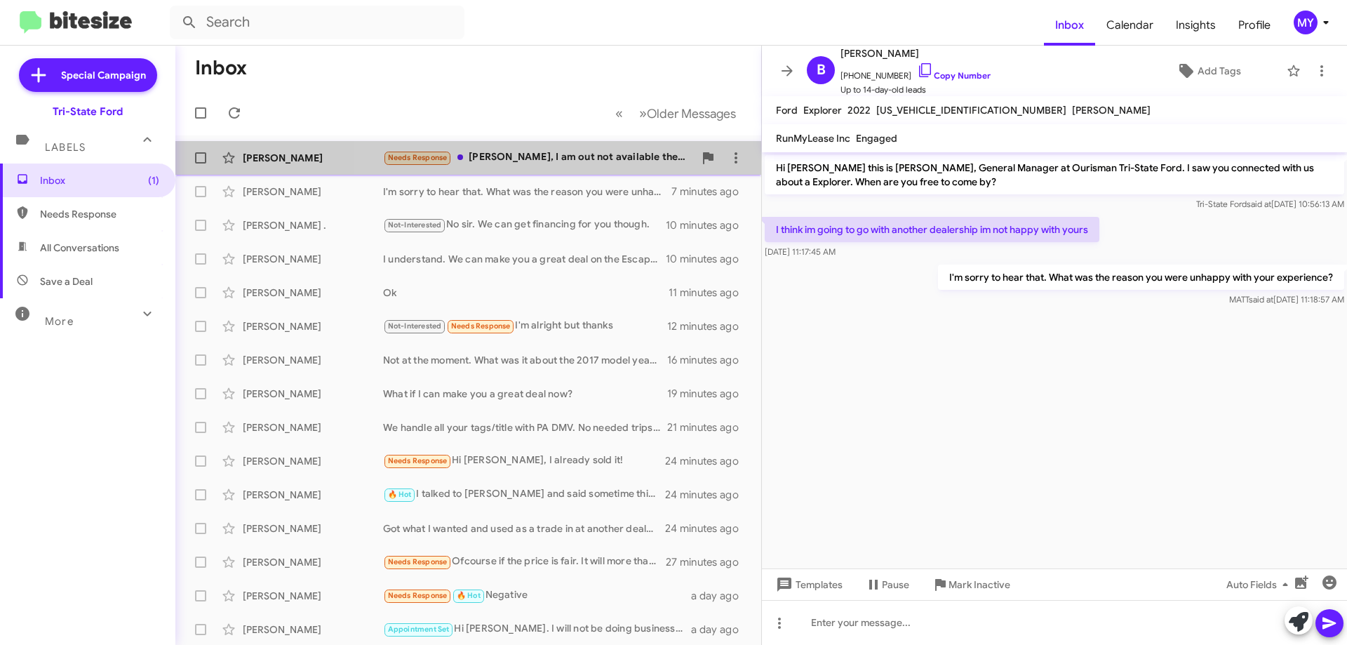
click at [596, 164] on div "Needs Response Derek, I am out not available the rest of the week. I can see if…" at bounding box center [538, 157] width 311 height 16
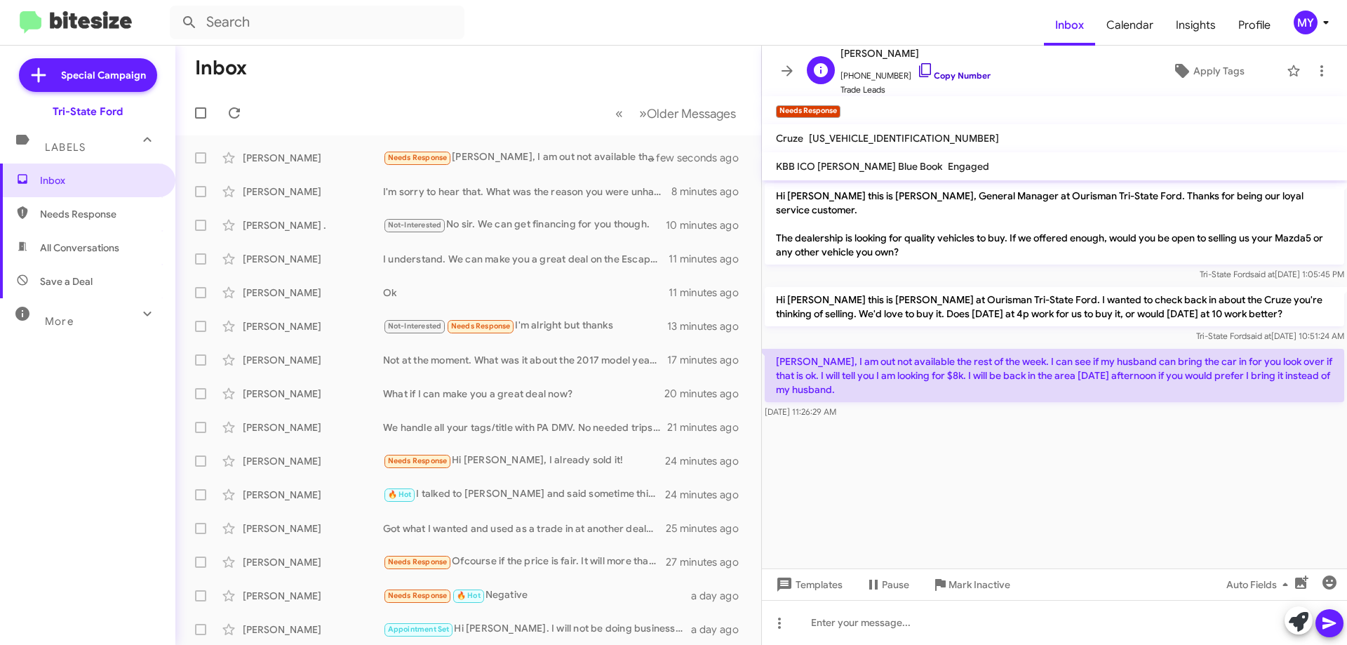
click at [917, 71] on icon at bounding box center [925, 70] width 17 height 17
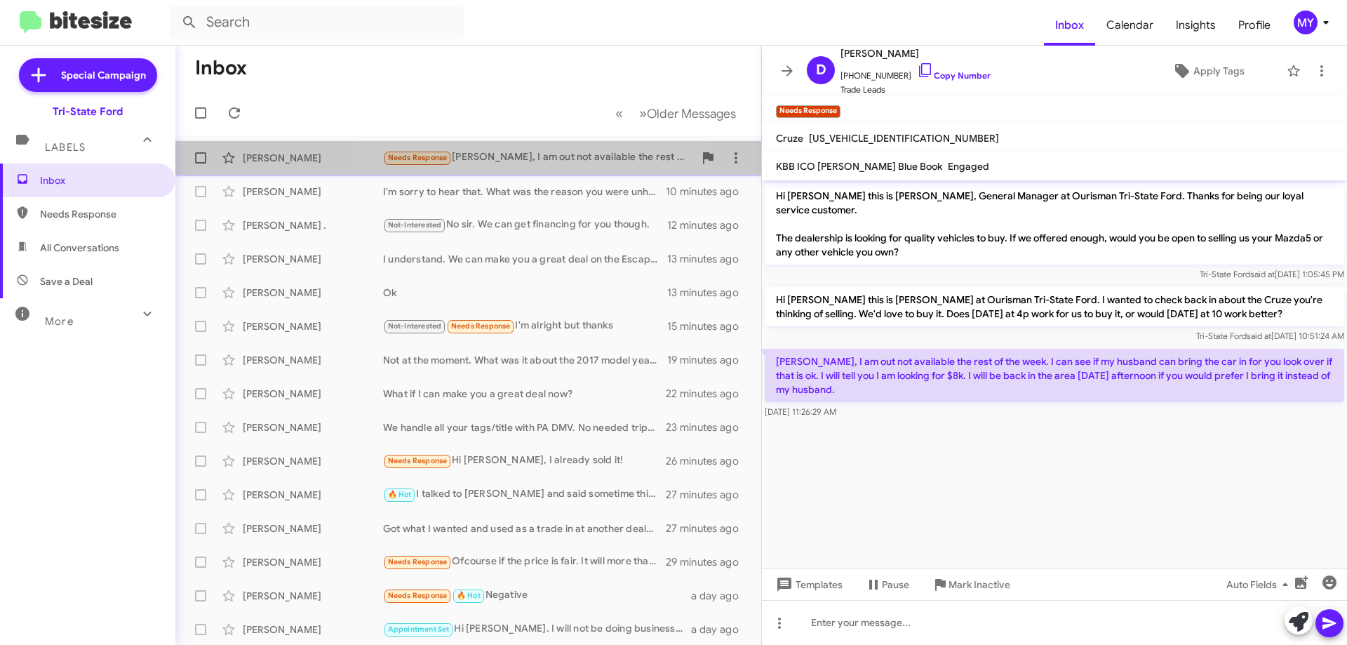
click at [509, 160] on div "Needs Response Derek, I am out not available the rest of the week. I can see if…" at bounding box center [538, 157] width 311 height 16
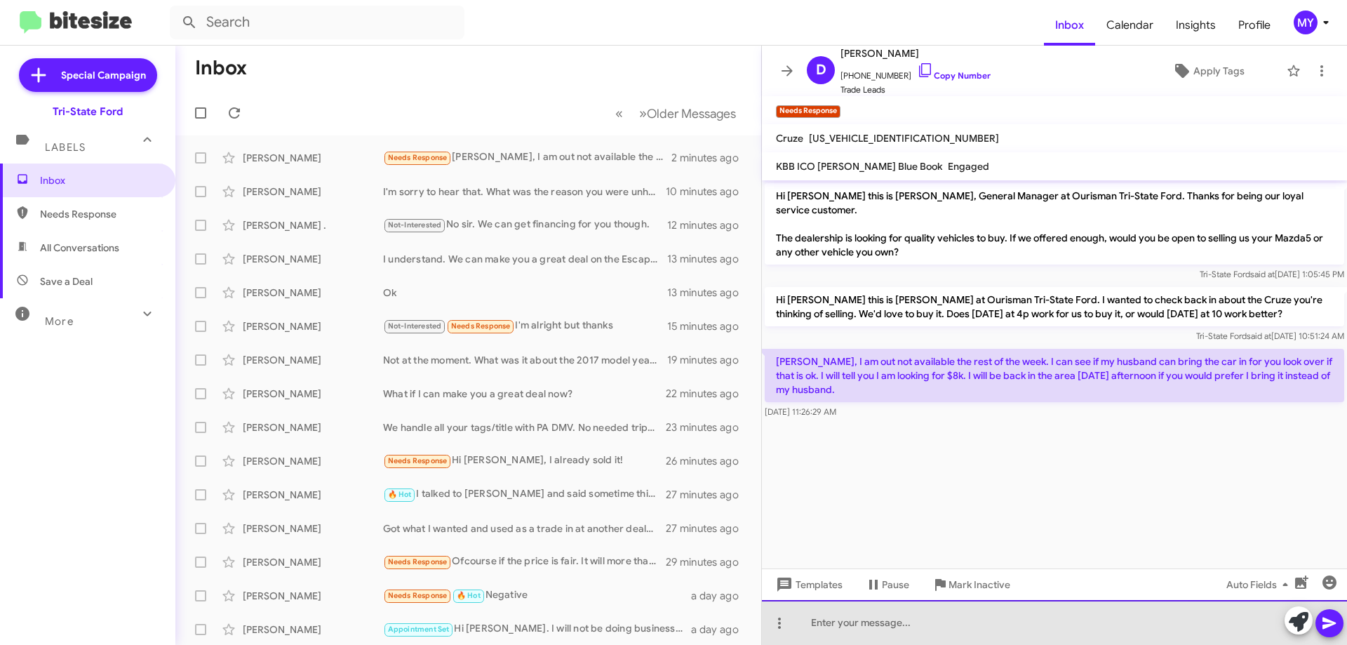
click at [822, 624] on div at bounding box center [1054, 622] width 585 height 45
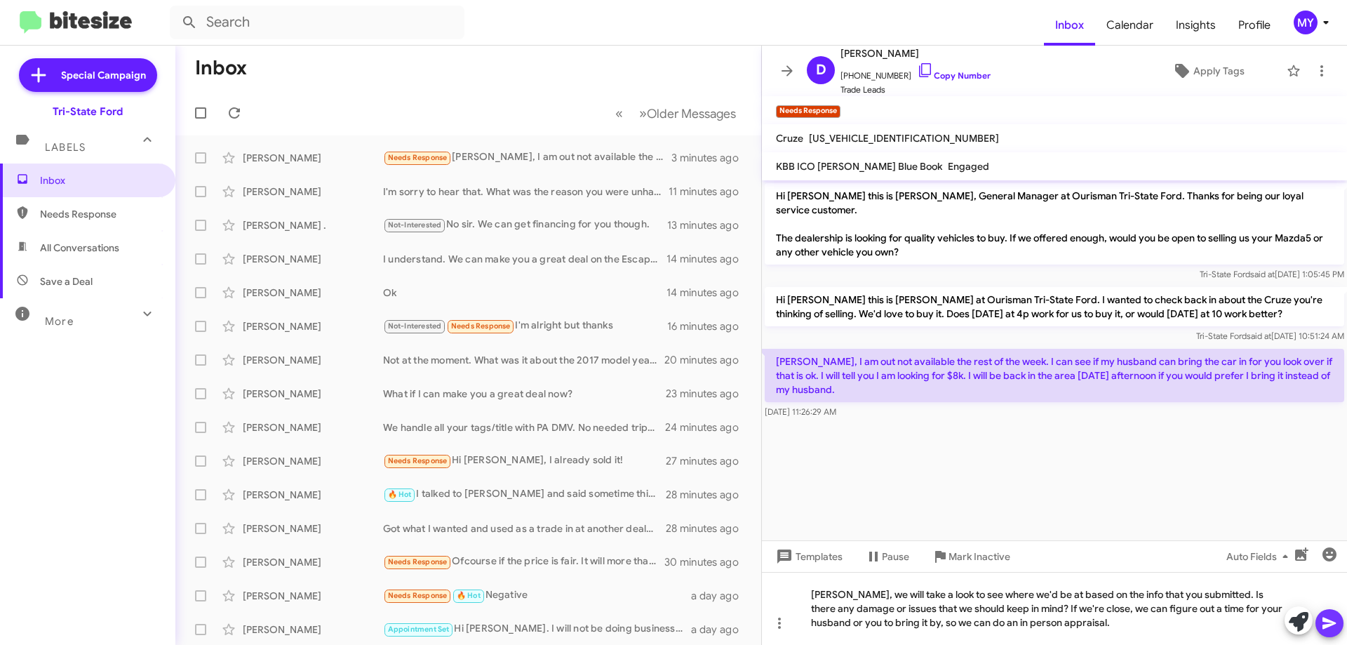
click at [1322, 615] on icon at bounding box center [1329, 623] width 17 height 17
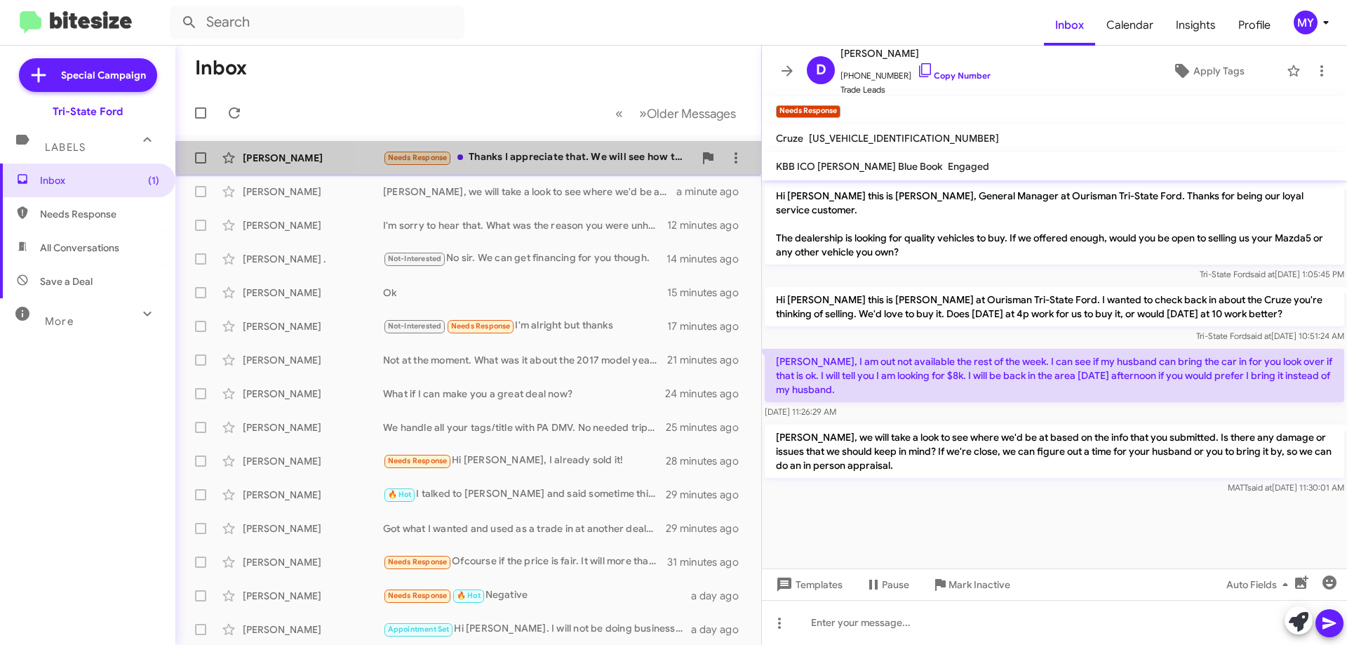
click at [553, 150] on div "Needs Response Thanks I appreciate that. We will see how the cards play out." at bounding box center [538, 157] width 311 height 16
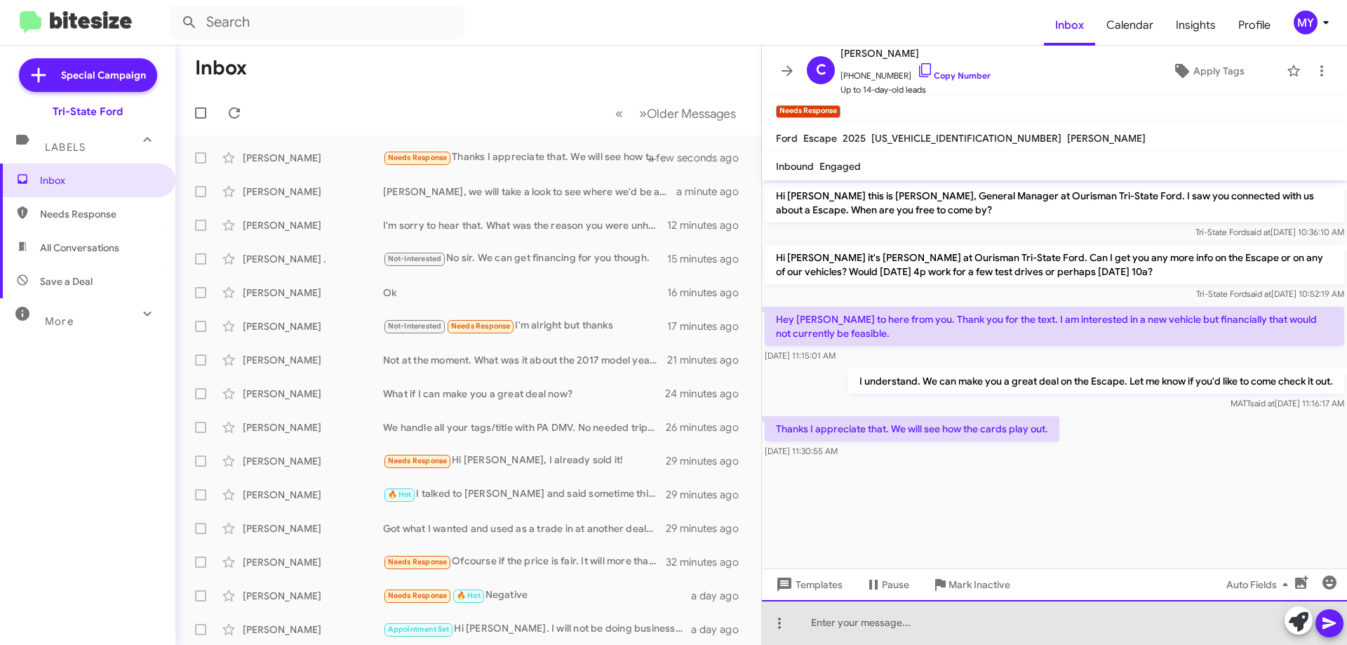
click at [836, 624] on div at bounding box center [1054, 622] width 585 height 45
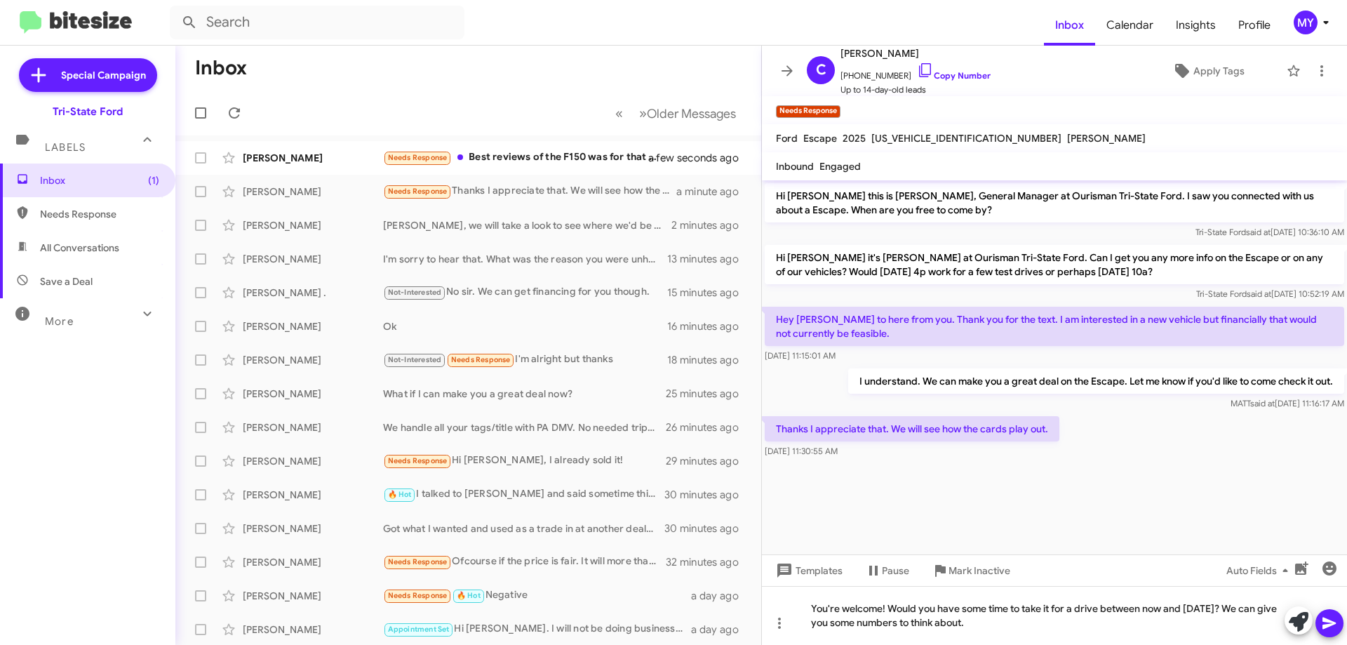
click at [1338, 624] on button at bounding box center [1329, 623] width 28 height 28
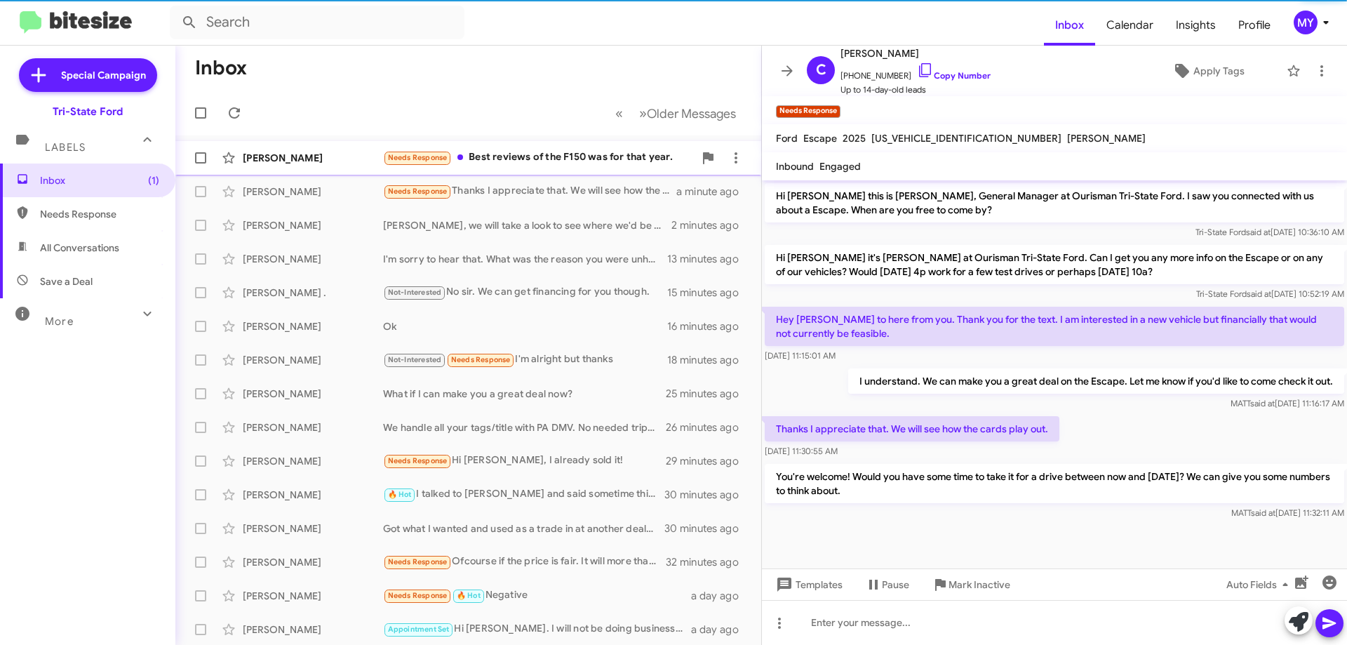
click at [576, 156] on div "Needs Response Best reviews of the F150 was for that year." at bounding box center [538, 157] width 311 height 16
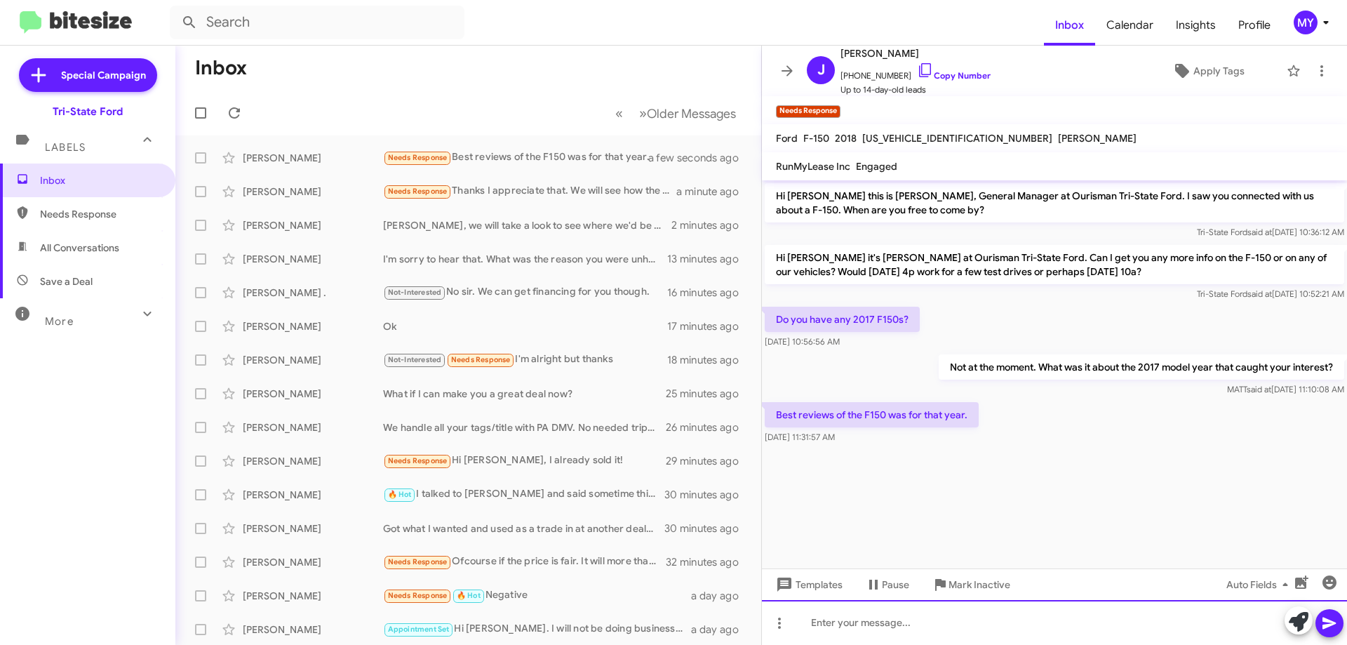
click at [861, 623] on div at bounding box center [1054, 622] width 585 height 45
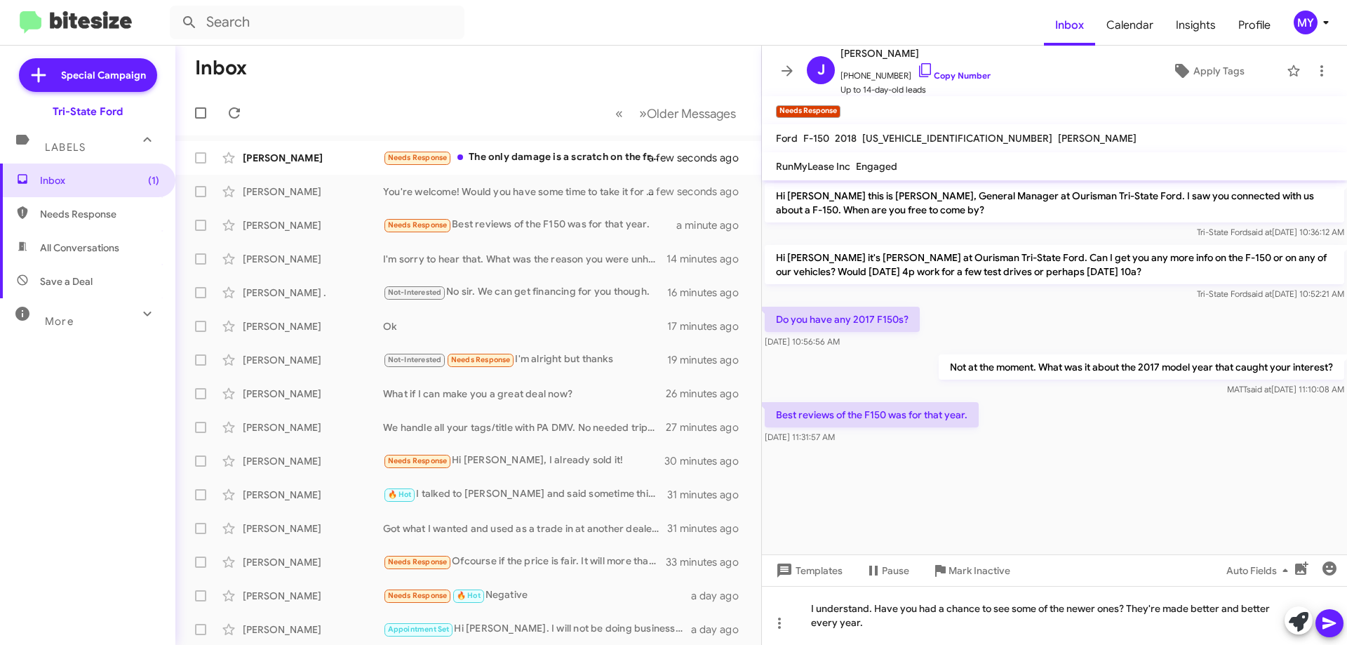
click at [1334, 629] on icon at bounding box center [1329, 623] width 17 height 17
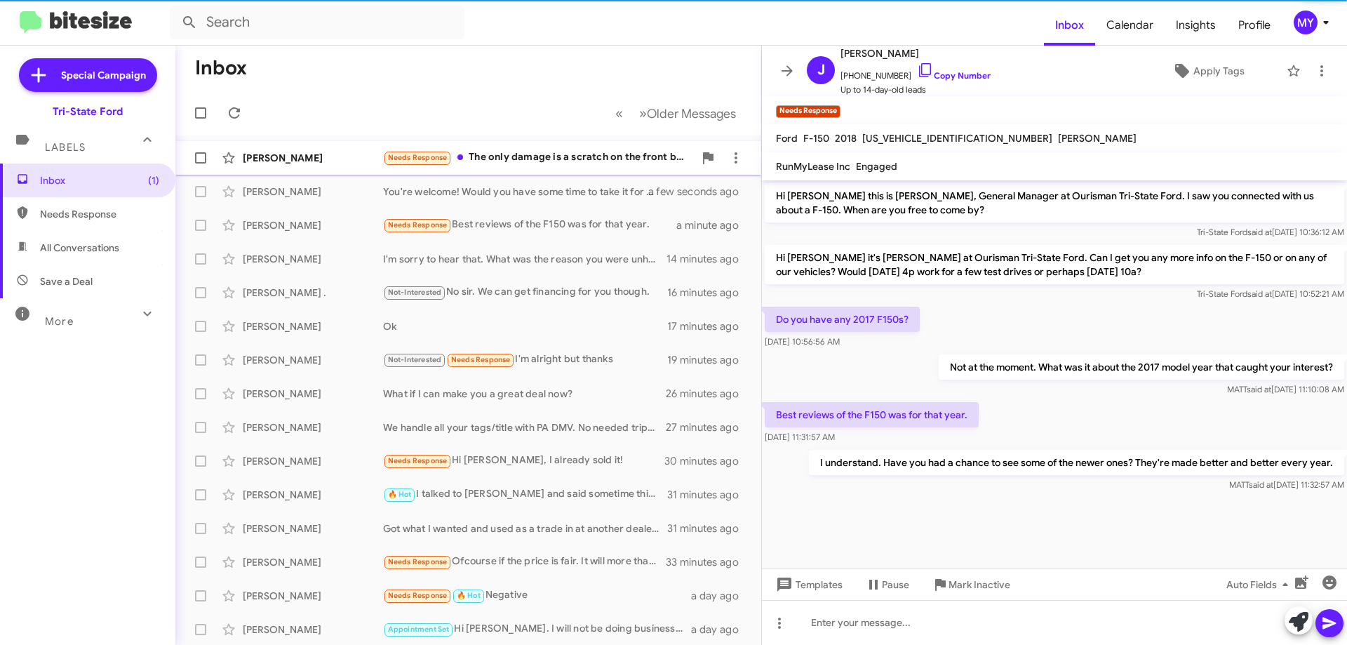
click at [510, 154] on div "Needs Response The only damage is a scratch on the front bumper where I slid on…" at bounding box center [538, 157] width 311 height 16
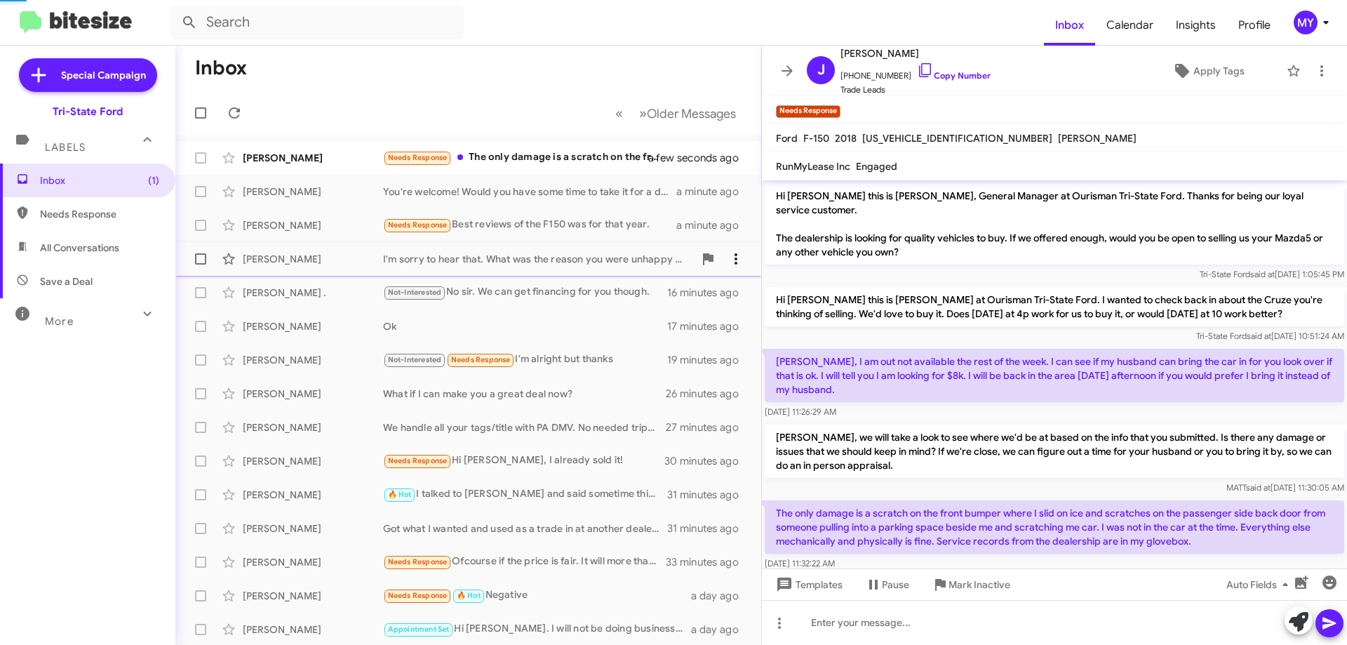
scroll to position [8, 0]
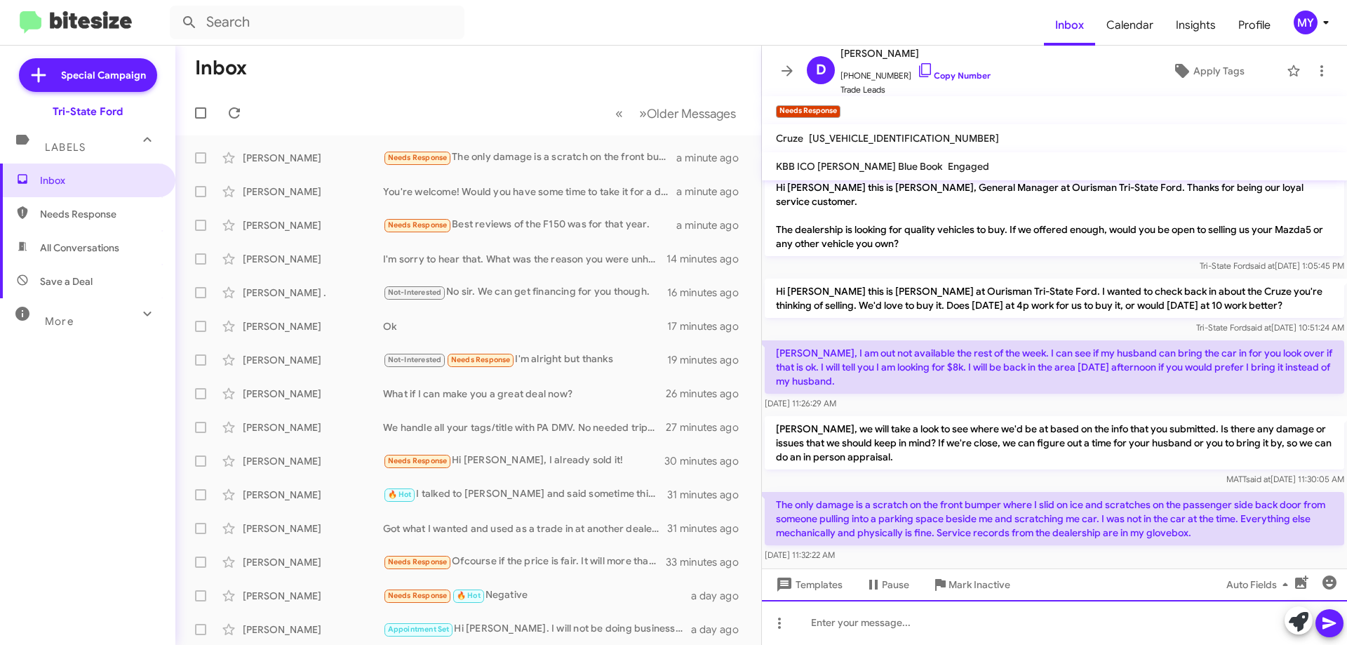
click at [1016, 626] on div at bounding box center [1054, 622] width 585 height 45
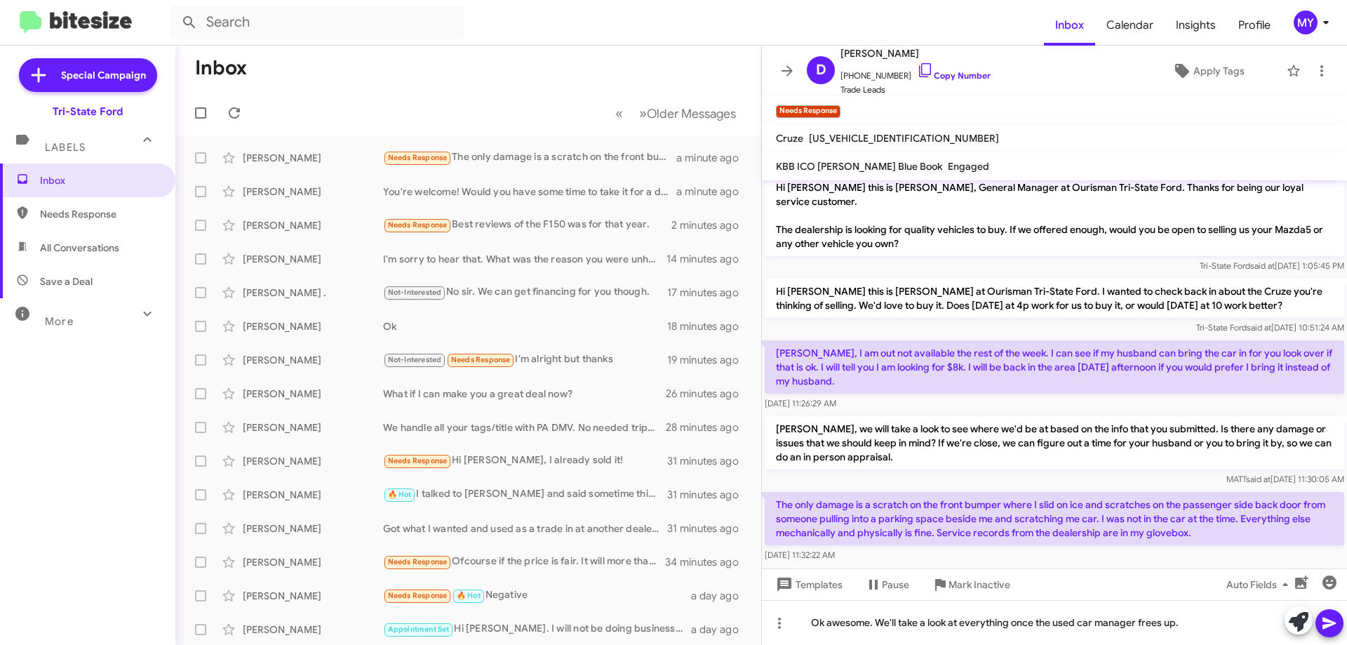
click at [1328, 624] on icon at bounding box center [1328, 623] width 13 height 12
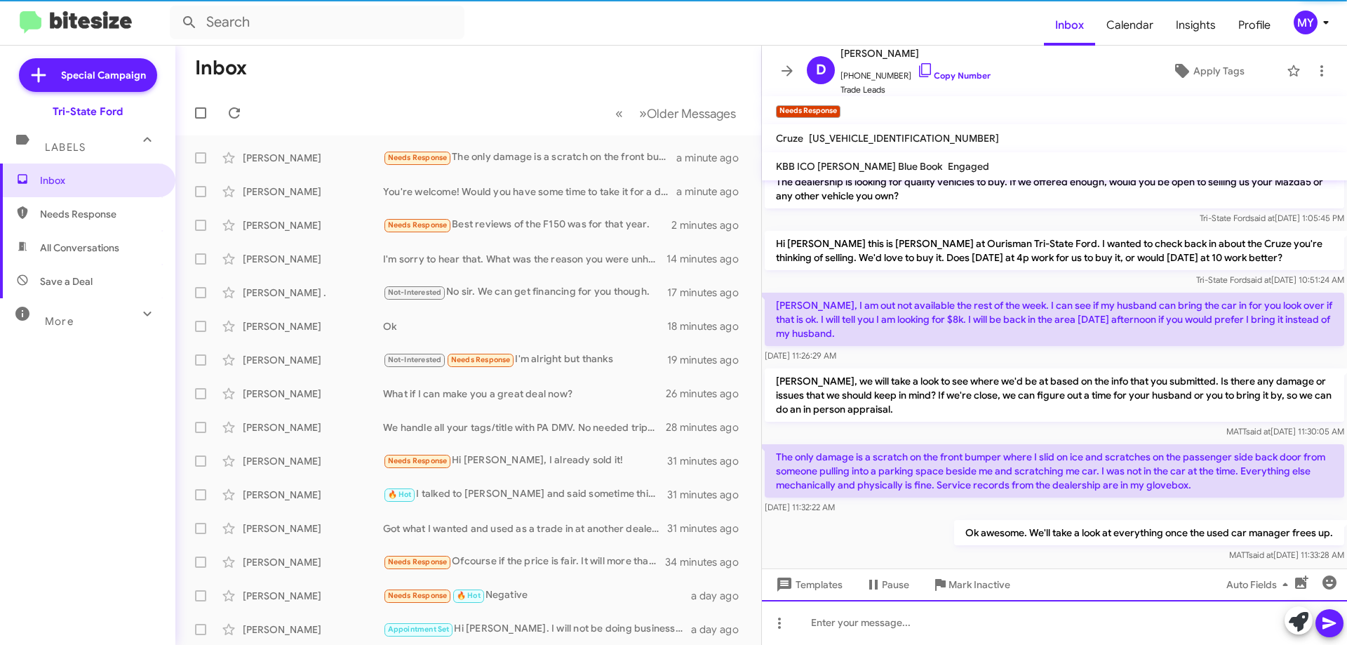
scroll to position [60, 0]
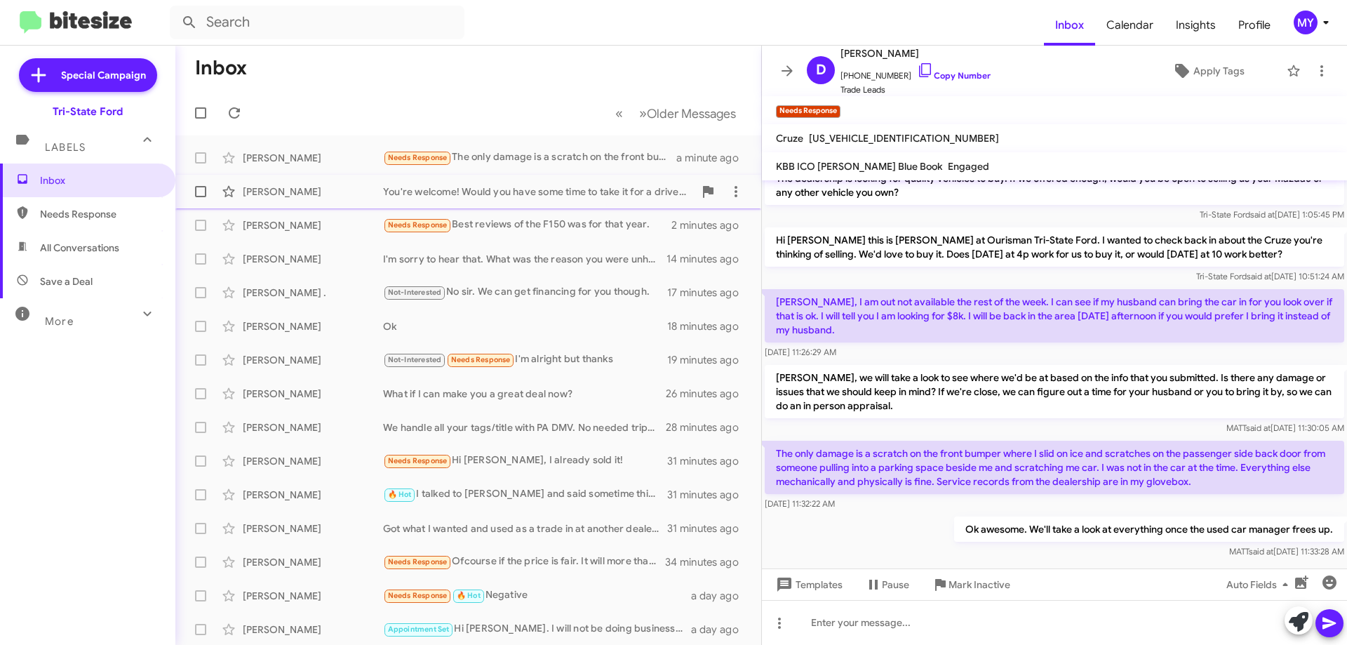
click at [505, 184] on div "You're welcome! Would you have some time to take it for a drive between now and…" at bounding box center [538, 191] width 311 height 14
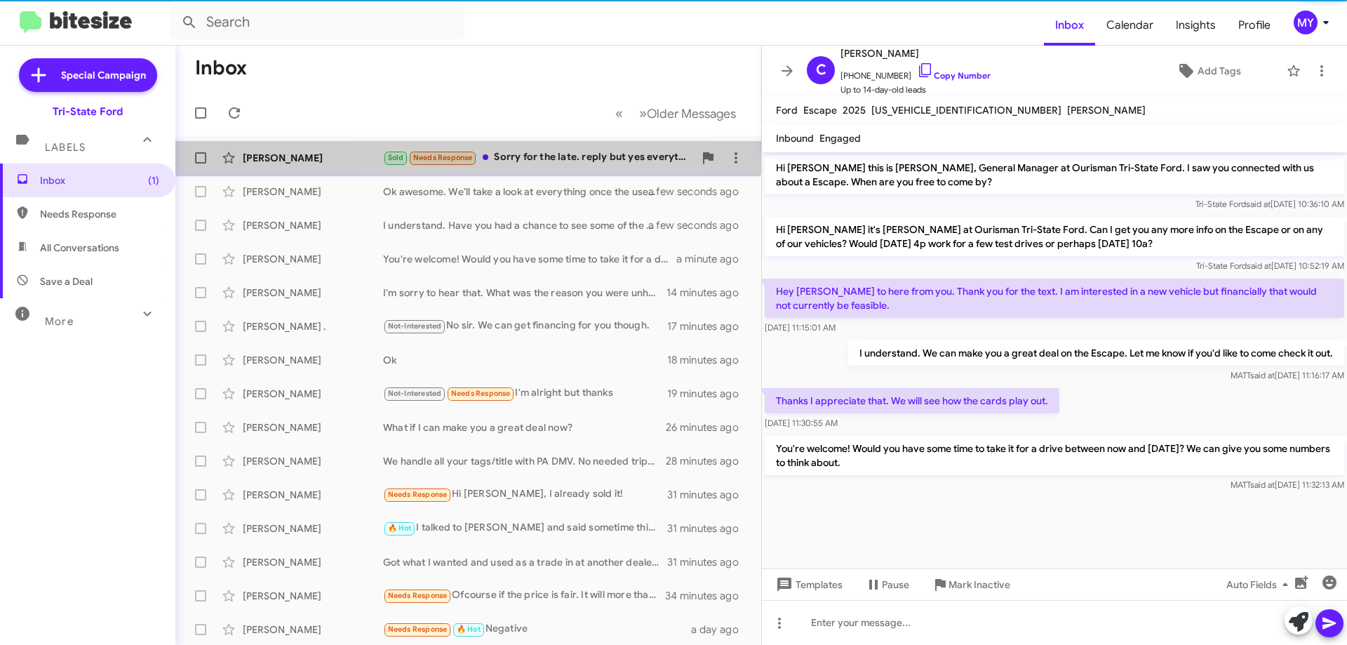
click at [527, 163] on div "Sold Needs Response Sorry for the late. reply but yes everything went great👌😍👍" at bounding box center [538, 157] width 311 height 16
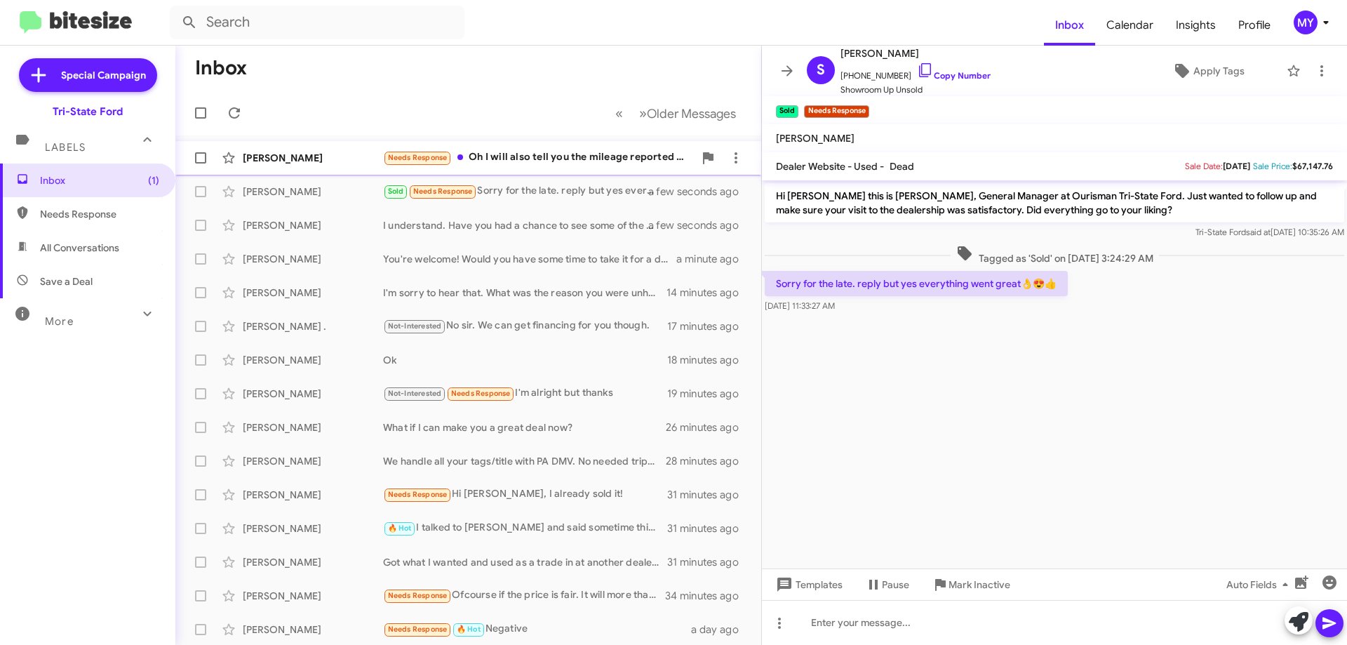
click at [537, 157] on div "Needs Response Oh I will also tell you the mileage reported on the KBB site was…" at bounding box center [538, 157] width 311 height 16
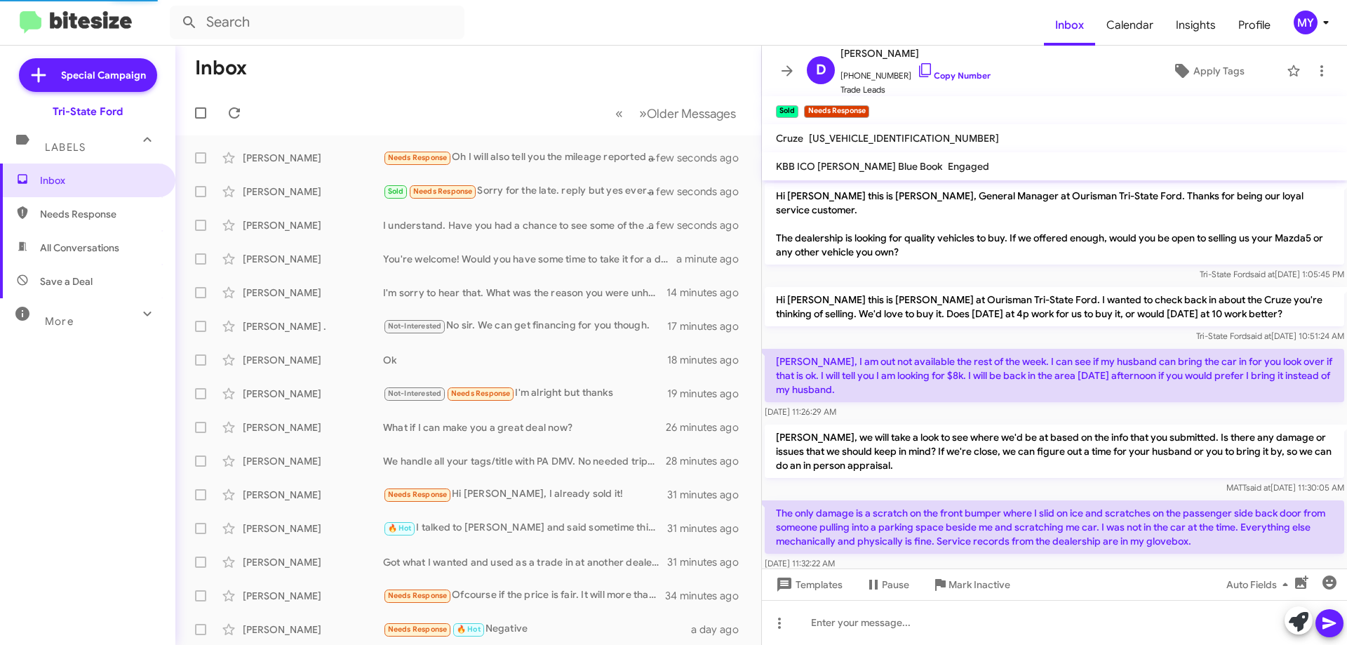
scroll to position [125, 0]
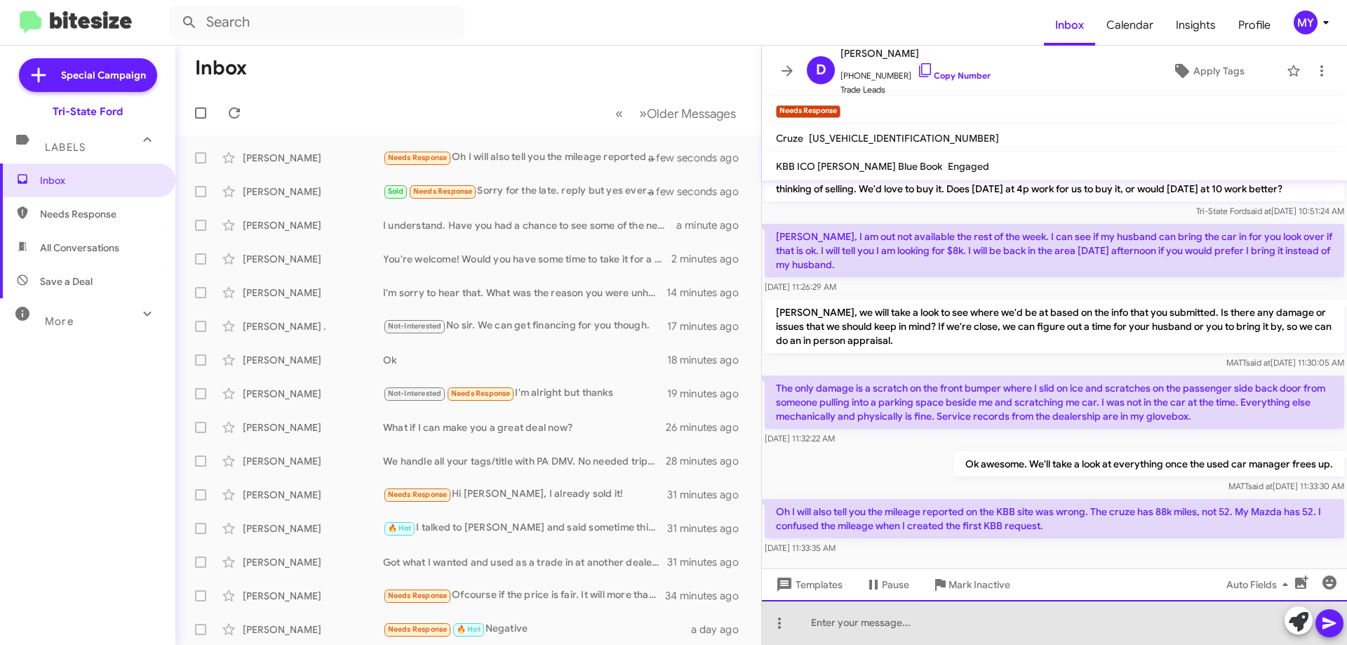
click at [1045, 616] on div at bounding box center [1054, 622] width 585 height 45
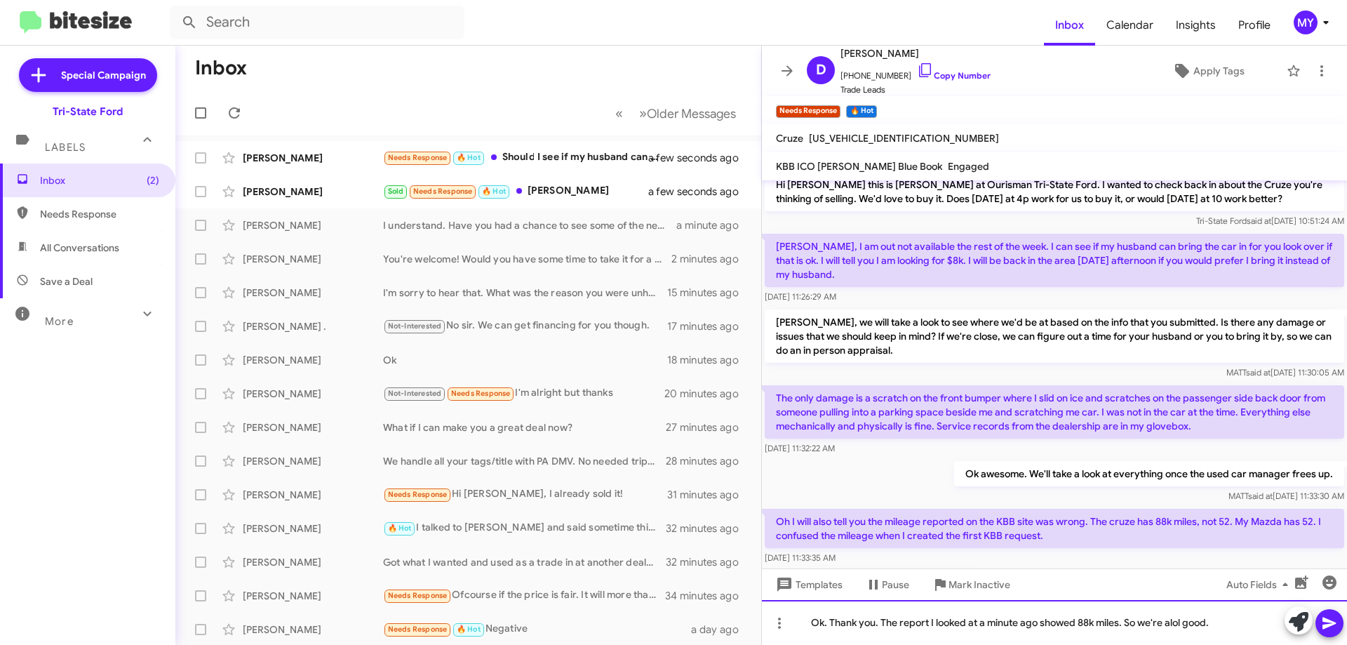
scroll to position [176, 0]
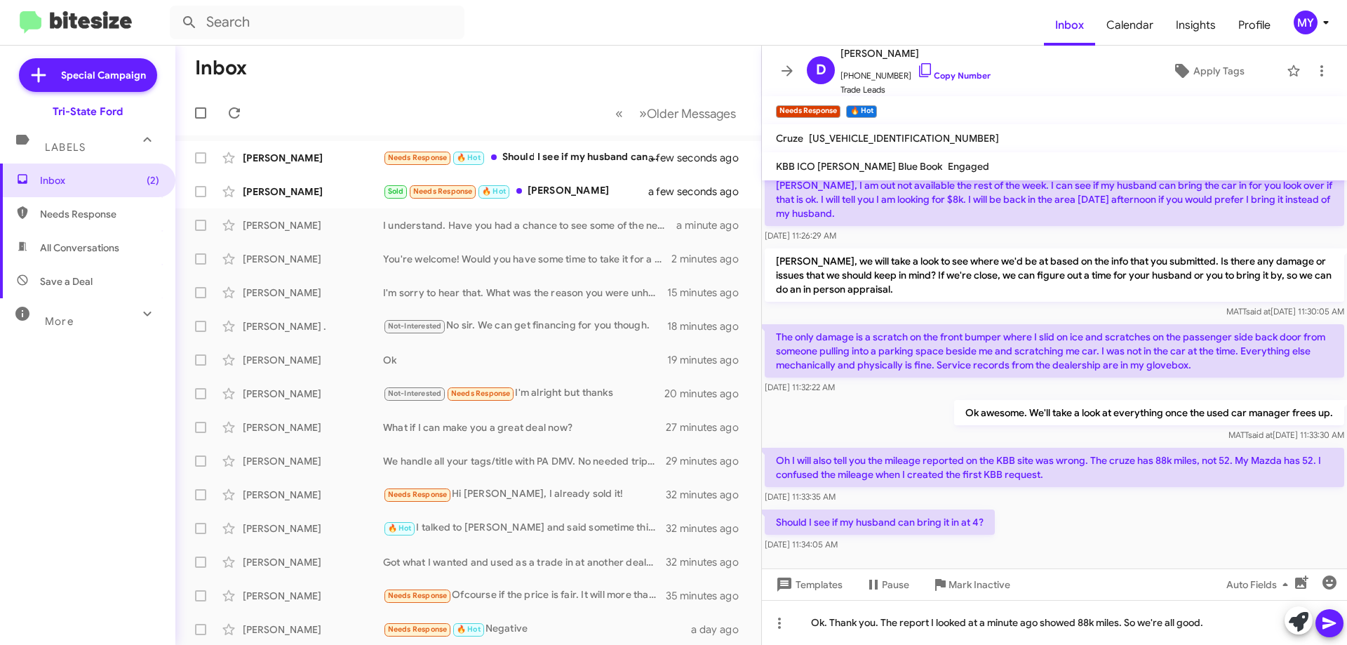
click at [1324, 629] on icon at bounding box center [1328, 623] width 13 height 12
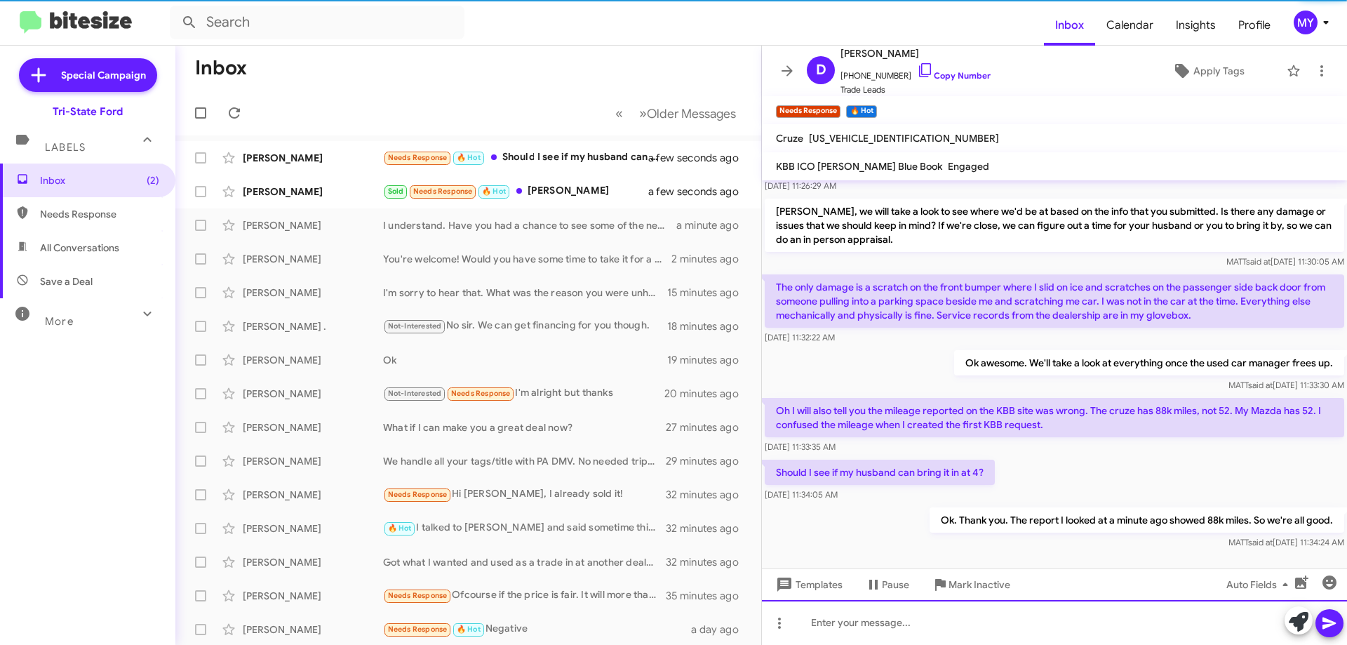
scroll to position [227, 0]
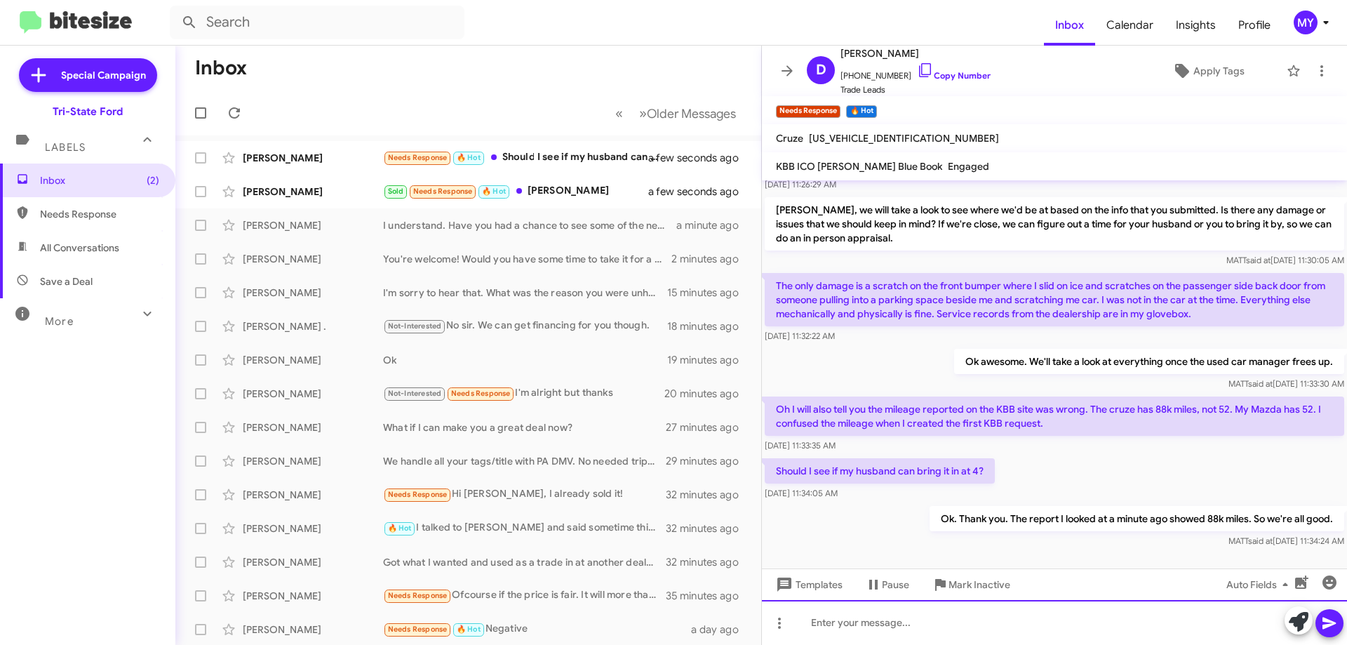
click at [872, 620] on div at bounding box center [1054, 622] width 585 height 45
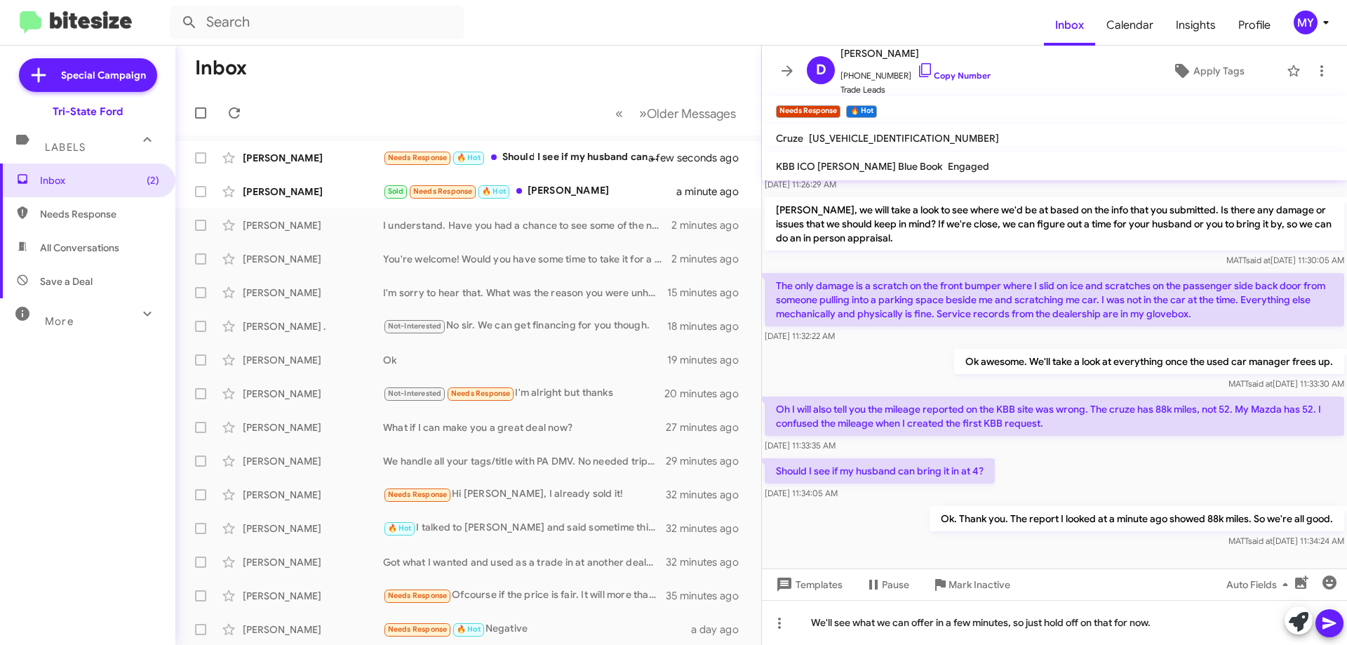
click at [1327, 615] on icon at bounding box center [1329, 623] width 17 height 17
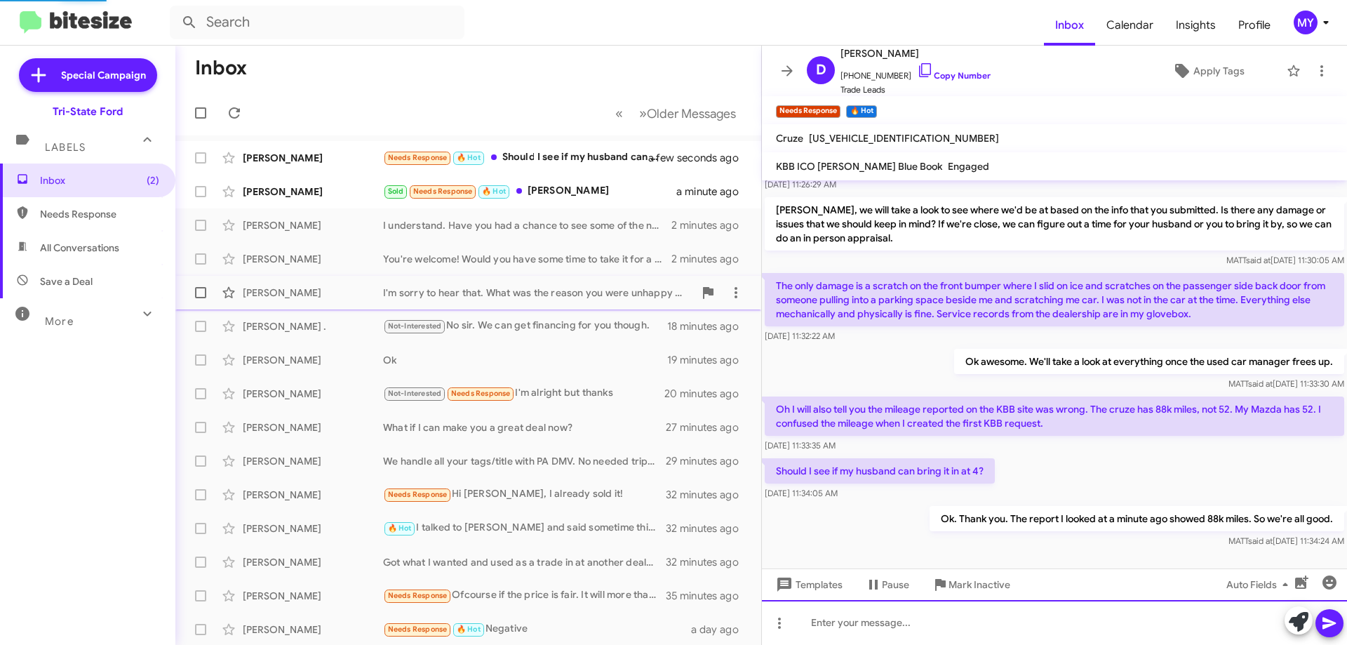
scroll to position [0, 0]
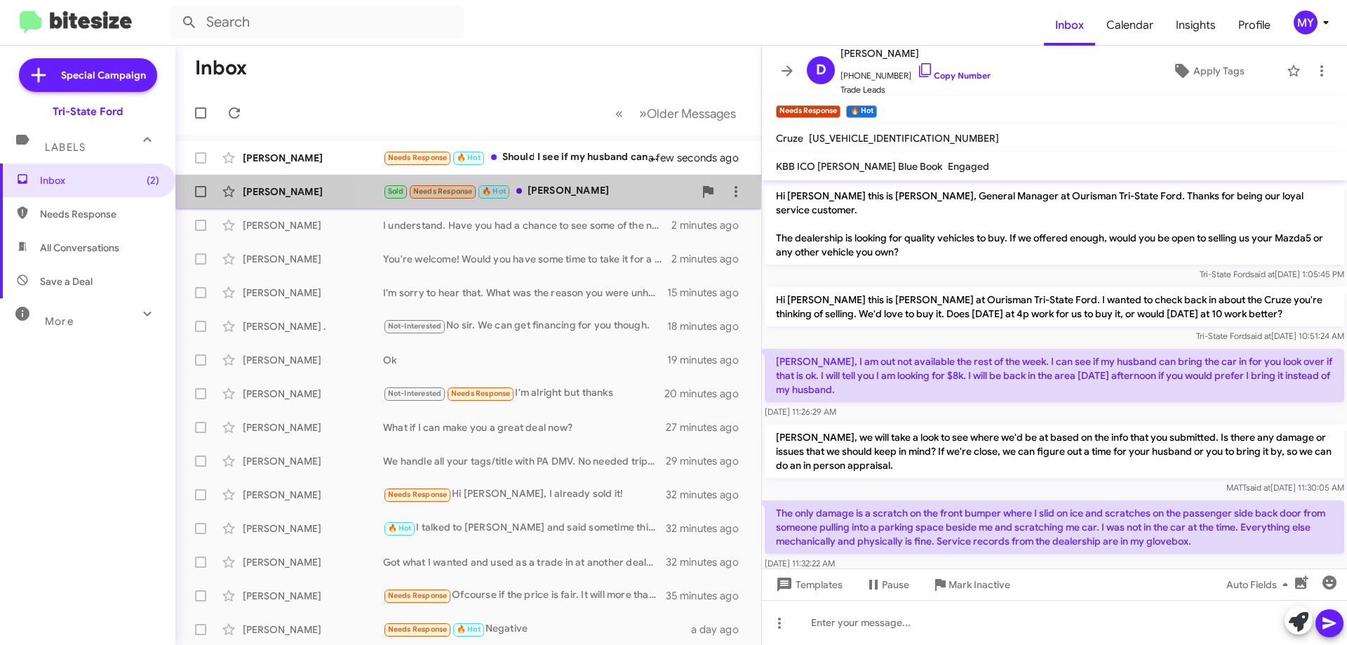
click at [523, 189] on div "Sold Needs Response 🔥 Hot Sonny Mitchell" at bounding box center [538, 191] width 311 height 16
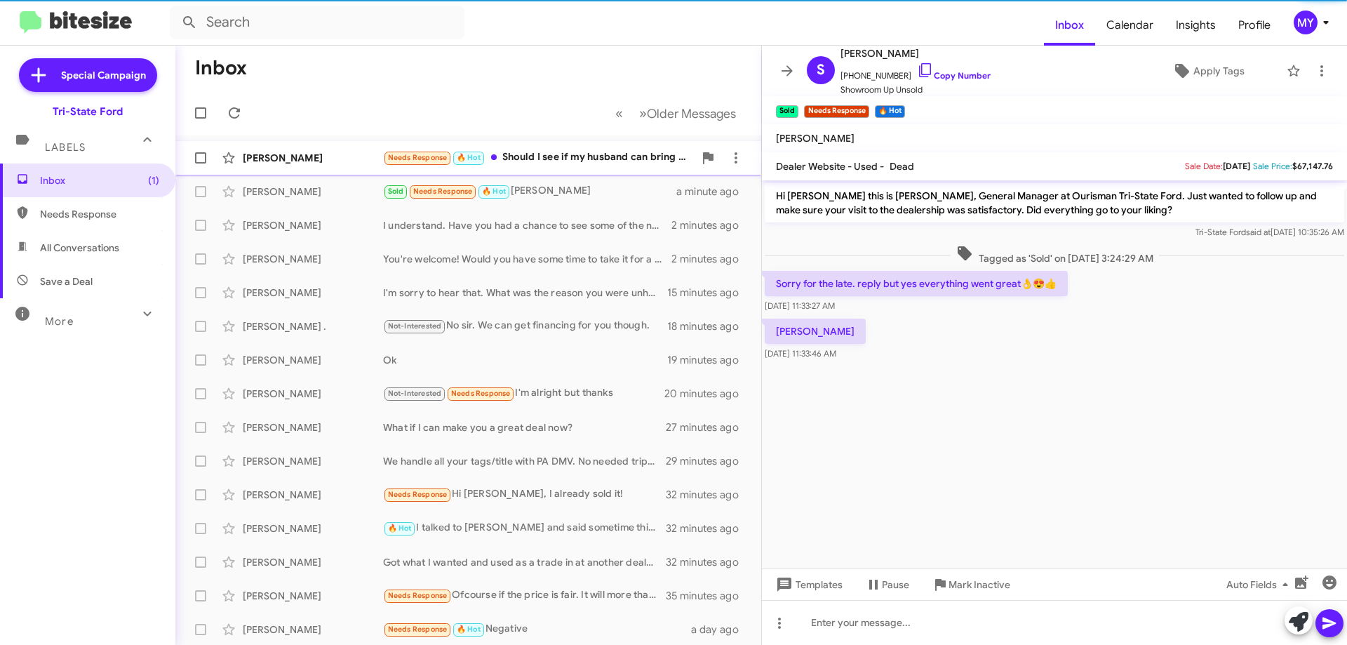
click at [583, 157] on div "Needs Response 🔥 Hot Should I see if my husband can bring it in at 4?" at bounding box center [538, 157] width 311 height 16
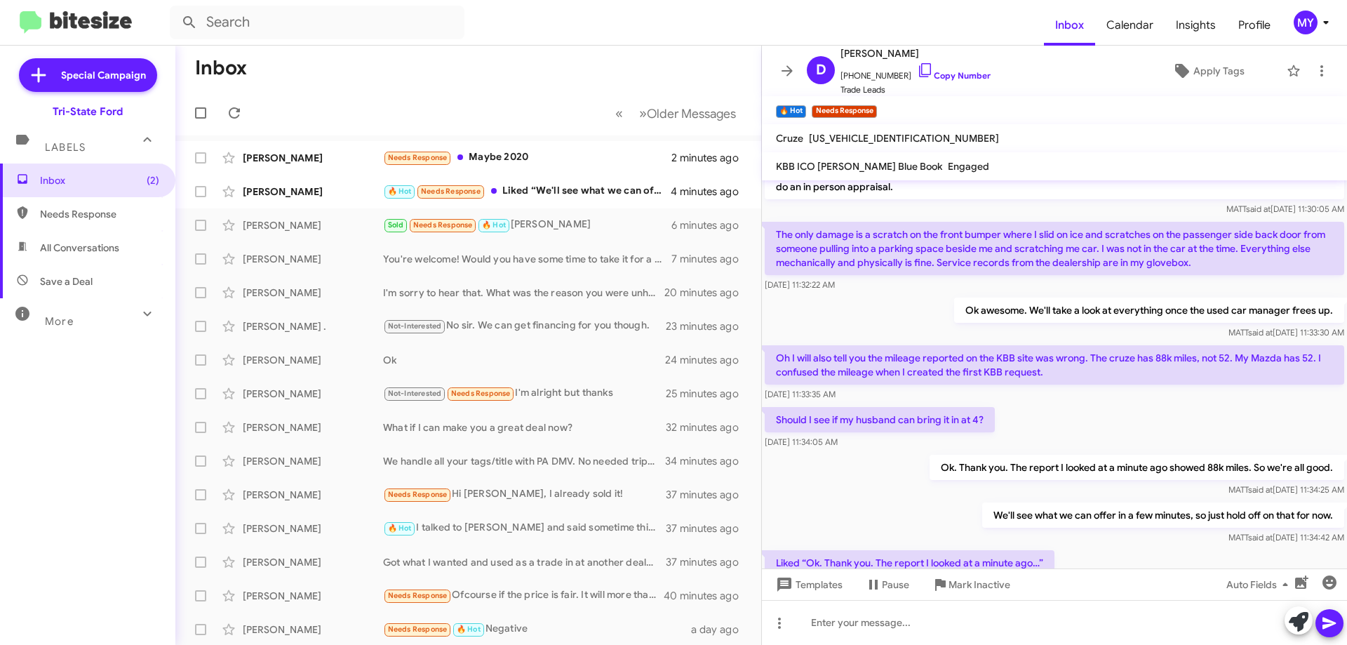
scroll to position [381, 0]
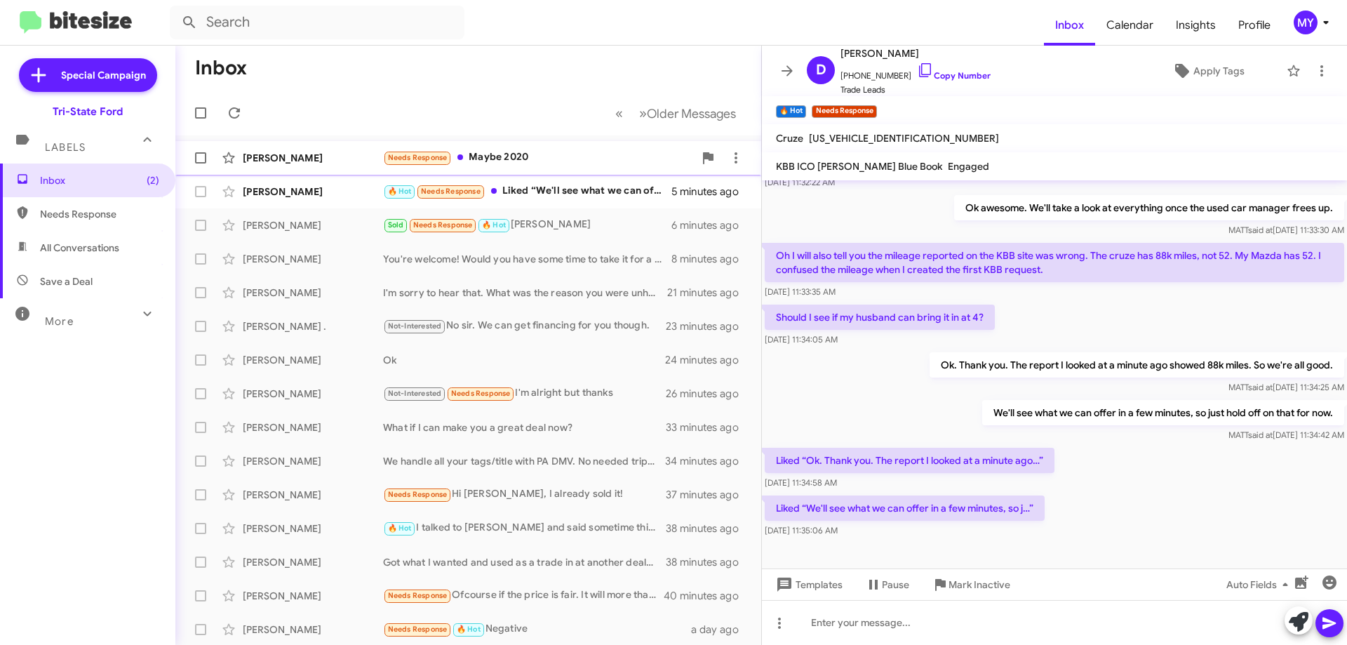
click at [548, 160] on div "Needs Response Maybe 2020" at bounding box center [538, 157] width 311 height 16
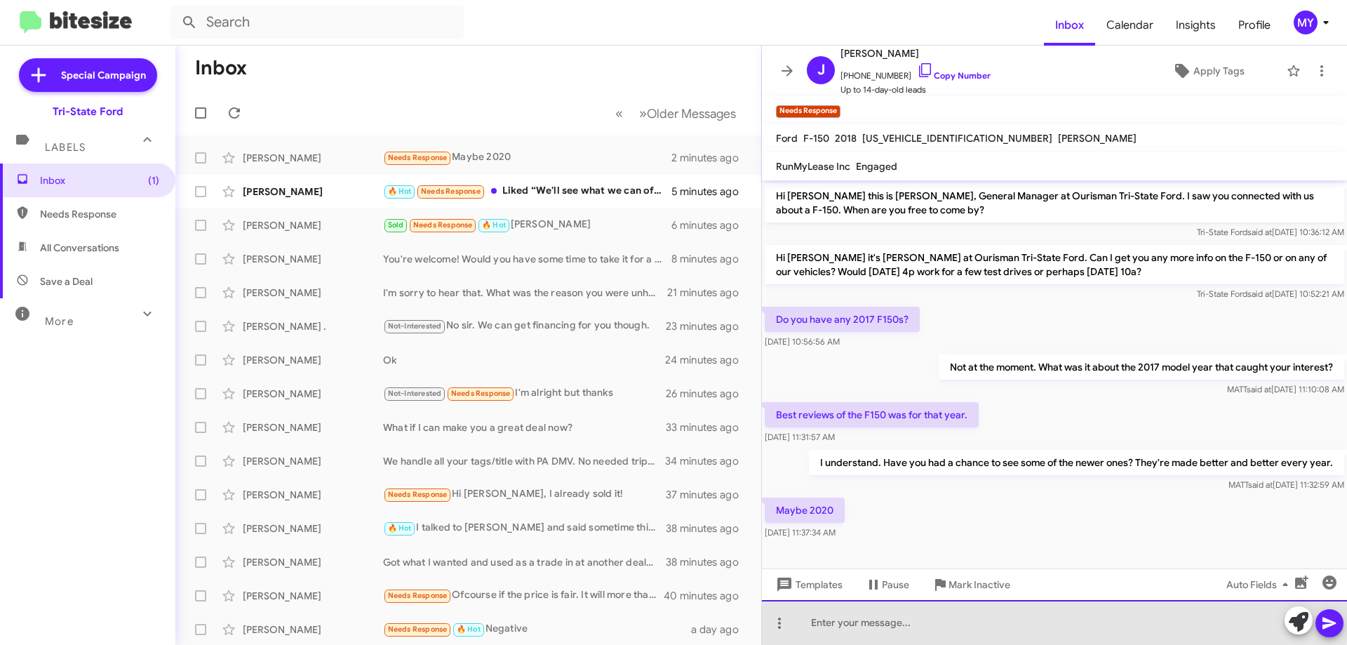
click at [845, 614] on div at bounding box center [1054, 622] width 585 height 45
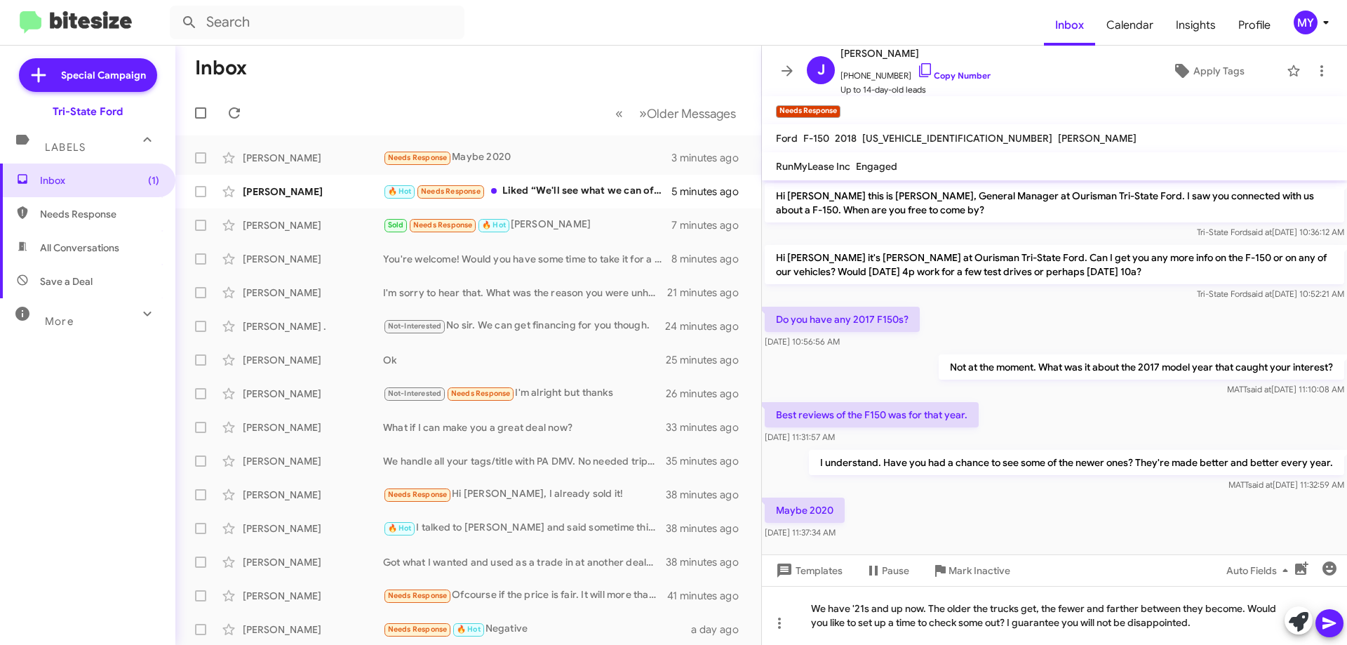
click at [1333, 625] on icon at bounding box center [1329, 623] width 17 height 17
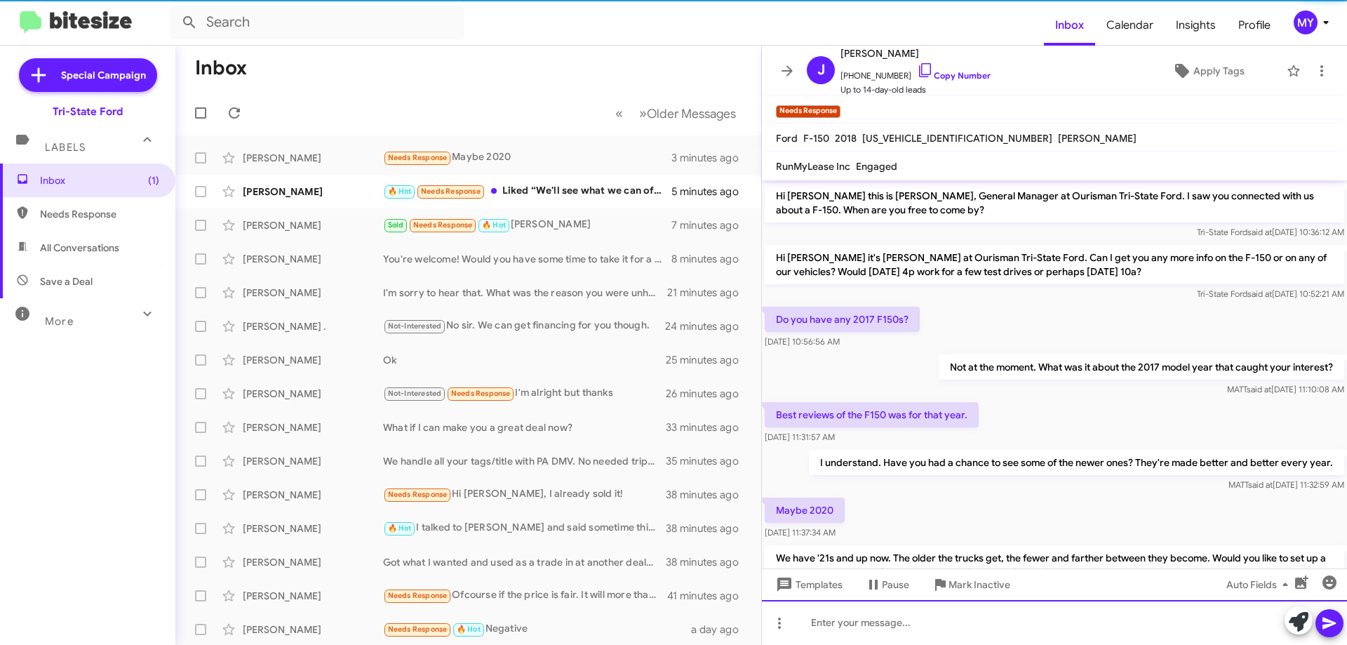
scroll to position [64, 0]
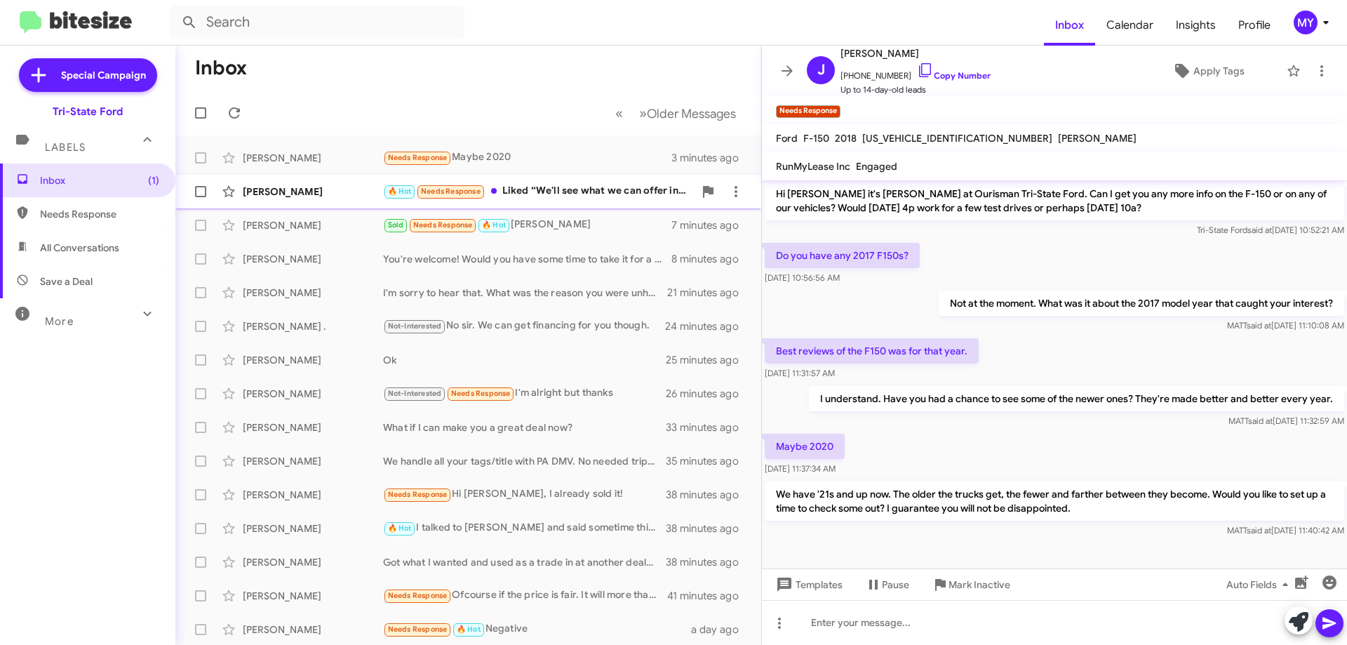
click at [508, 194] on div "🔥 Hot Needs Response Liked “We'll see what we can offer in a few minutes, so j…”" at bounding box center [538, 191] width 311 height 16
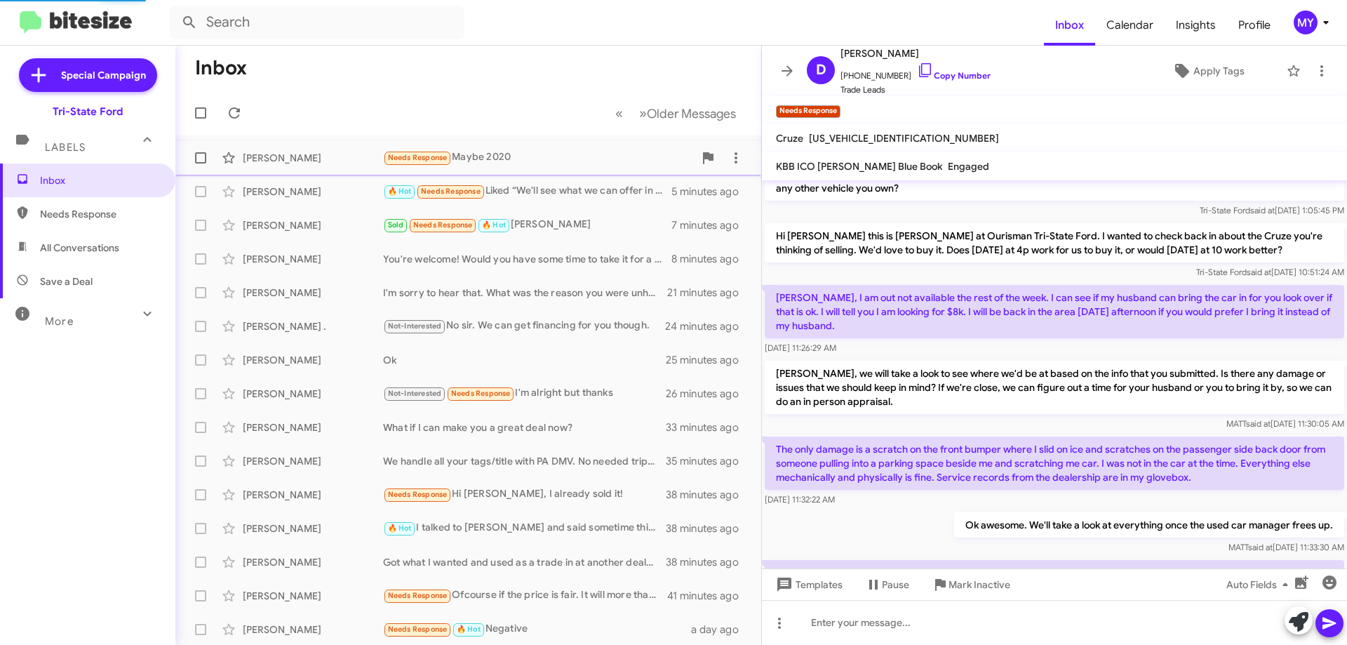
scroll to position [381, 0]
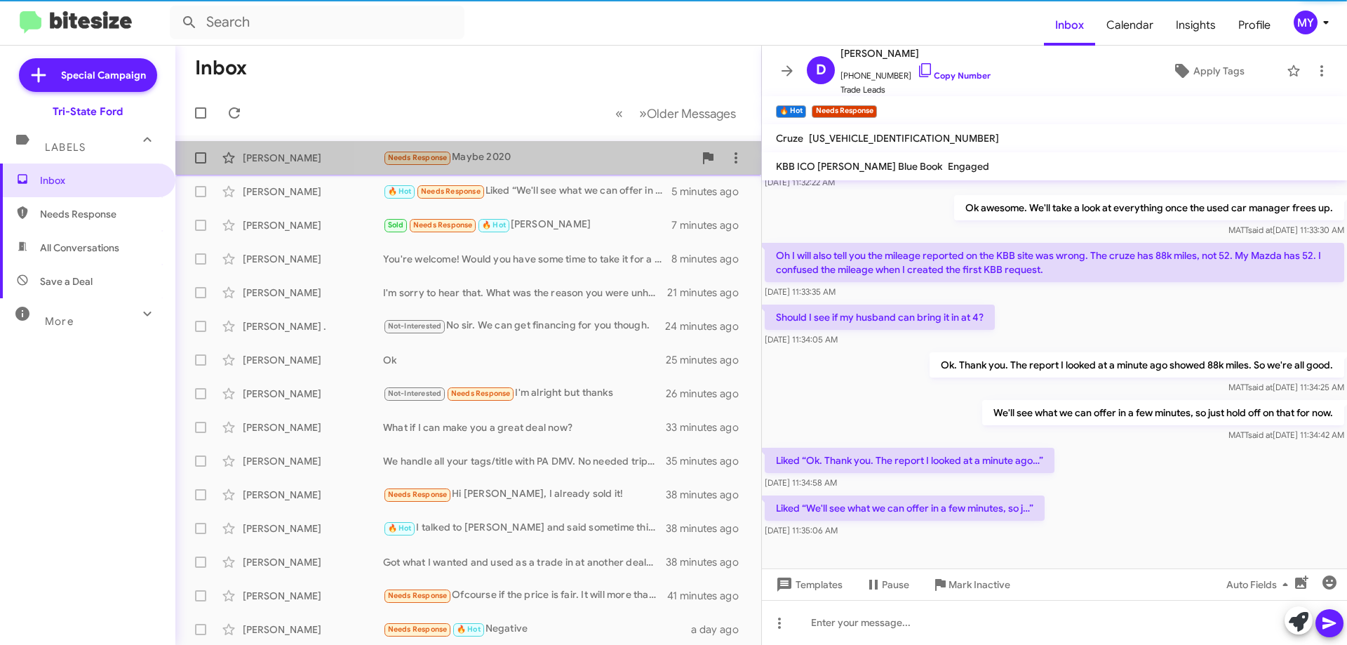
click at [511, 156] on div "Needs Response Maybe 2020" at bounding box center [538, 157] width 311 height 16
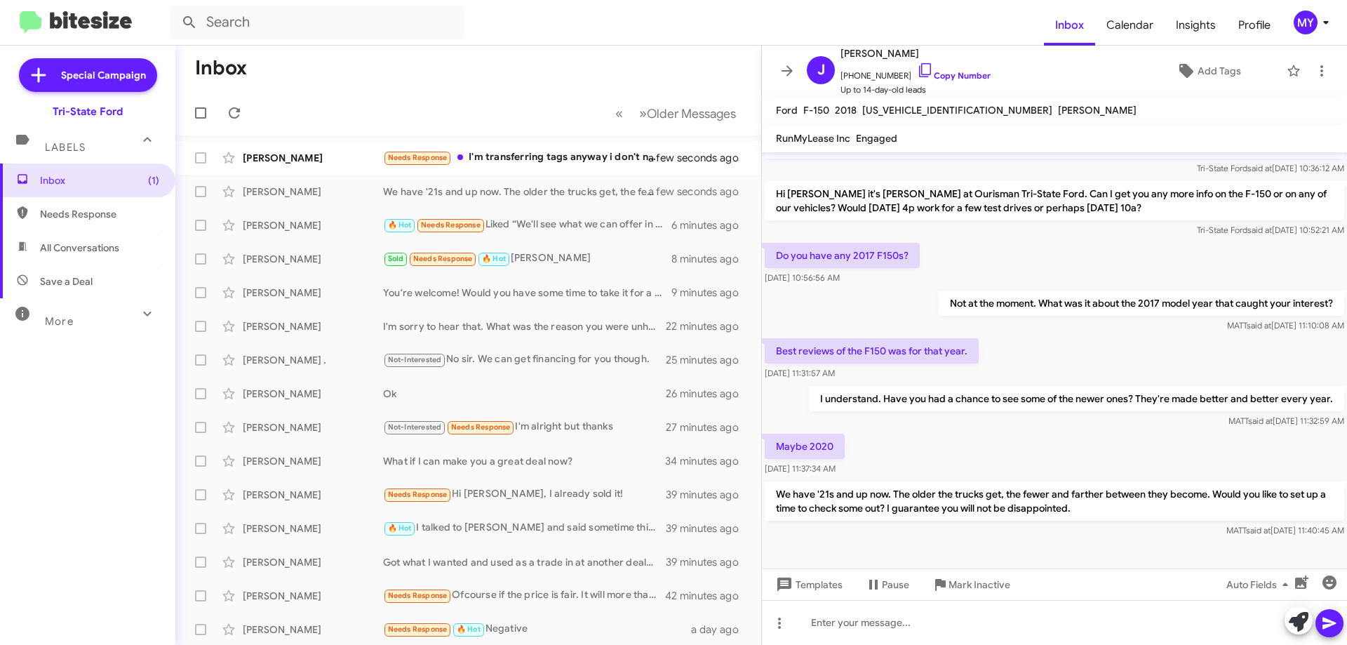
scroll to position [36, 0]
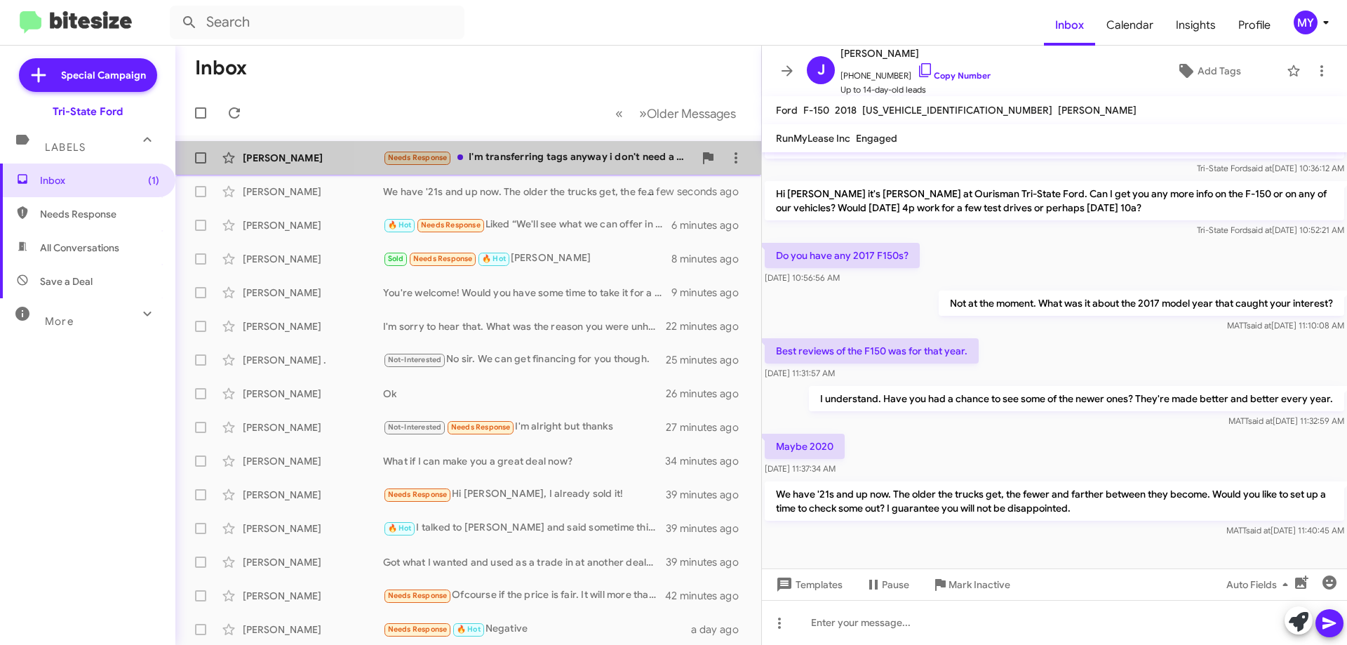
click at [522, 158] on div "Needs Response I'm transferring tags anyway i don't need a new one right now." at bounding box center [538, 157] width 311 height 16
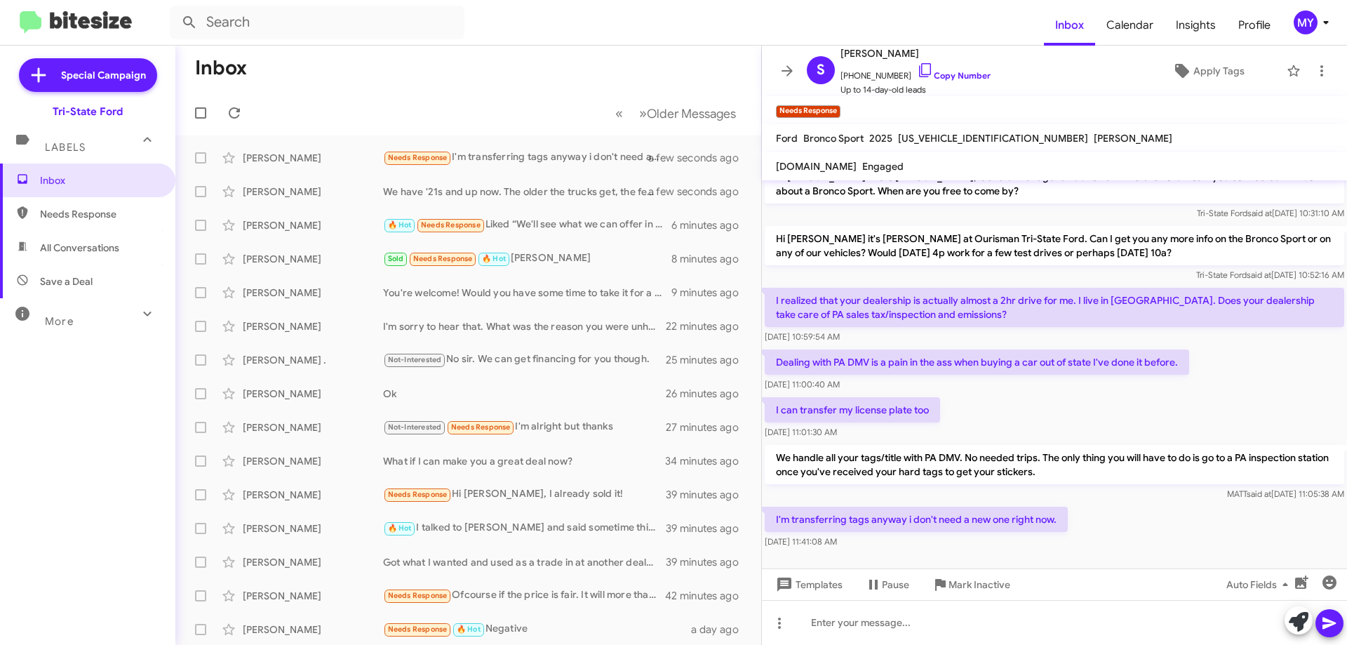
scroll to position [27, 0]
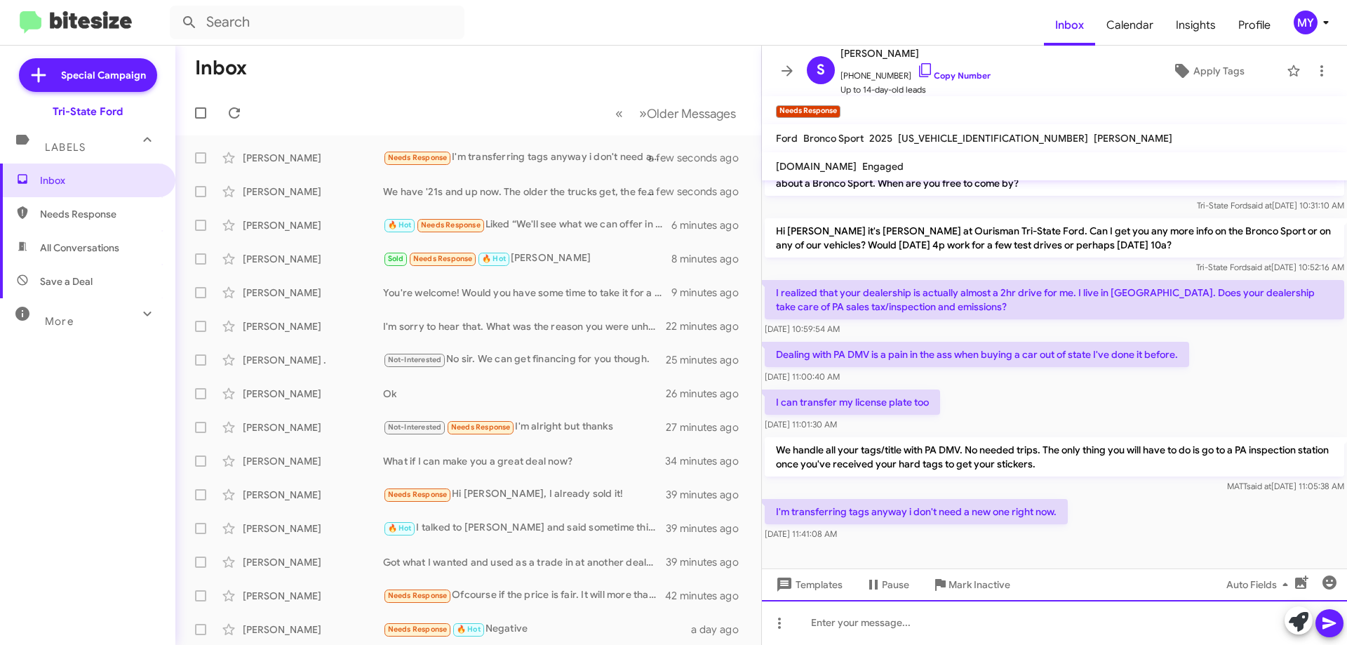
click at [990, 632] on div at bounding box center [1054, 622] width 585 height 45
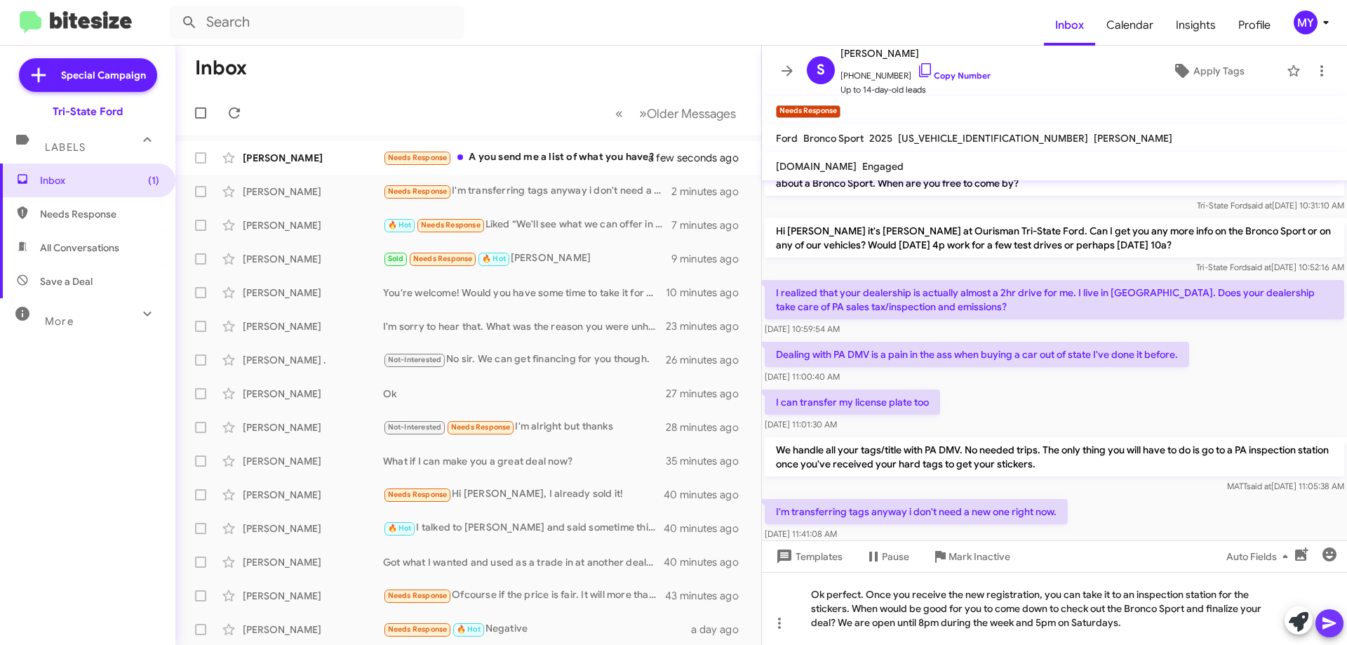
click at [1326, 622] on icon at bounding box center [1328, 623] width 13 height 12
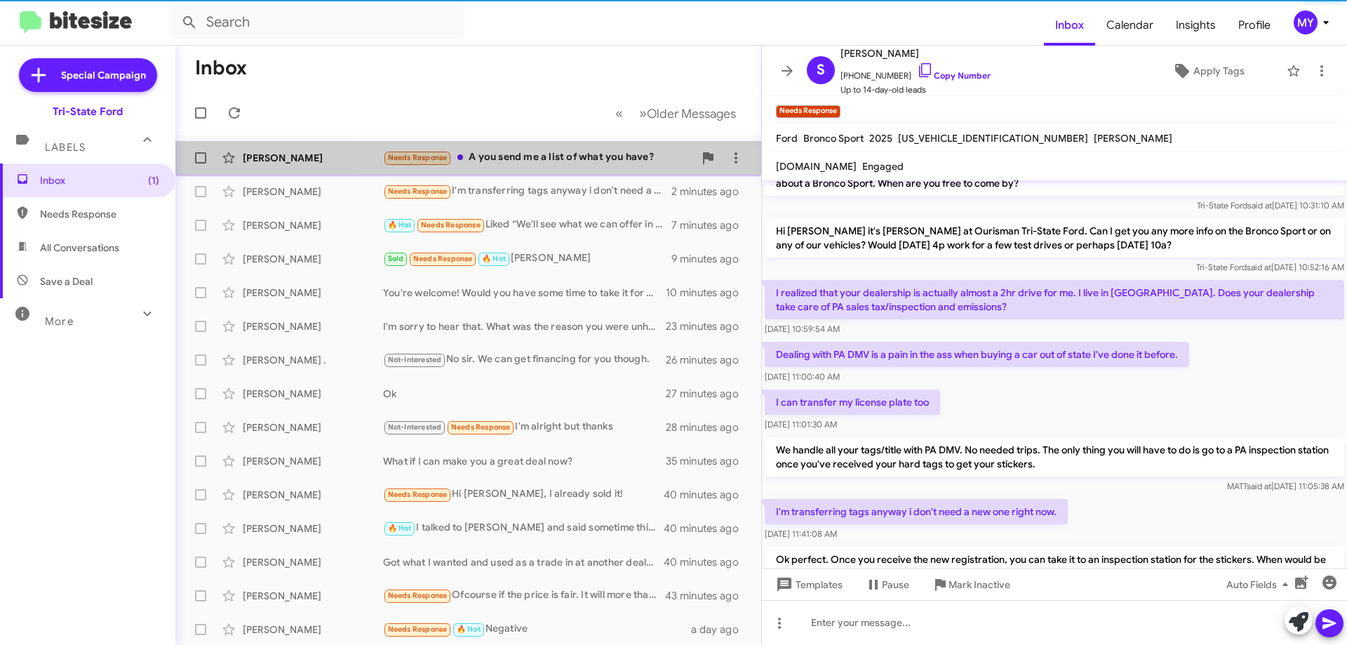
click at [586, 154] on div "Needs Response A you send me a list of what you have?" at bounding box center [538, 157] width 311 height 16
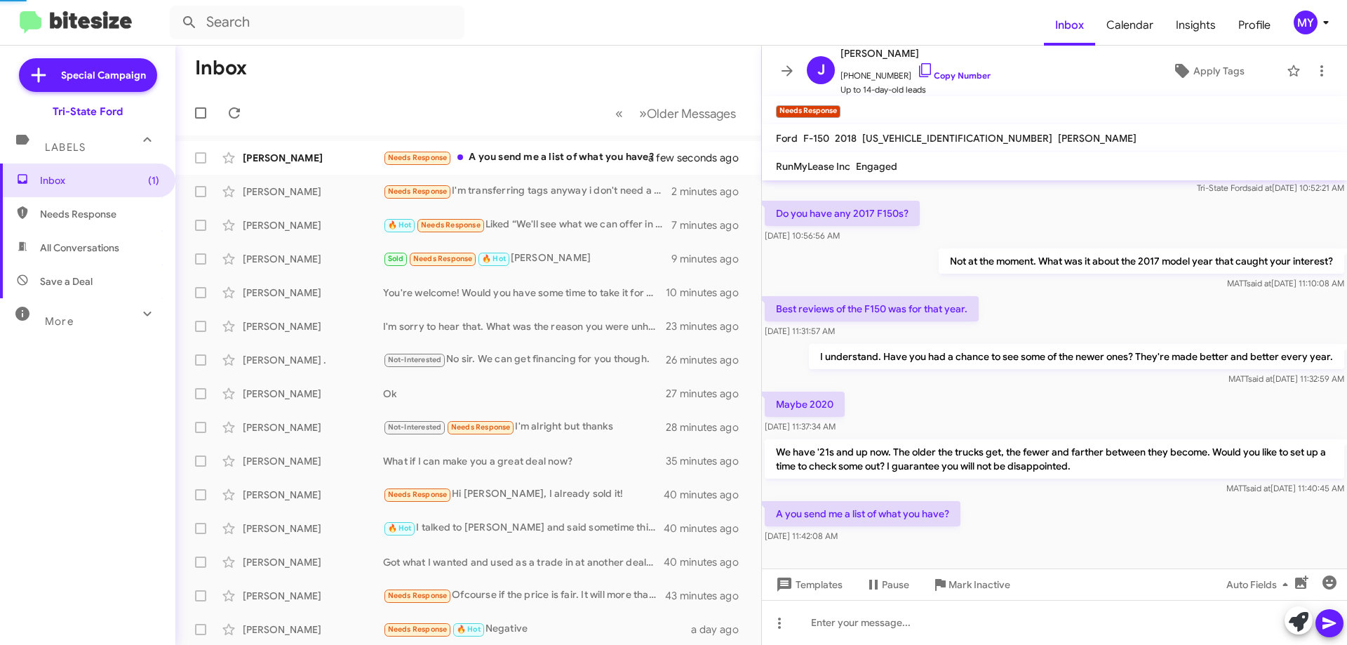
scroll to position [115, 0]
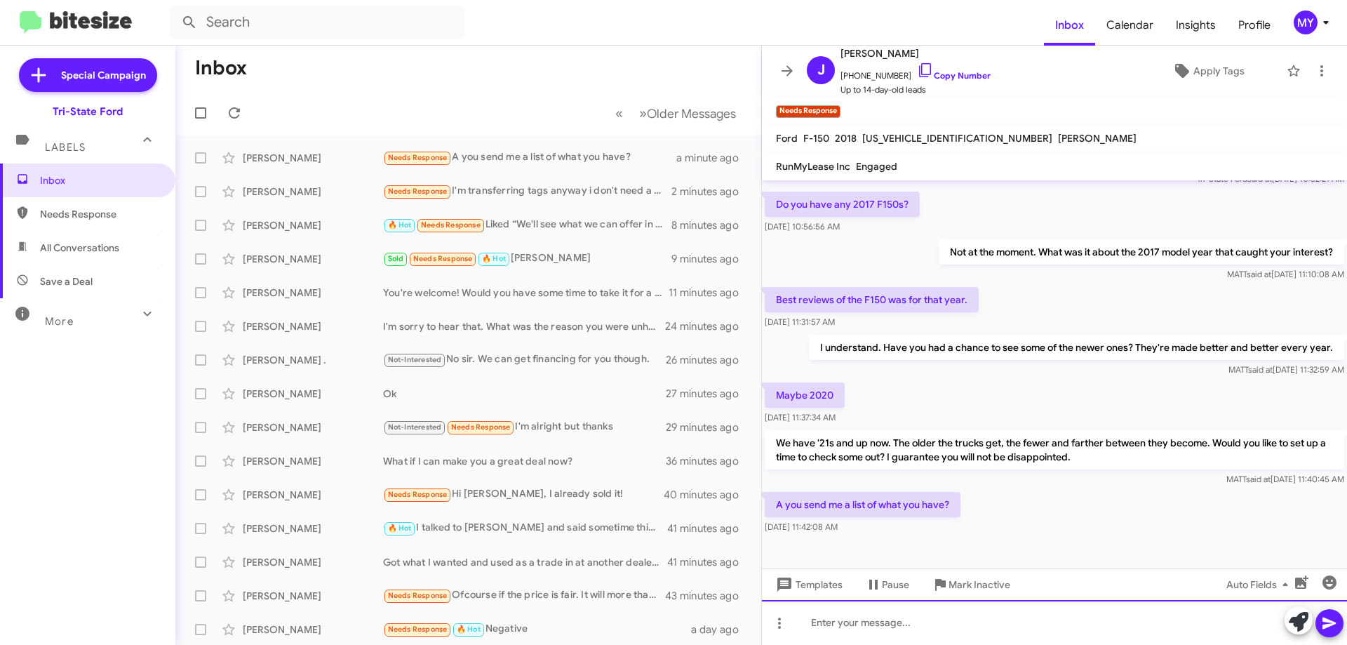
click at [854, 620] on div at bounding box center [1054, 622] width 585 height 45
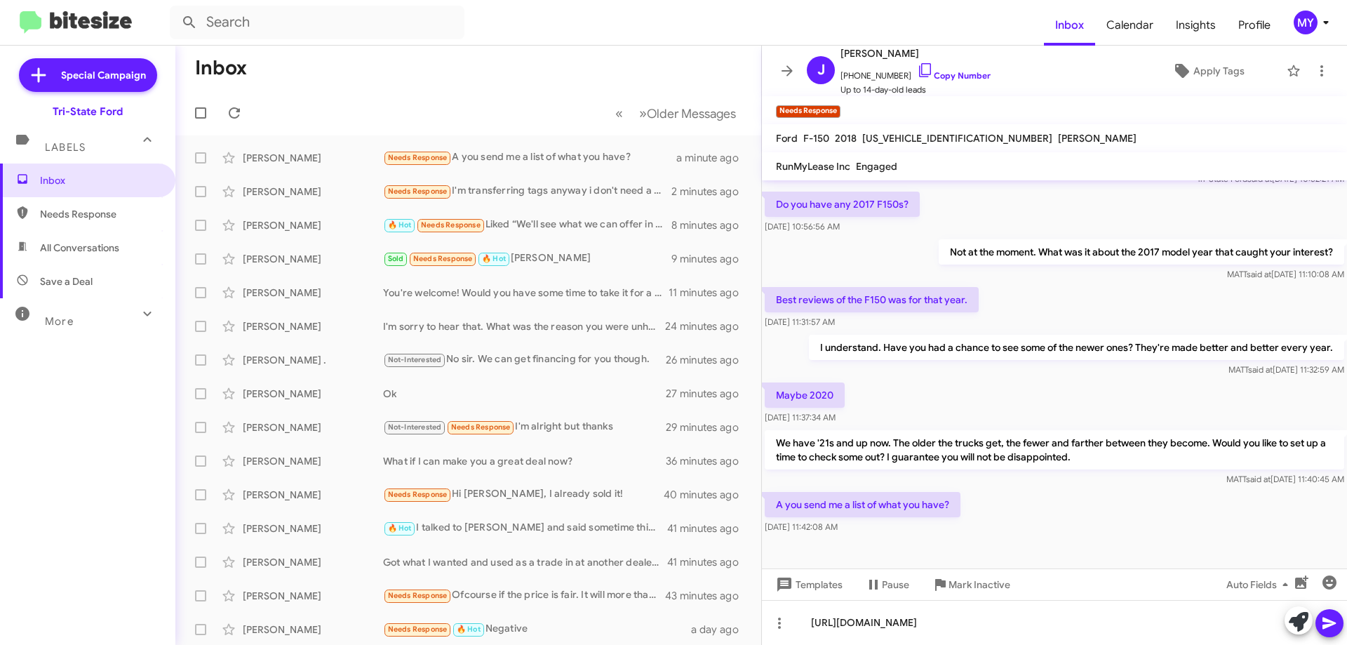
click at [1335, 622] on icon at bounding box center [1328, 623] width 13 height 12
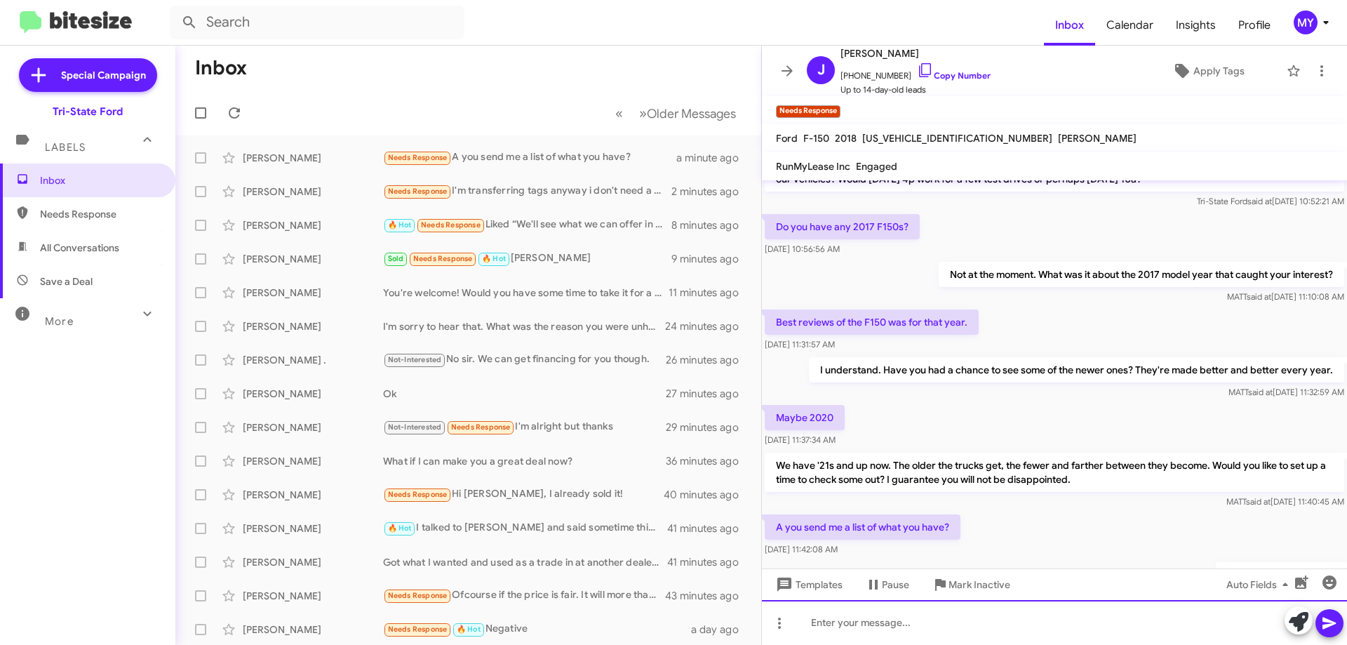
scroll to position [166, 0]
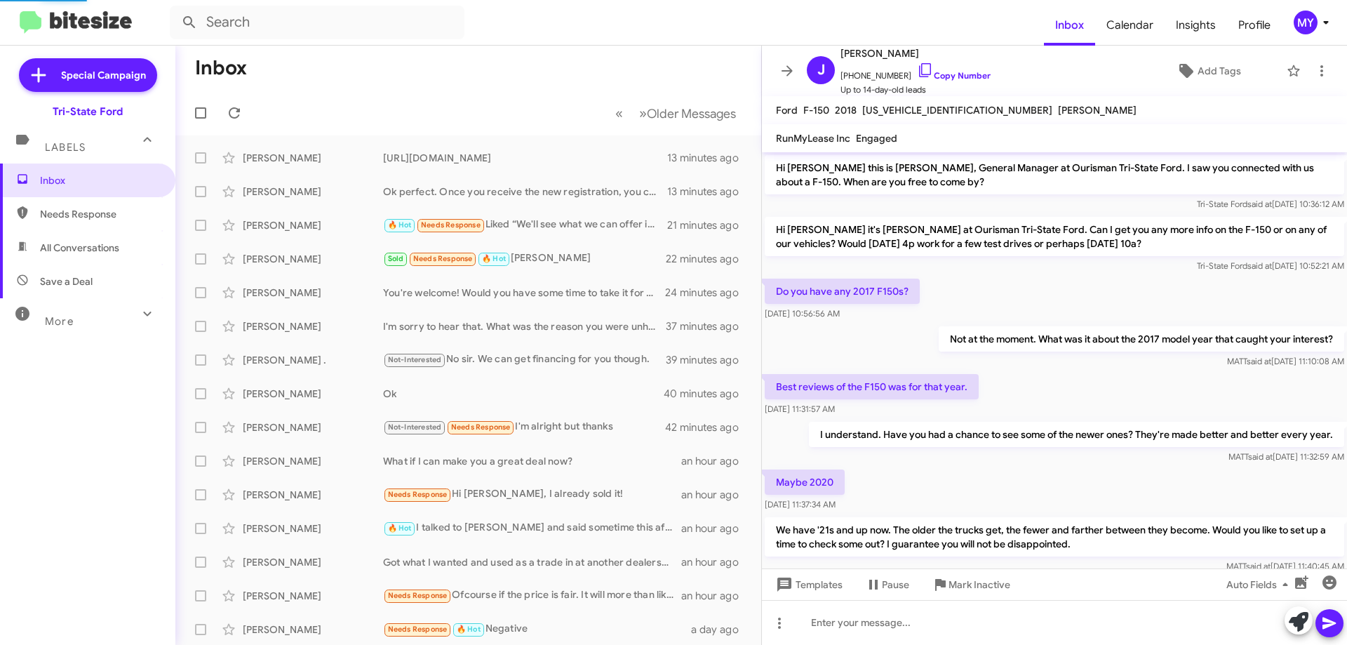
scroll to position [138, 0]
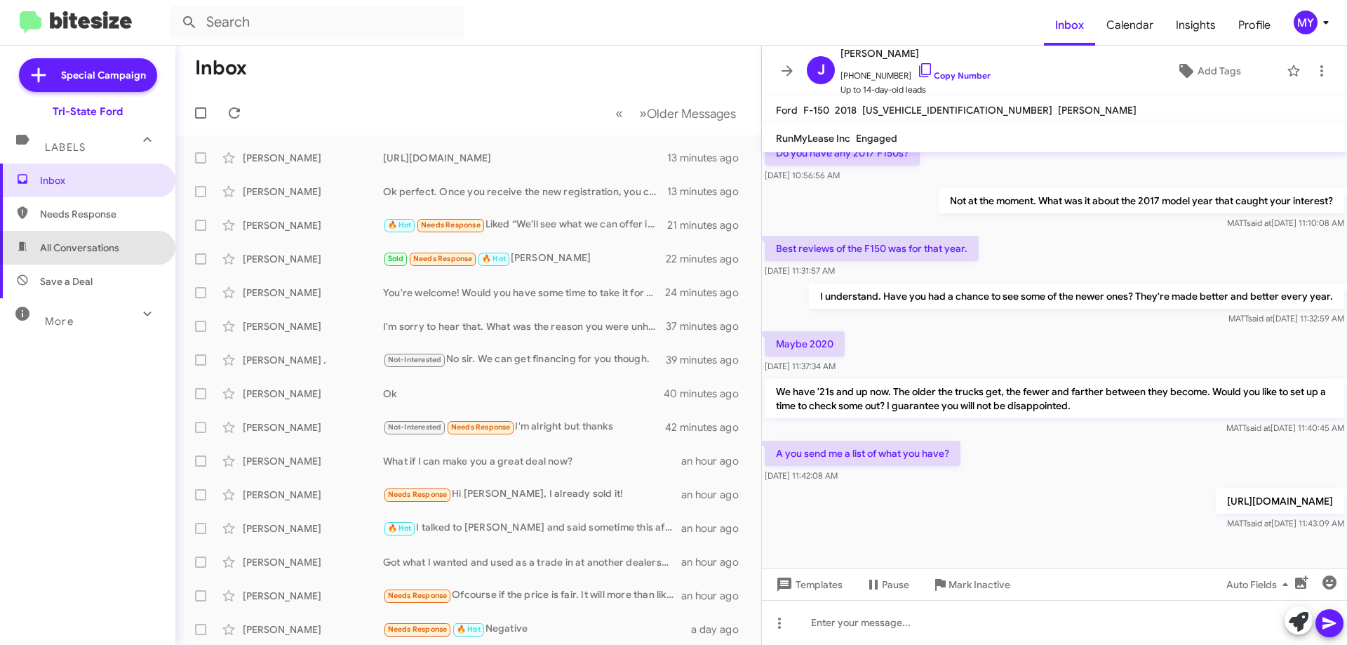
click at [91, 247] on span "All Conversations" at bounding box center [79, 248] width 79 height 14
type input "in:all-conversations"
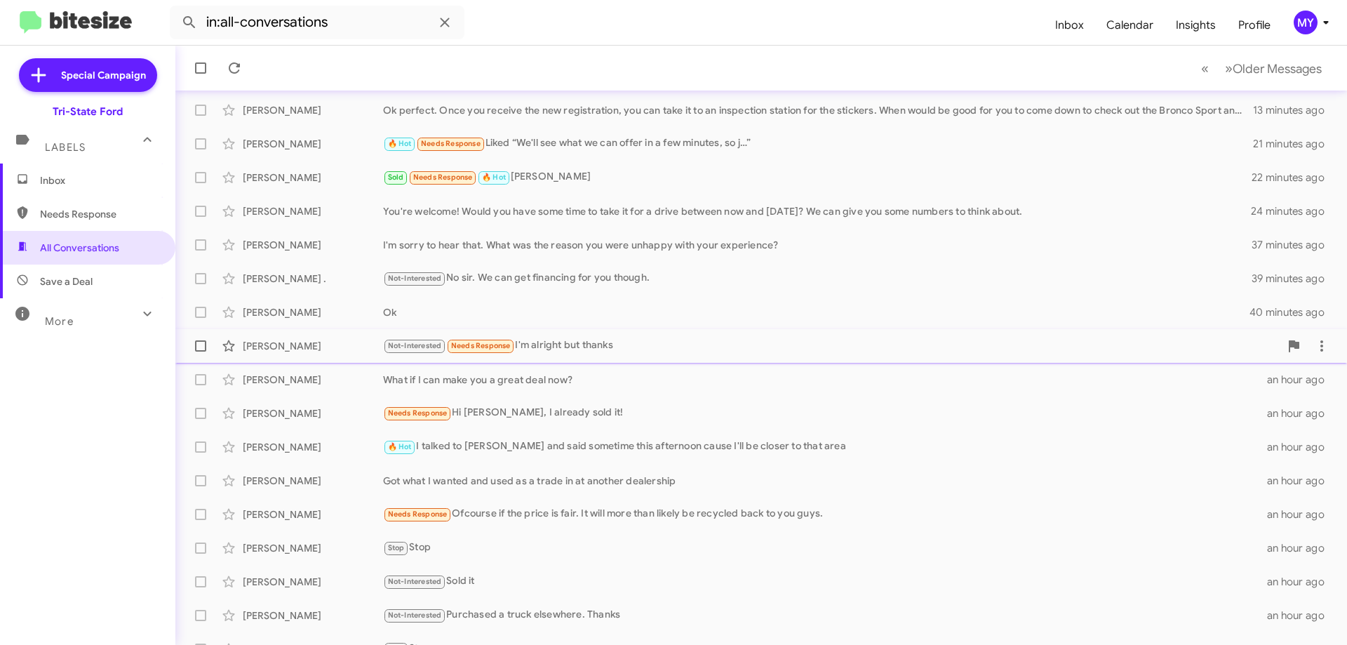
scroll to position [170, 0]
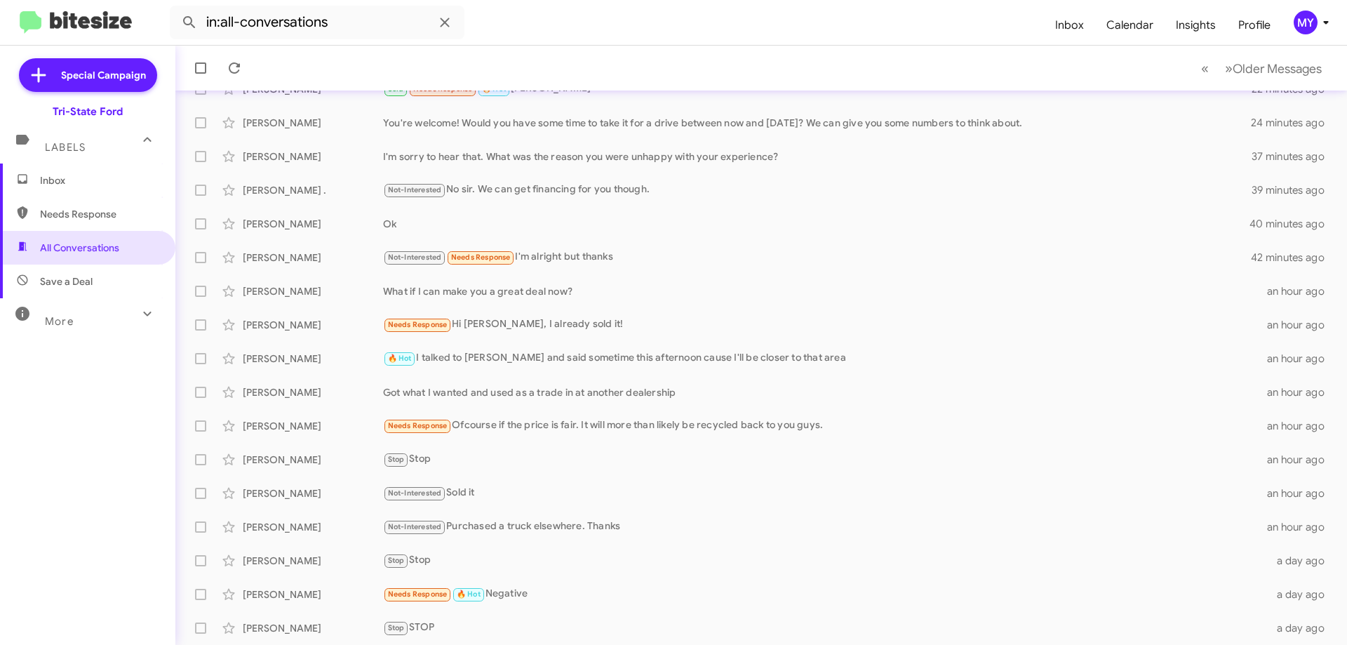
click at [54, 176] on span "Inbox" at bounding box center [99, 180] width 119 height 14
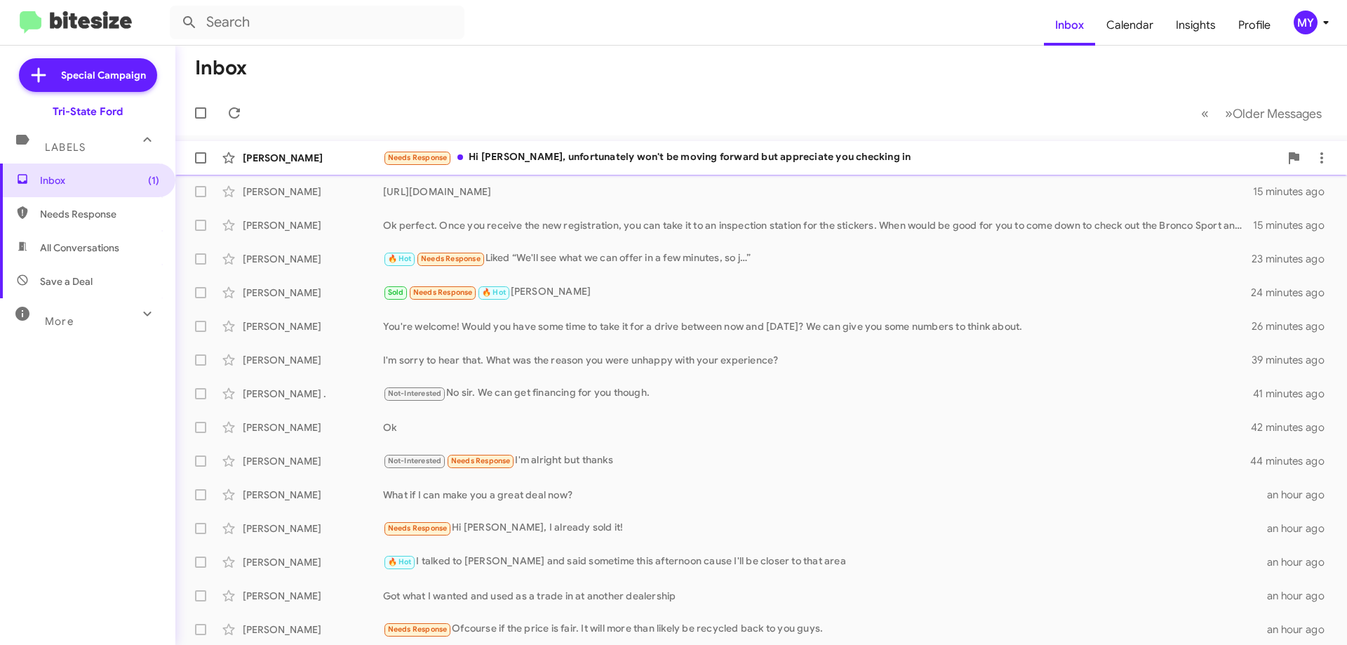
click at [598, 156] on div "Needs Response Hi Derek, unfortunately won't be moving forward but appreciate y…" at bounding box center [831, 157] width 897 height 16
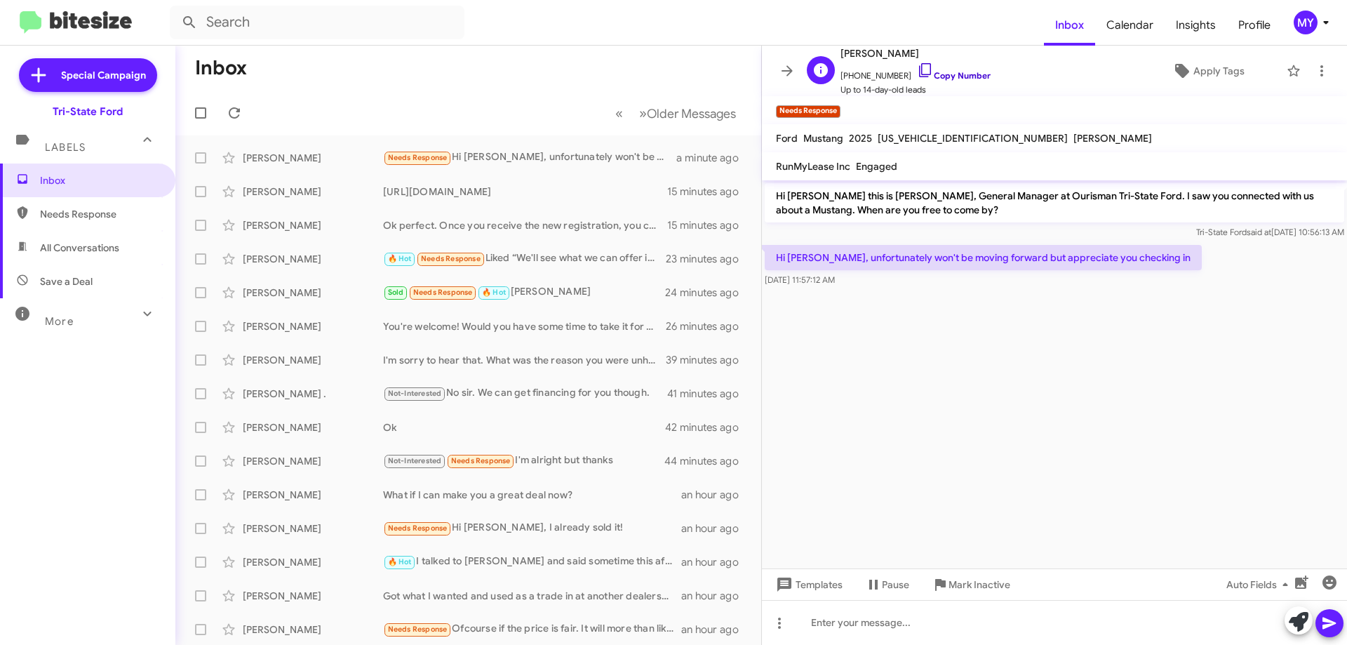
click at [917, 70] on icon at bounding box center [925, 70] width 17 height 17
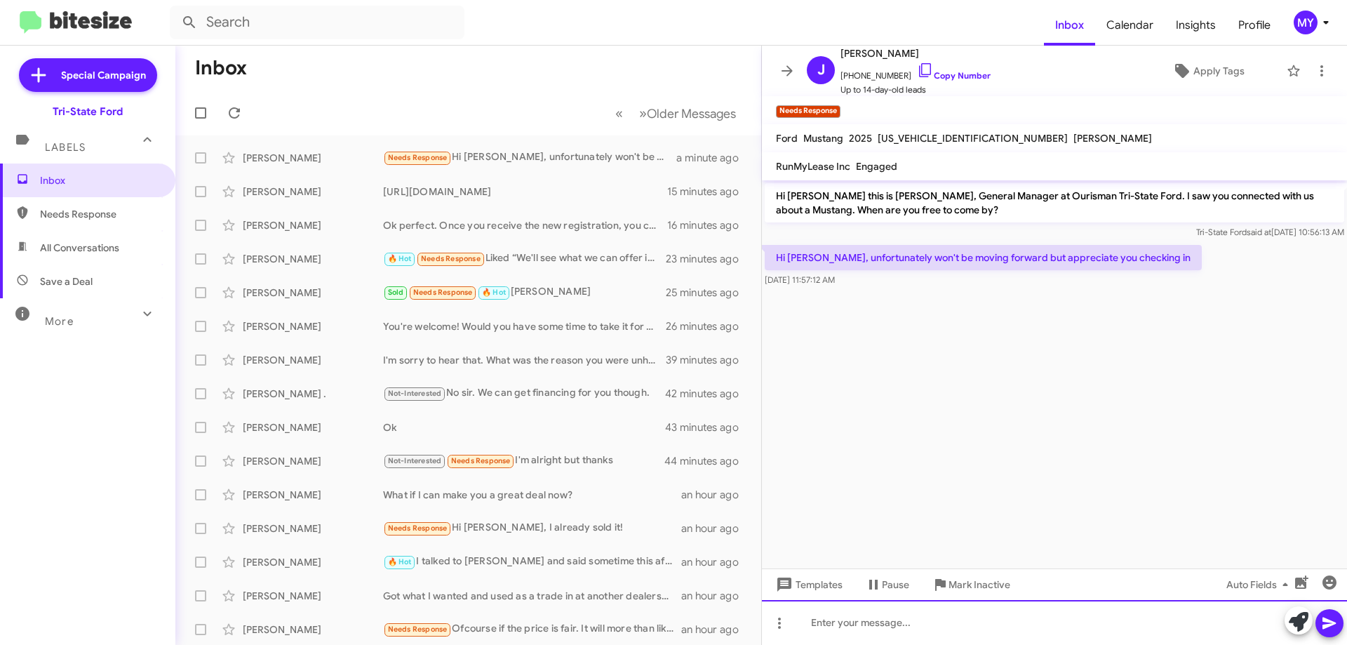
click at [824, 624] on div at bounding box center [1054, 622] width 585 height 45
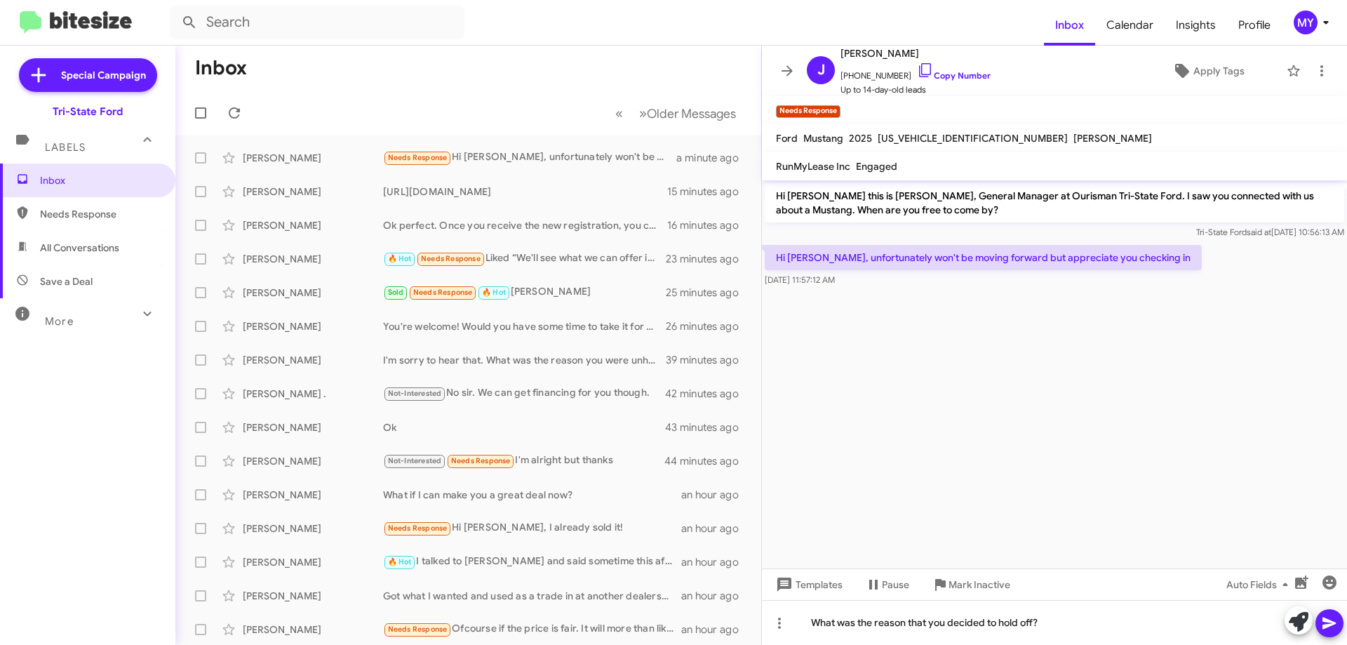
click at [1323, 618] on icon at bounding box center [1328, 623] width 13 height 12
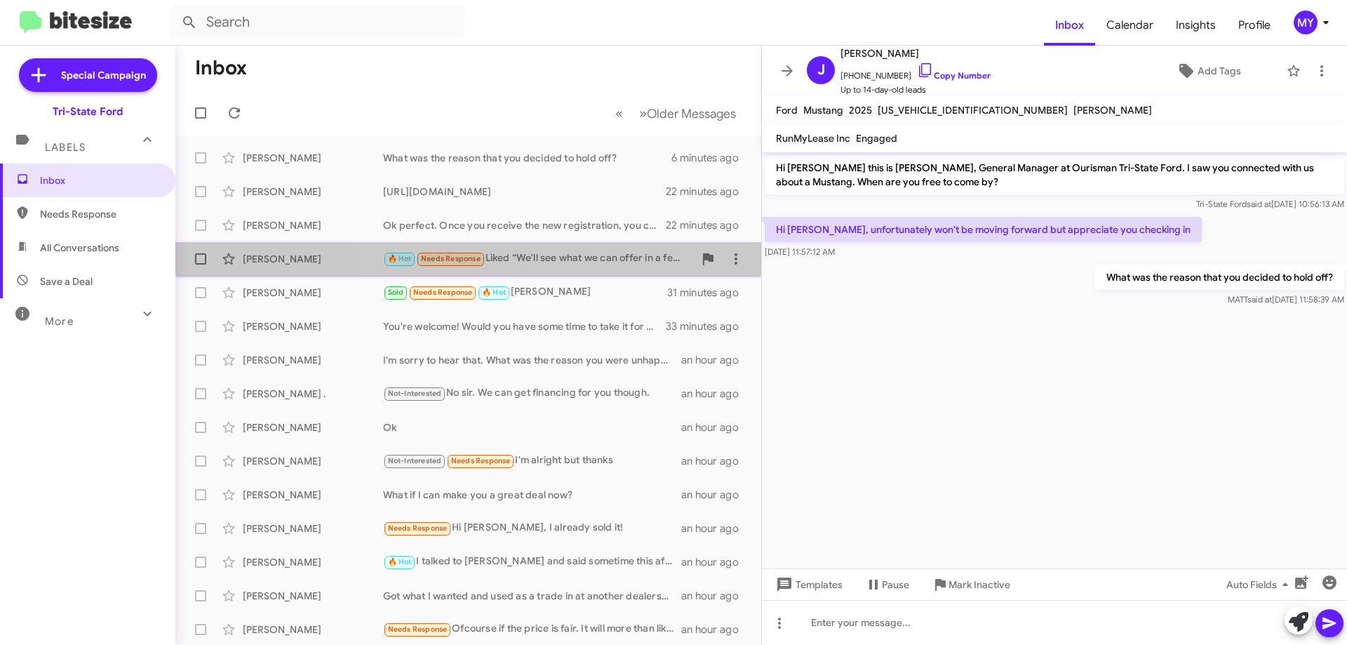
click at [566, 264] on div "🔥 Hot Needs Response Liked “We'll see what we can offer in a few minutes, so j…”" at bounding box center [538, 258] width 311 height 16
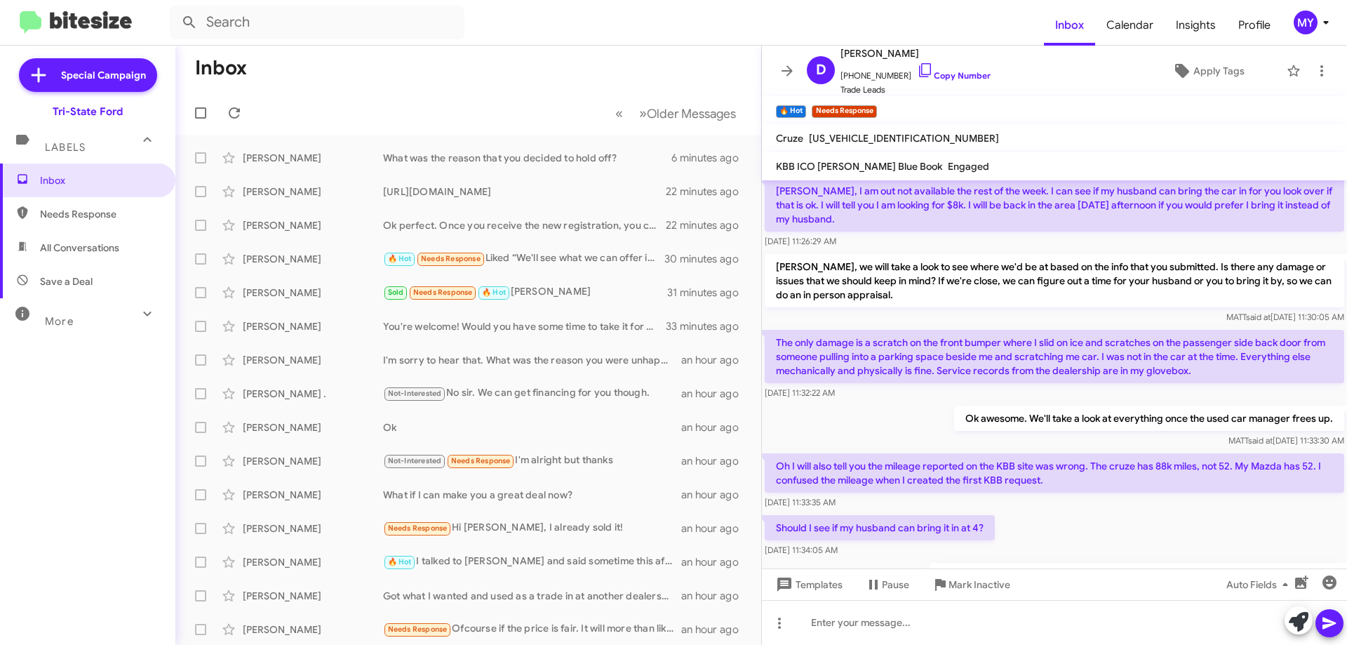
scroll to position [241, 0]
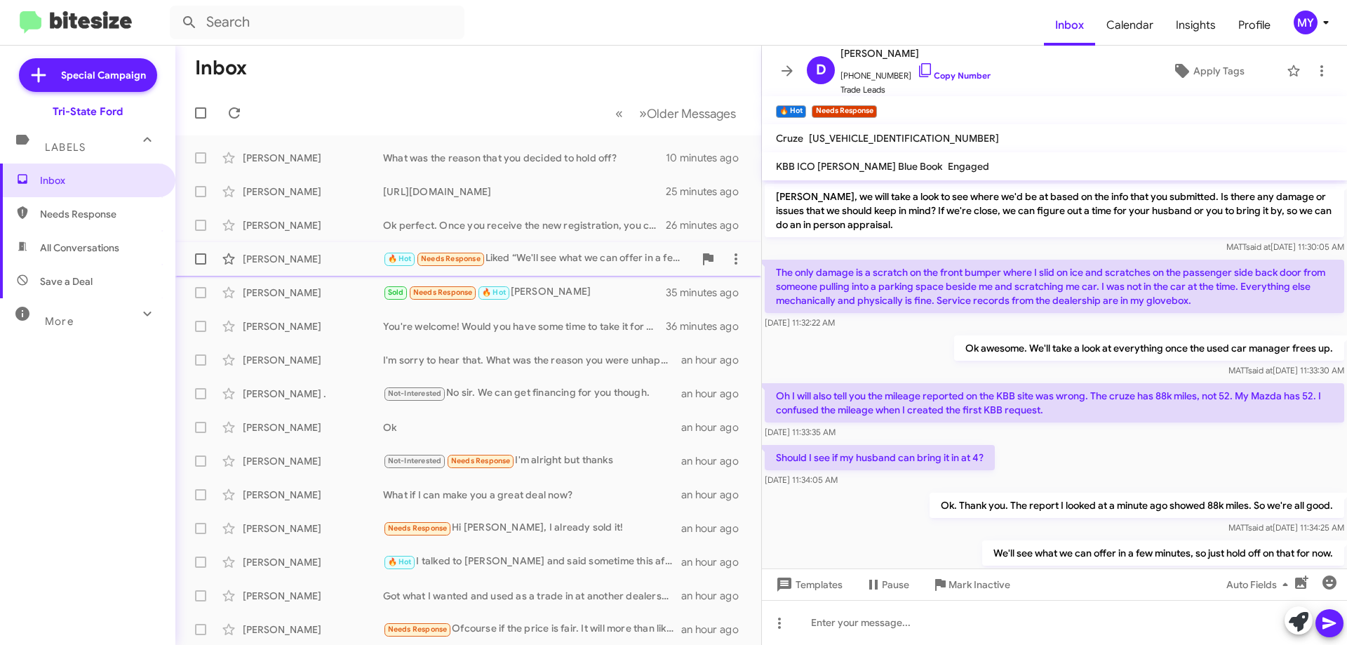
click at [583, 263] on div "🔥 Hot Needs Response Liked “We'll see what we can offer in a few minutes, so j…”" at bounding box center [538, 258] width 311 height 16
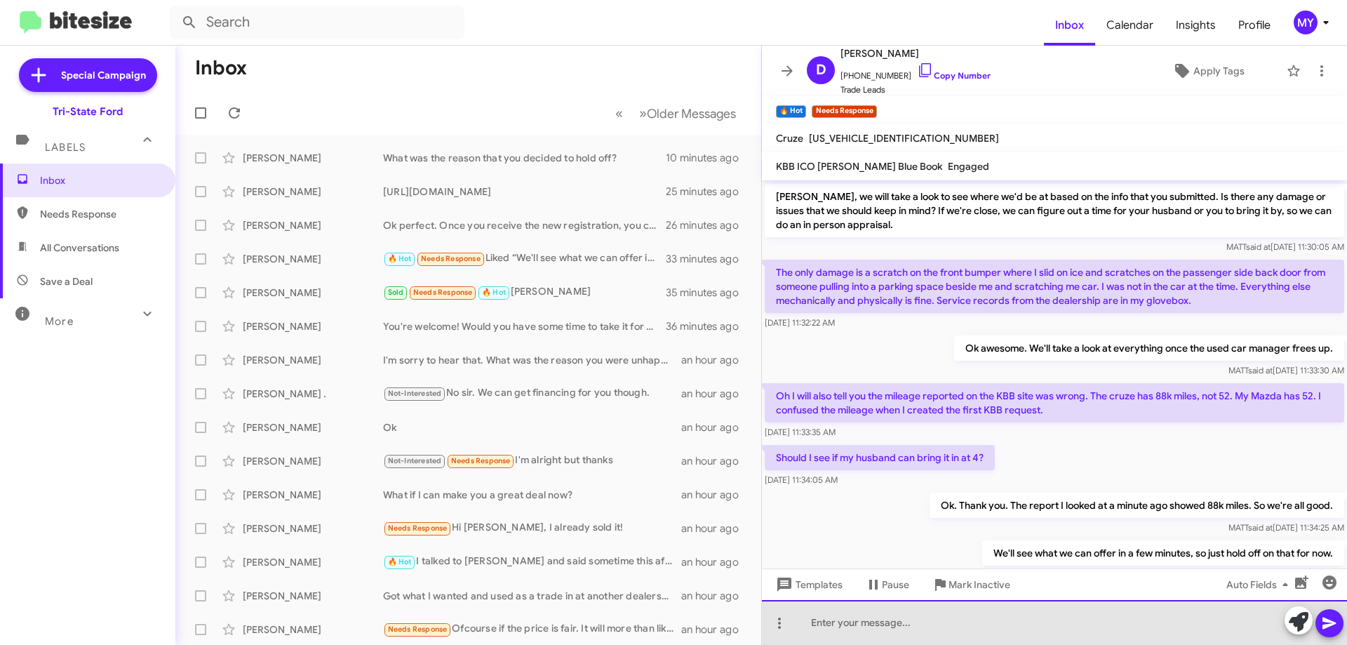
click at [885, 618] on div at bounding box center [1054, 622] width 585 height 45
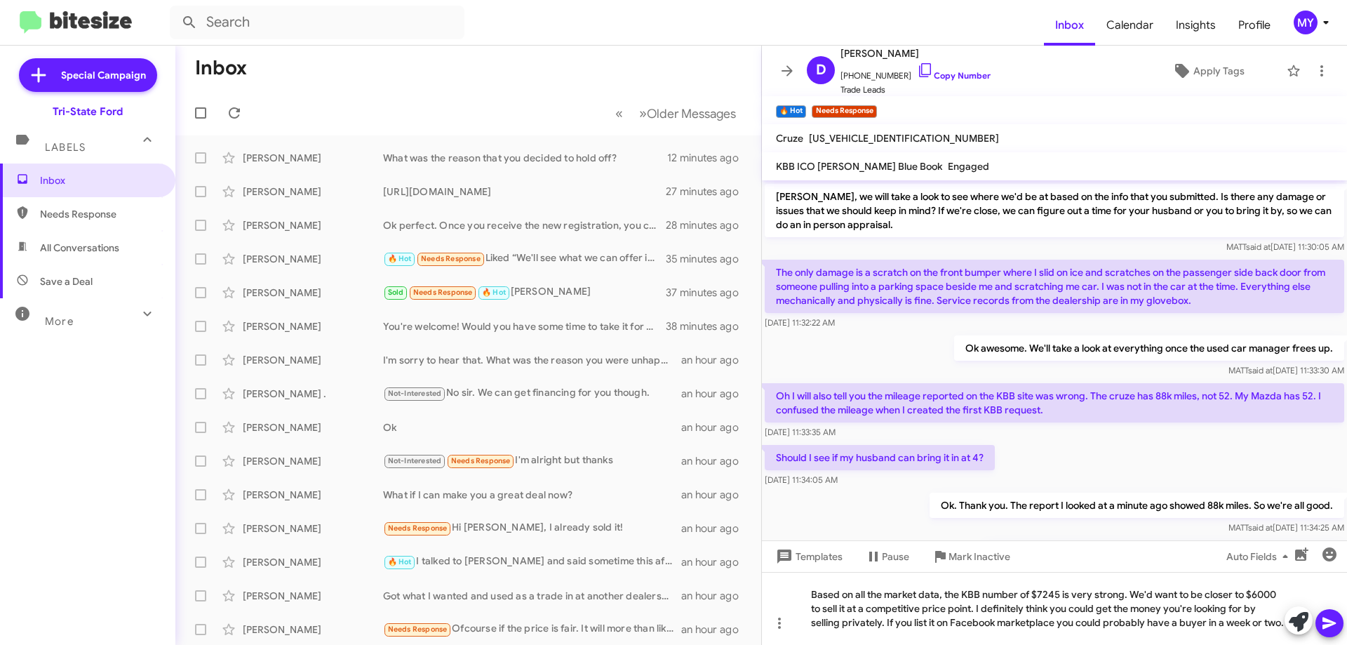
click at [1327, 623] on icon at bounding box center [1329, 623] width 17 height 17
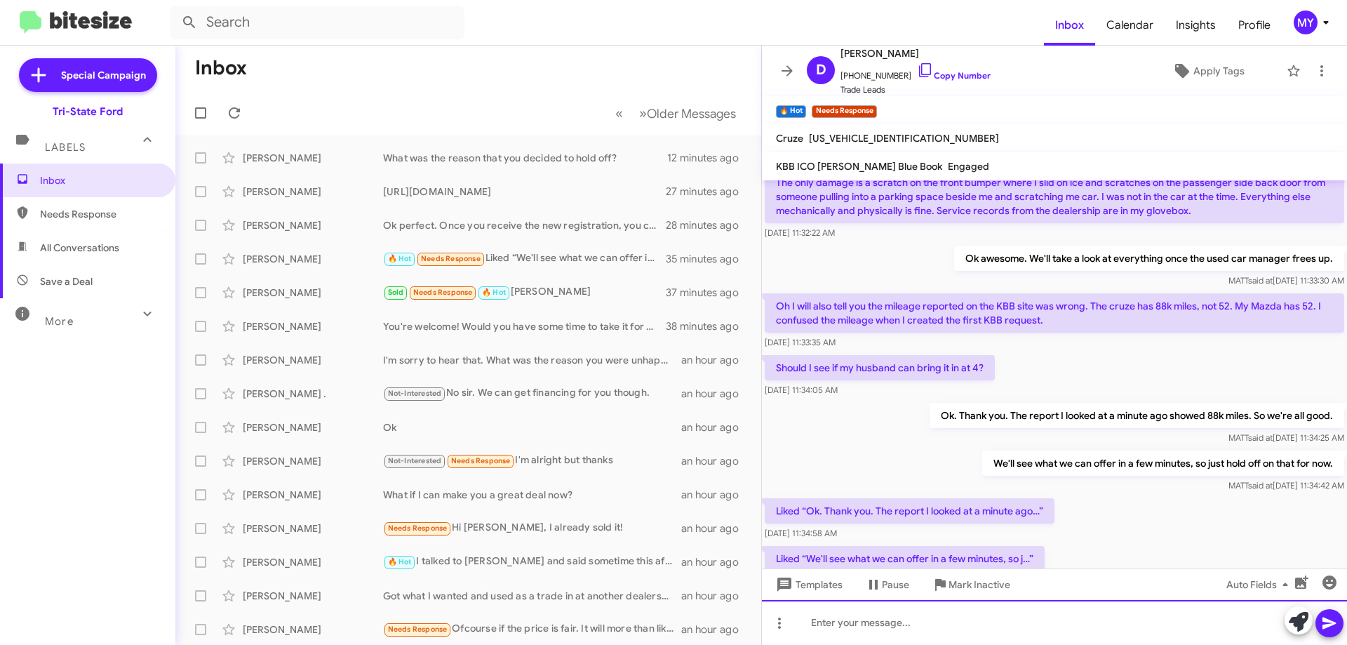
scroll to position [460, 0]
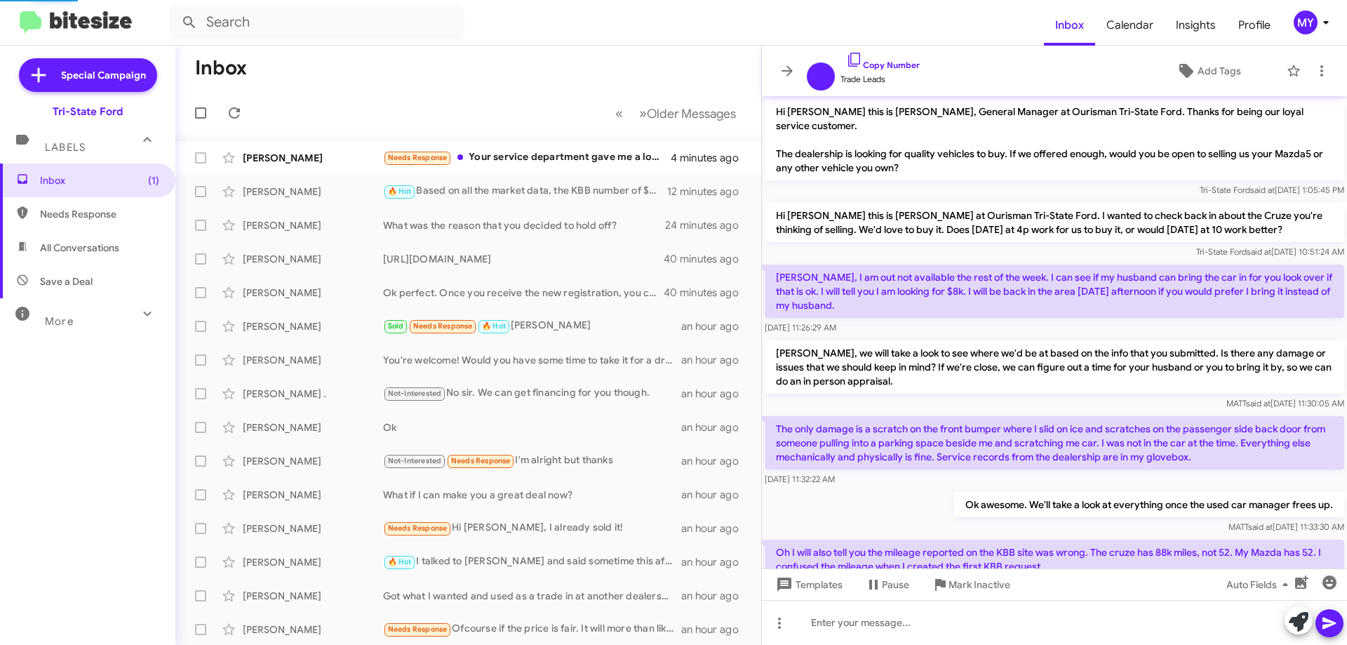
scroll to position [376, 0]
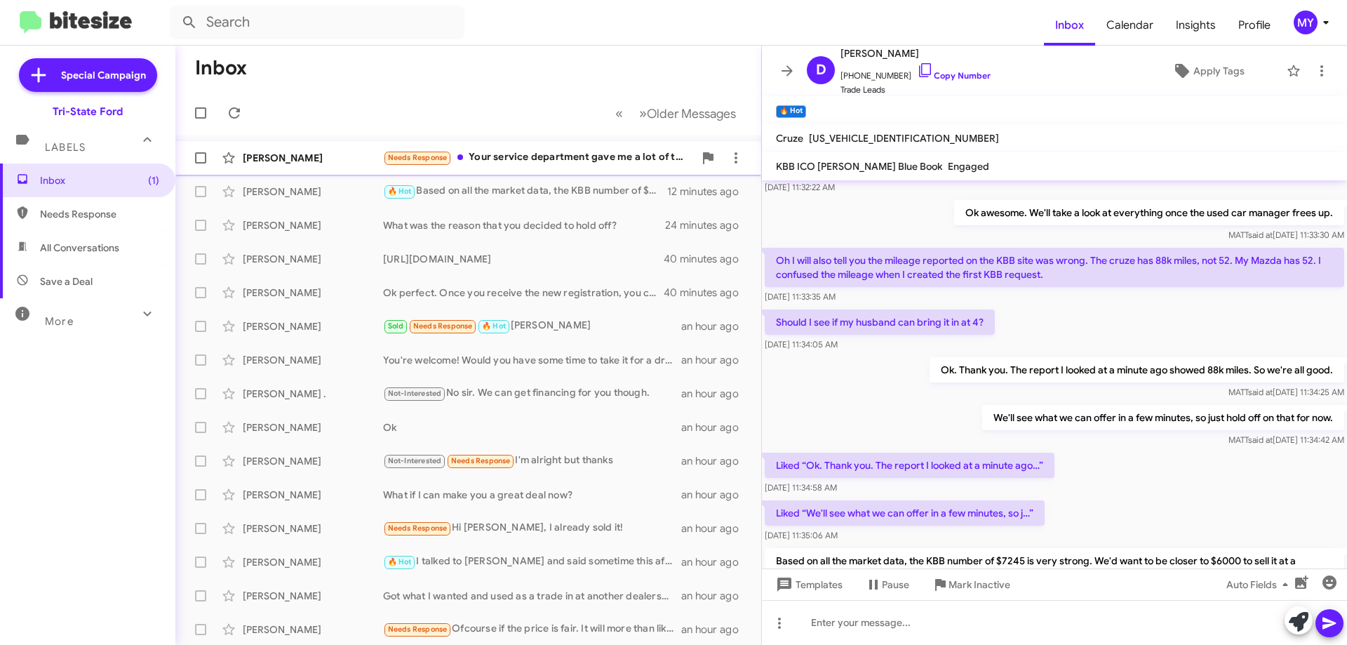
click at [556, 161] on div "Needs Response Your service department gave me a lot of trouble" at bounding box center [538, 157] width 311 height 16
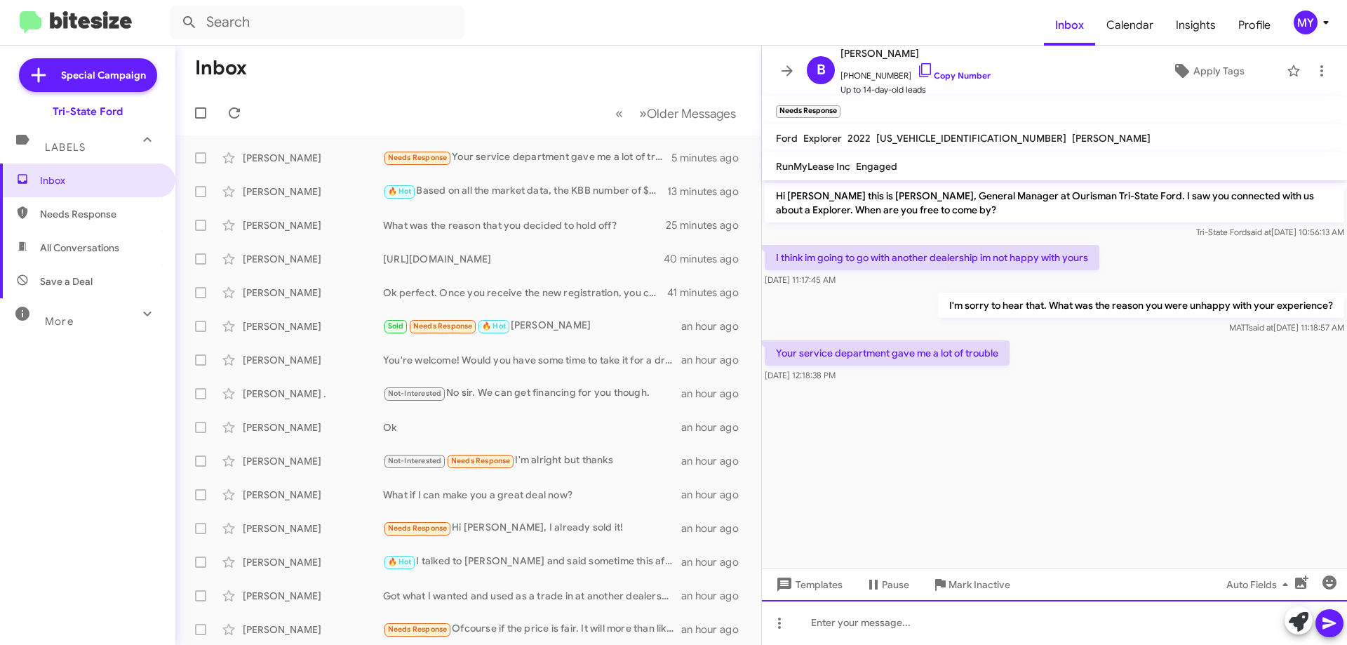
click at [897, 617] on div at bounding box center [1054, 622] width 585 height 45
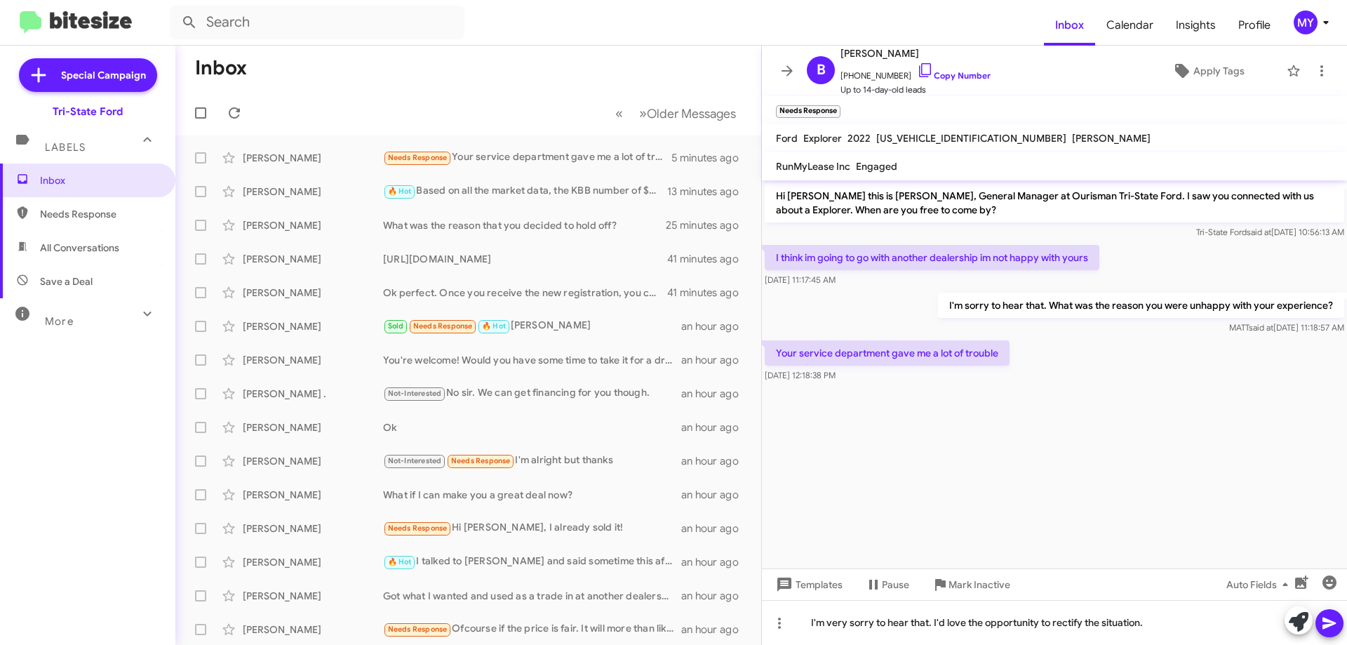
click at [1336, 621] on icon at bounding box center [1329, 623] width 17 height 17
